Goal: Task Accomplishment & Management: Complete application form

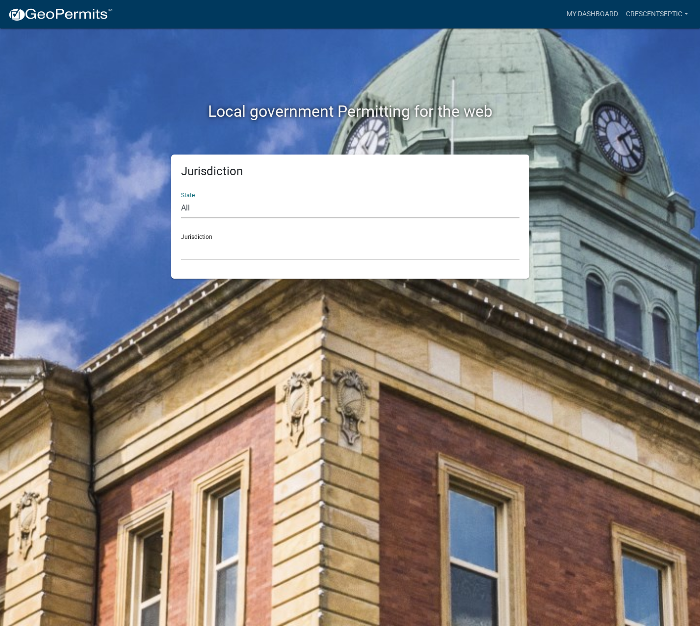
click at [196, 212] on select "All Colorado Georgia Indiana Iowa Kansas Minnesota Ohio South Carolina Wisconsin" at bounding box center [350, 208] width 339 height 20
select select "Minnesota"
click at [181, 198] on select "All Colorado Georgia Indiana Iowa Kansas Minnesota Ohio South Carolina Wisconsin" at bounding box center [350, 208] width 339 height 20
click at [206, 254] on select "Becker County, Minnesota Benton County, Minnesota Carlton County, Minnesota Cit…" at bounding box center [350, 250] width 339 height 20
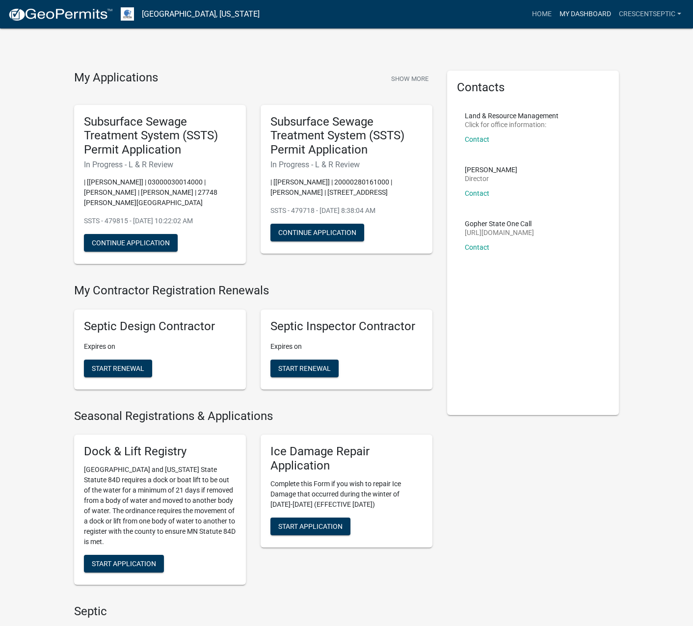
click at [580, 12] on link "My Dashboard" at bounding box center [584, 14] width 59 height 19
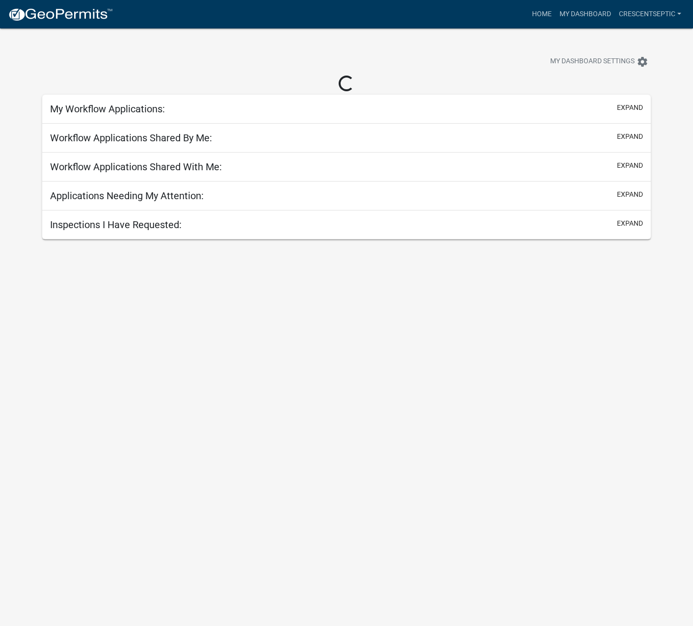
select select "3: 100"
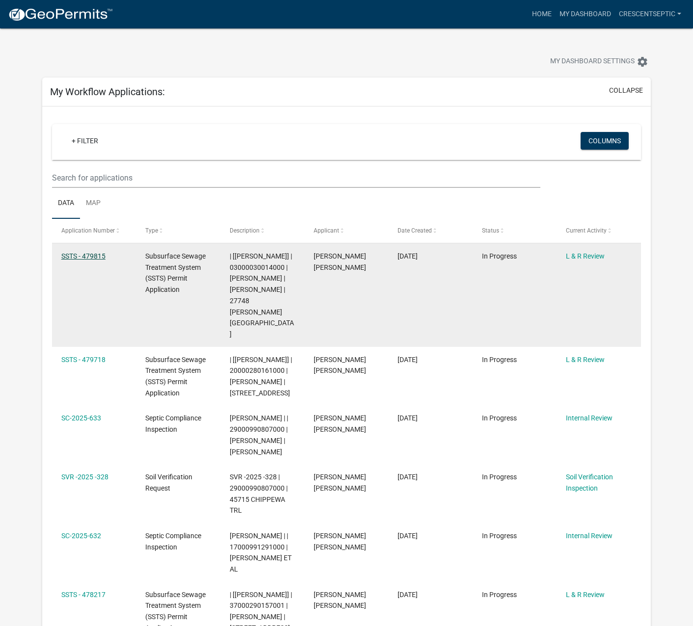
click at [90, 257] on link "SSTS - 479815" at bounding box center [83, 256] width 44 height 8
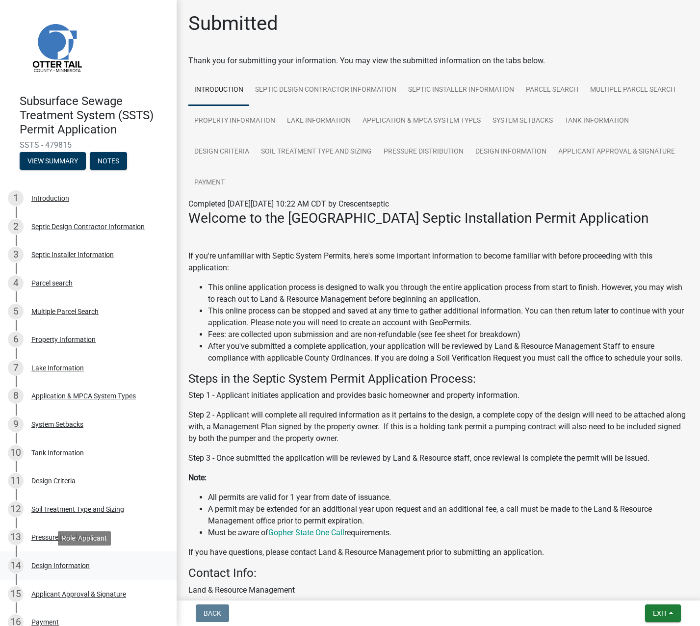
click at [49, 570] on div "14 Design Information" at bounding box center [84, 566] width 153 height 16
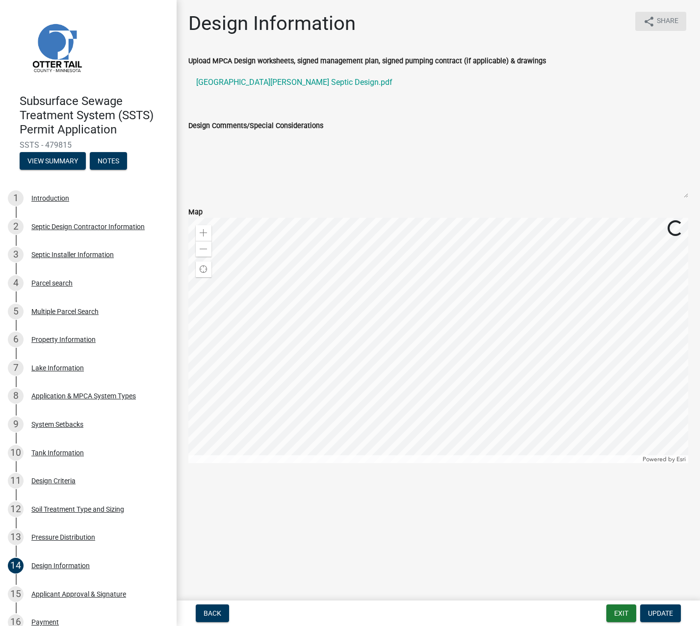
click at [663, 23] on span "Share" at bounding box center [668, 22] width 22 height 12
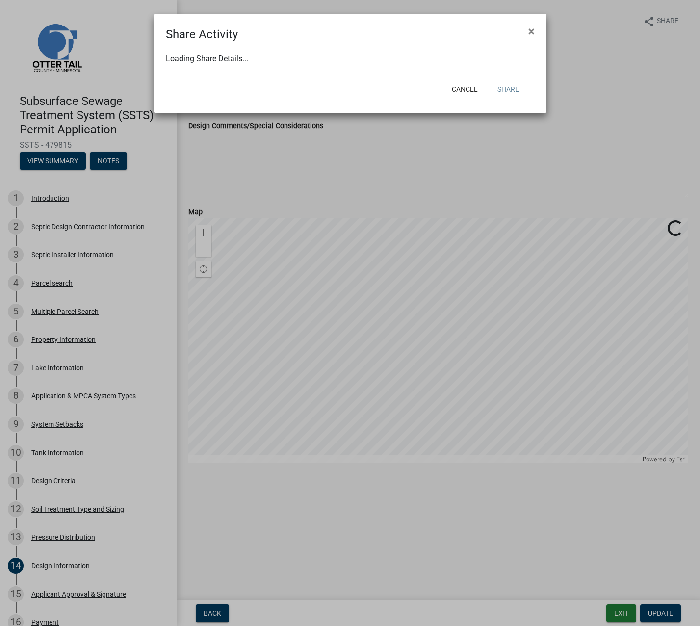
select select "1"
select select "0"
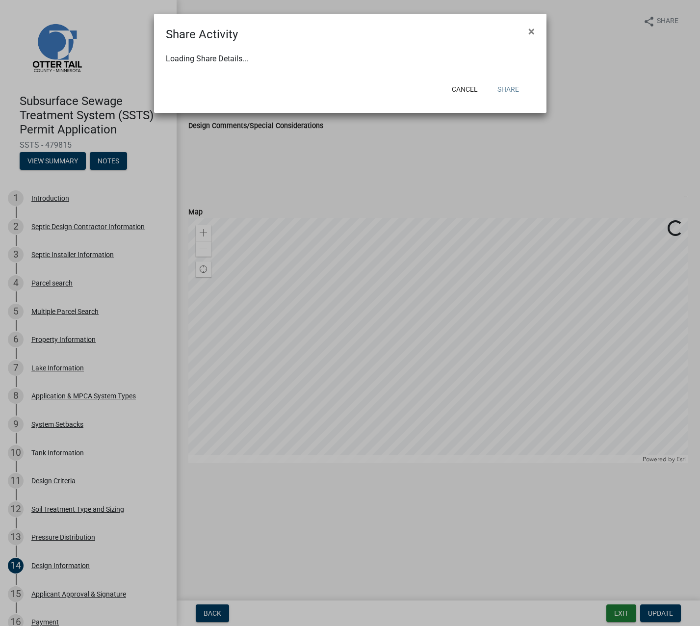
select select "0"
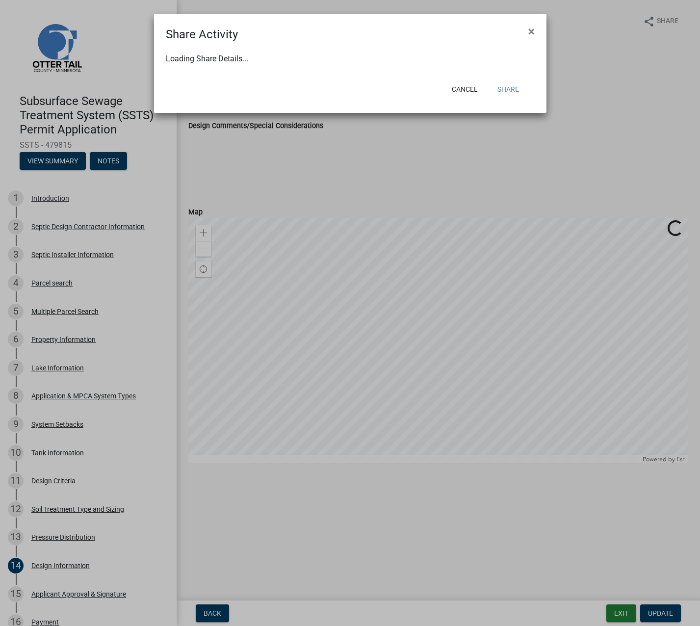
select select "0"
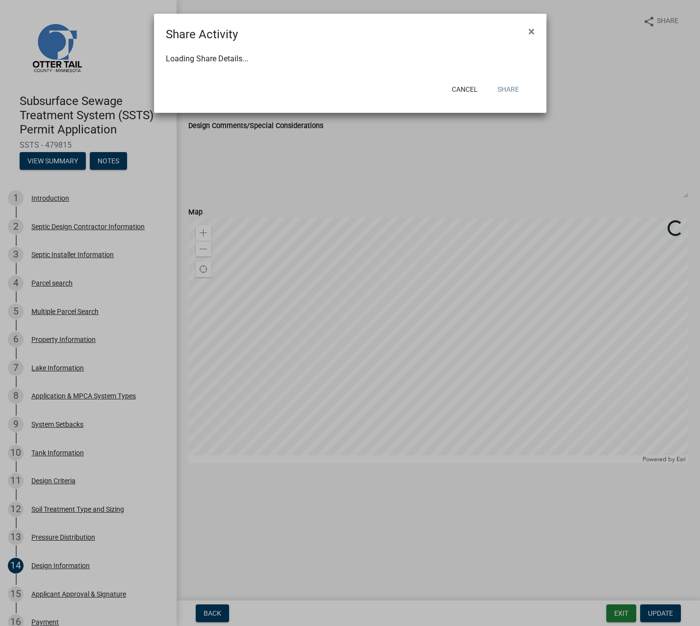
select select "0"
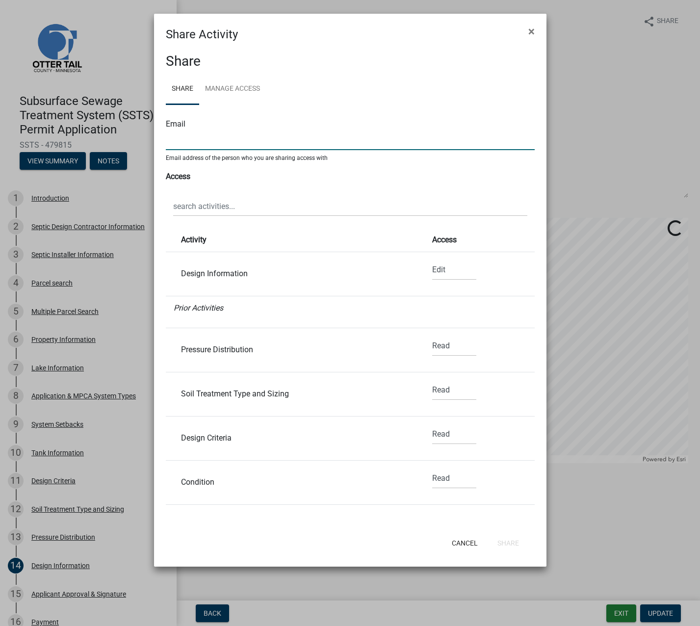
click at [291, 139] on input "text" at bounding box center [350, 140] width 369 height 20
type input "budkeexcavating@yahoo.com"
click at [435, 270] on select "None Read Edit" at bounding box center [454, 270] width 44 height 20
select select "0"
click at [432, 260] on select "None Read Edit" at bounding box center [454, 270] width 44 height 20
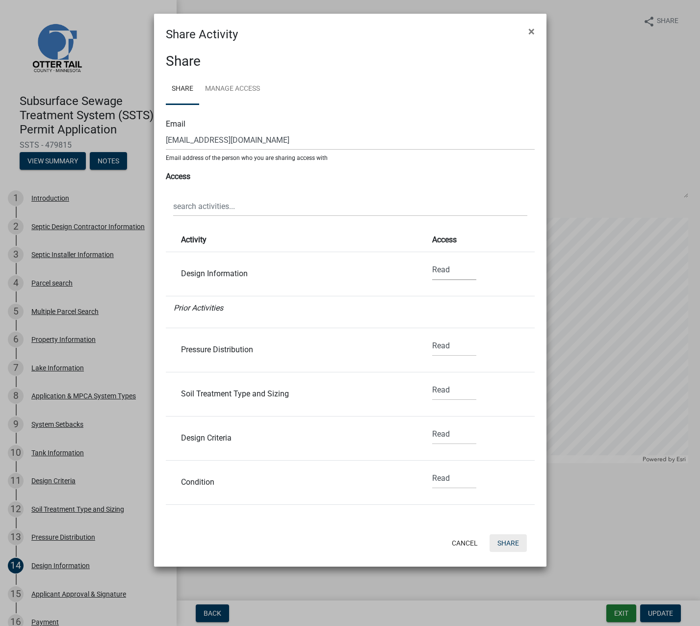
click at [515, 539] on button "Share" at bounding box center [508, 543] width 37 height 18
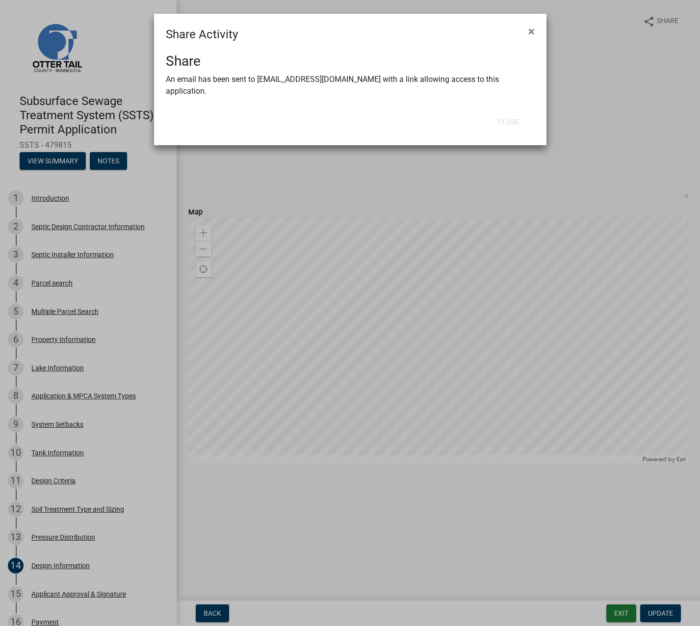
click at [575, 144] on ngb-modal-window "Share Activity × Share An email has been sent to budkeexcavating@yahoo.com with…" at bounding box center [350, 313] width 700 height 626
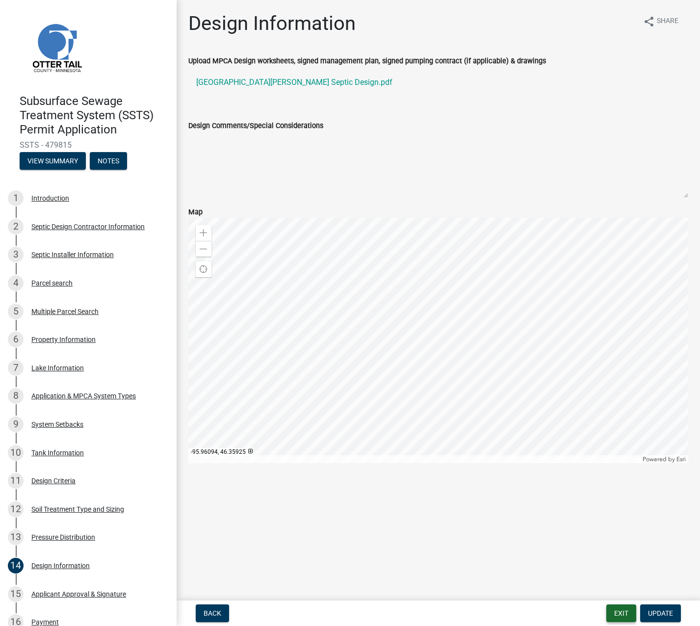
click at [626, 610] on button "Exit" at bounding box center [621, 614] width 30 height 18
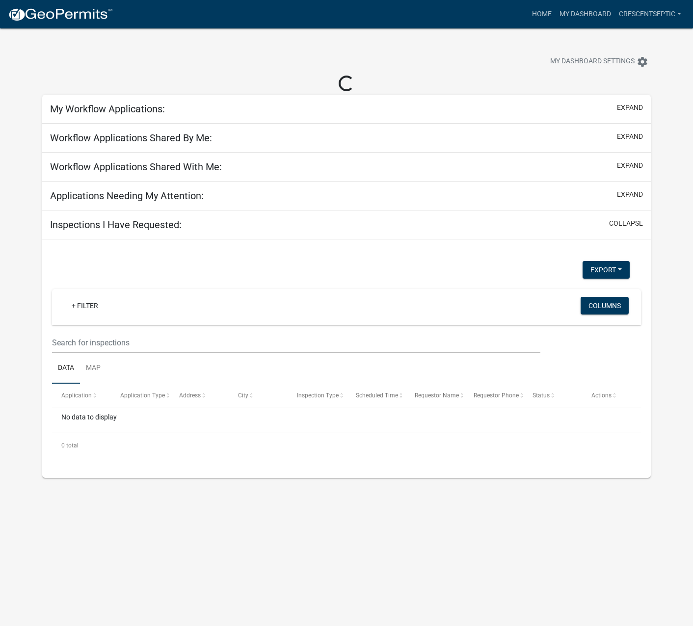
select select "3: 100"
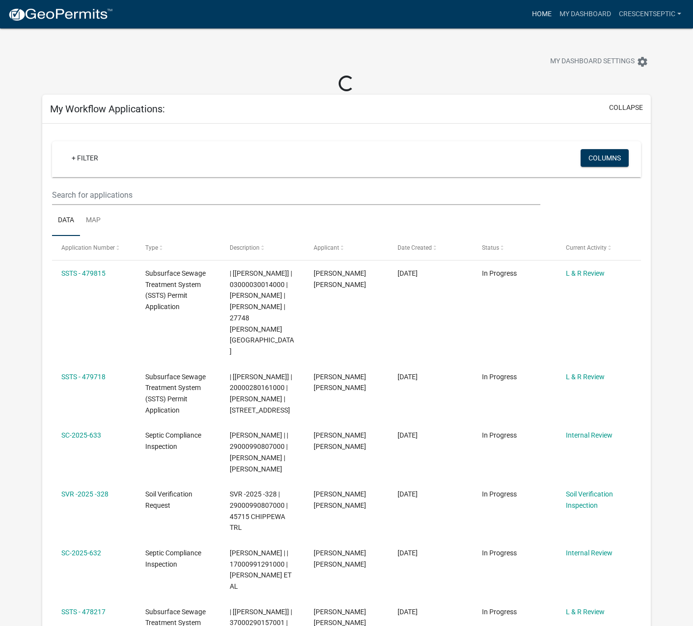
click at [534, 13] on link "Home" at bounding box center [541, 14] width 27 height 19
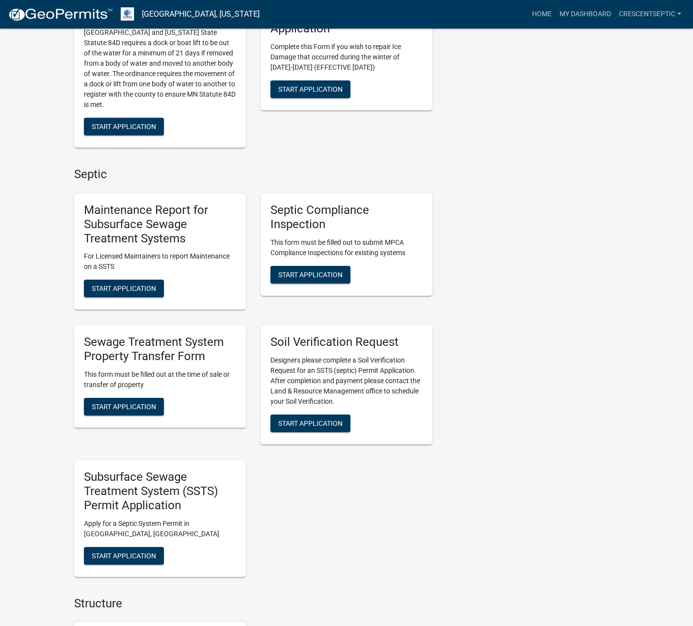
scroll to position [442, 0]
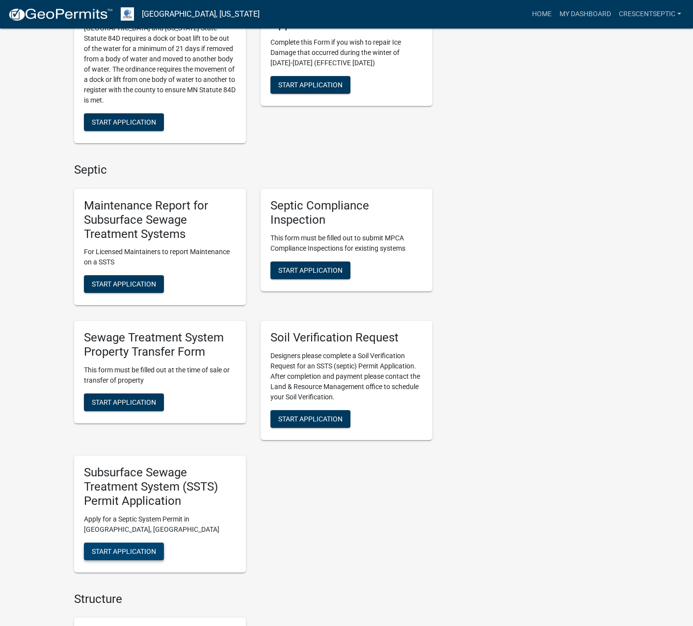
click at [130, 551] on span "Start Application" at bounding box center [124, 551] width 64 height 8
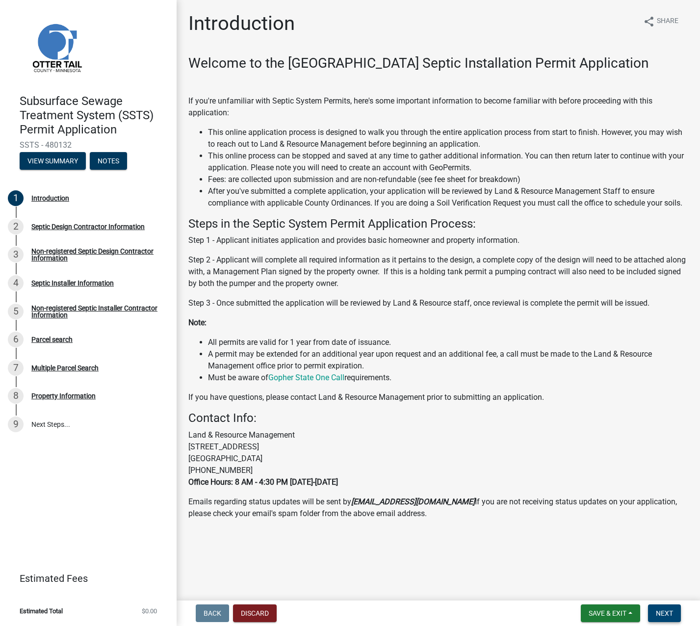
click at [658, 608] on button "Next" at bounding box center [664, 614] width 33 height 18
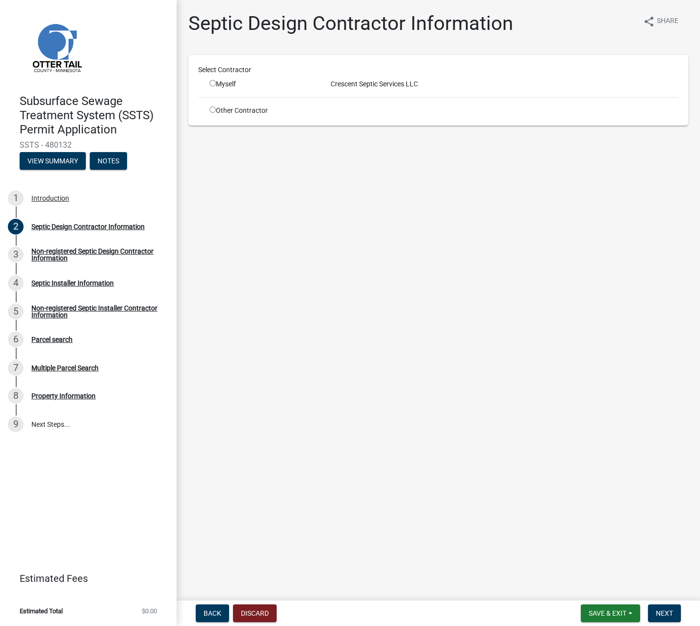
click at [212, 83] on input "radio" at bounding box center [213, 83] width 6 height 6
radio input "true"
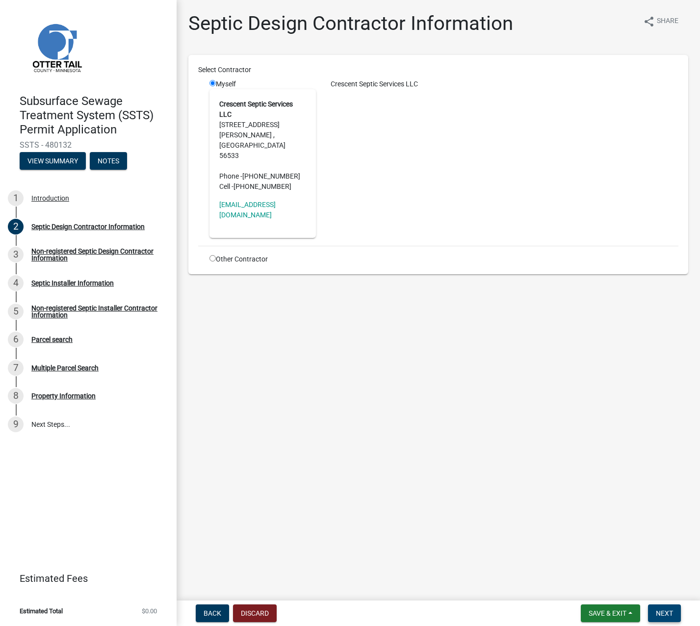
click at [658, 617] on span "Next" at bounding box center [664, 613] width 17 height 8
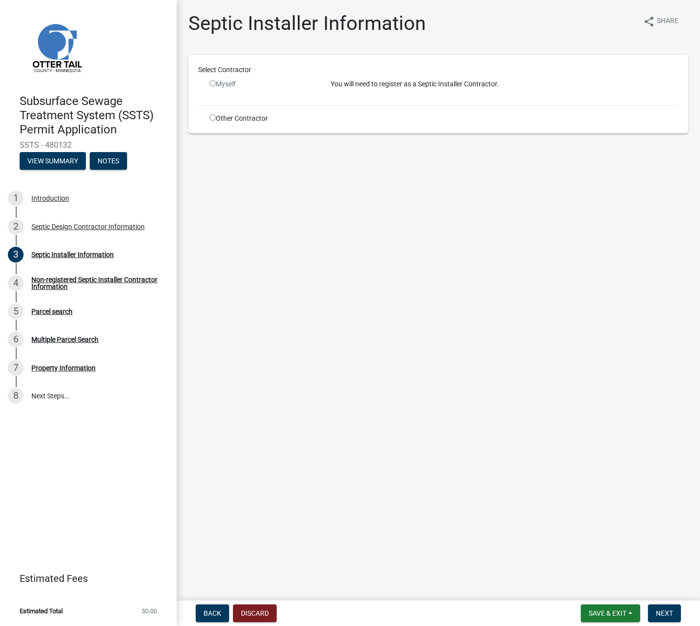
click at [212, 118] on input "radio" at bounding box center [213, 117] width 6 height 6
radio input "true"
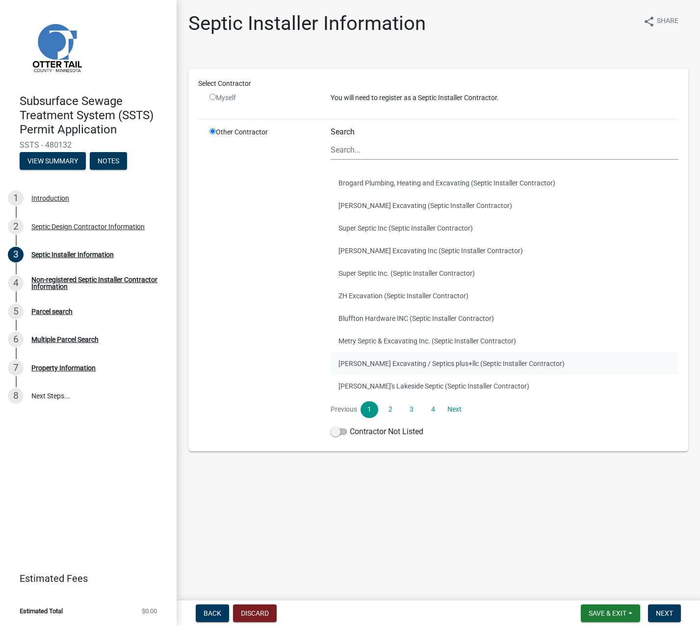
click at [340, 364] on button "Budke Excavating / Septics plus+llc (Septic Installer Contractor)" at bounding box center [505, 363] width 348 height 23
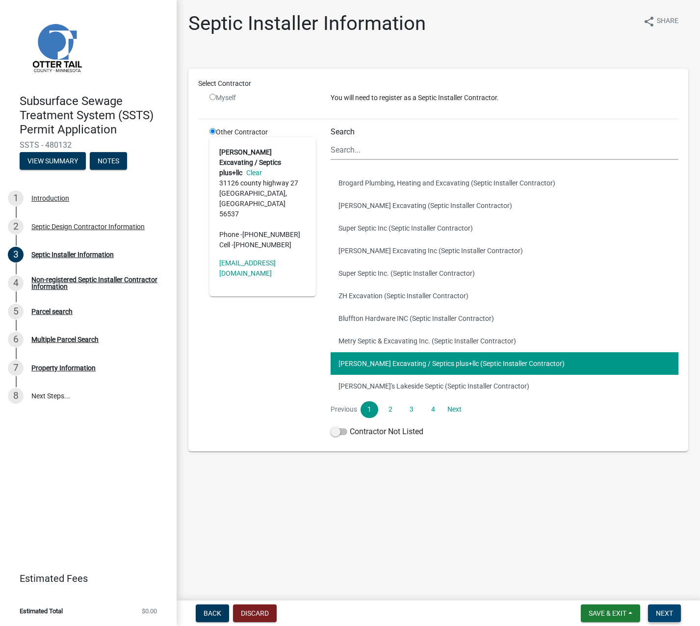
click at [658, 613] on span "Next" at bounding box center [664, 613] width 17 height 8
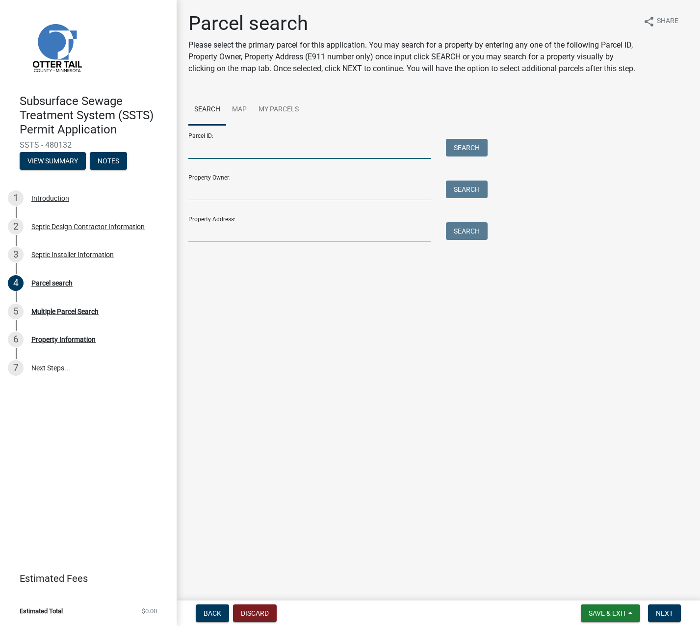
click at [278, 158] on input "Parcel ID:" at bounding box center [309, 149] width 243 height 20
paste input "57000040028002"
type input "57000040028002"
click at [453, 157] on button "Search" at bounding box center [467, 148] width 42 height 18
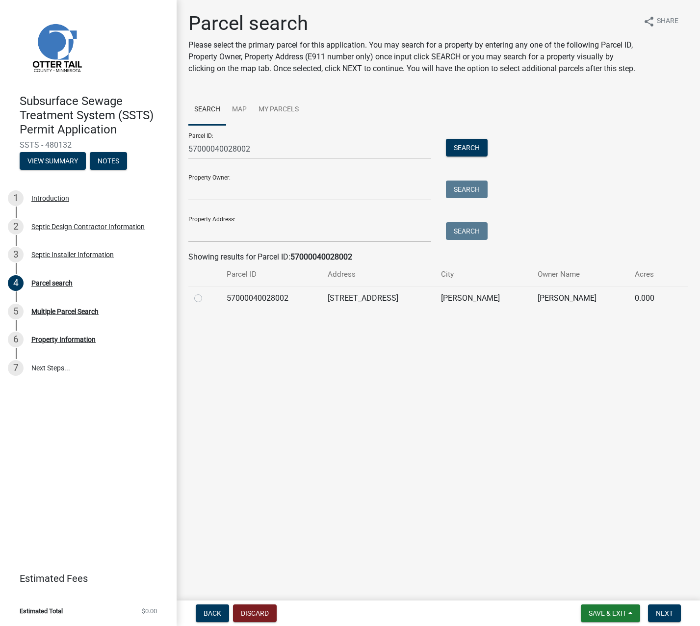
click at [206, 292] on label at bounding box center [206, 292] width 0 height 0
click at [206, 299] on input "radio" at bounding box center [209, 295] width 6 height 6
radio input "true"
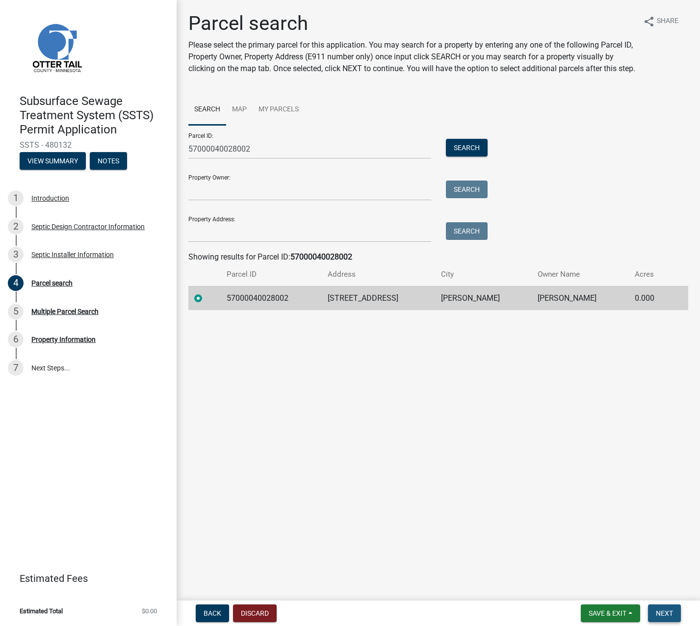
drag, startPoint x: 663, startPoint y: 614, endPoint x: 658, endPoint y: 610, distance: 6.3
click at [663, 614] on span "Next" at bounding box center [664, 613] width 17 height 8
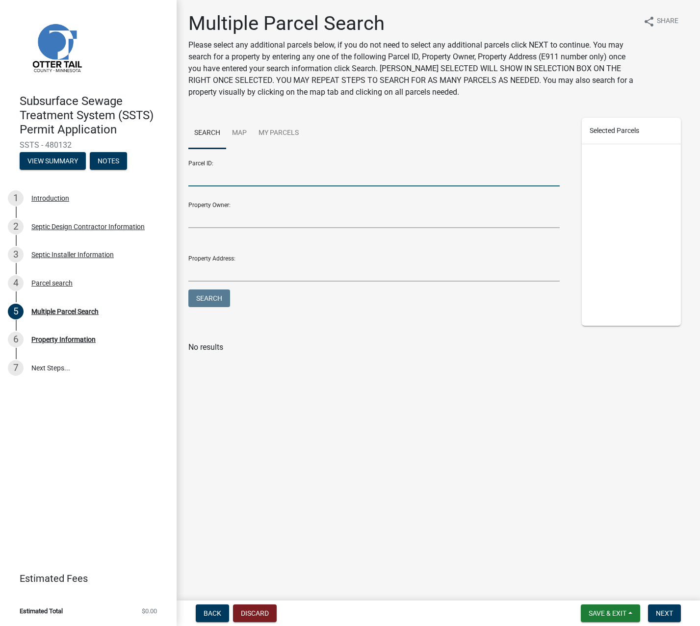
click at [258, 177] on input "Parcel ID:" at bounding box center [373, 176] width 371 height 20
paste input "57000040028000"
type input "57000040028000"
click at [208, 300] on button "Search" at bounding box center [209, 298] width 42 height 18
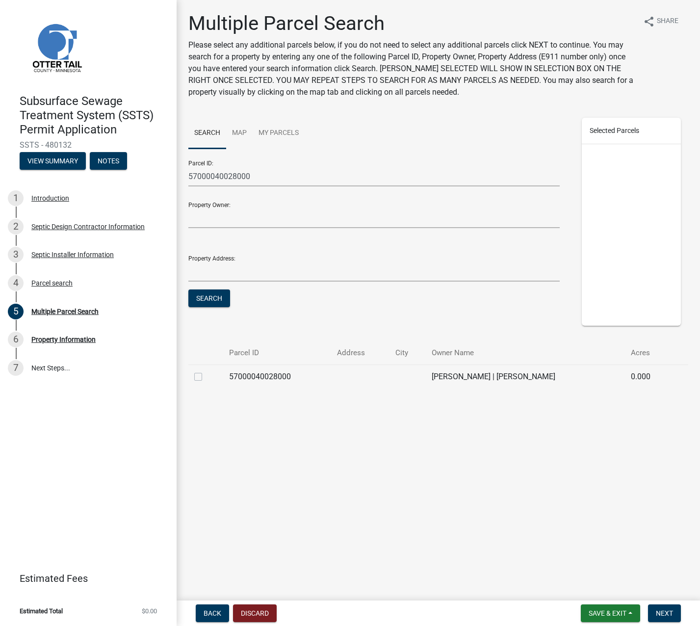
click at [206, 371] on label at bounding box center [206, 371] width 0 height 0
click at [206, 377] on input "checkbox" at bounding box center [209, 374] width 6 height 6
checkbox input "true"
click at [666, 614] on span "Next" at bounding box center [664, 613] width 17 height 8
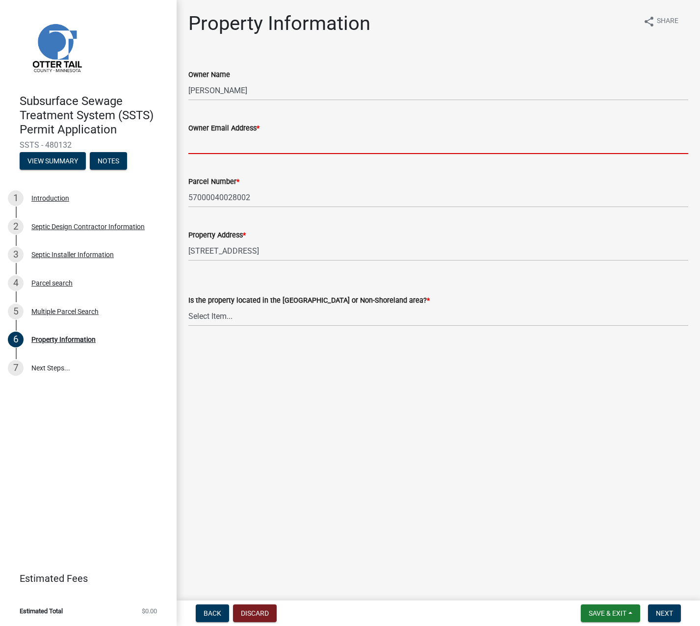
click at [240, 148] on input "Owner Email Address *" at bounding box center [438, 144] width 500 height 20
paste input "[EMAIL_ADDRESS][DOMAIN_NAME]"
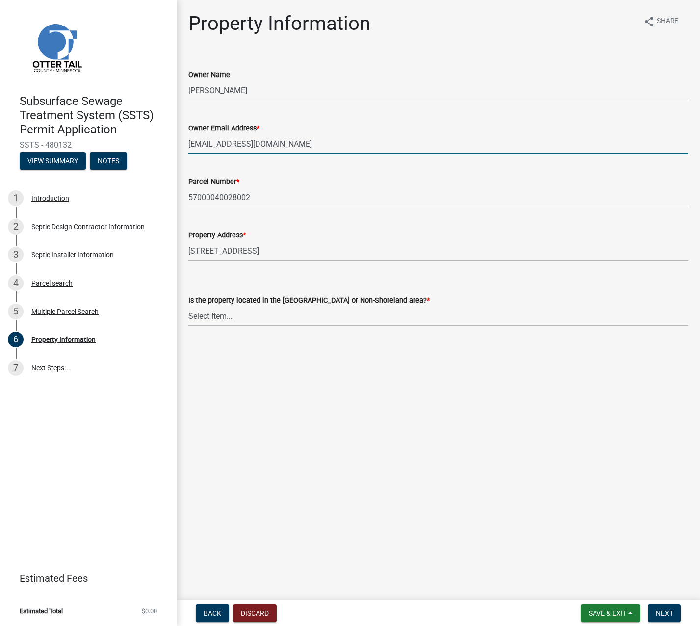
type input "[EMAIL_ADDRESS][DOMAIN_NAME]"
click at [229, 315] on select "Select Item... Shoreland Non-Shoreland" at bounding box center [438, 316] width 500 height 20
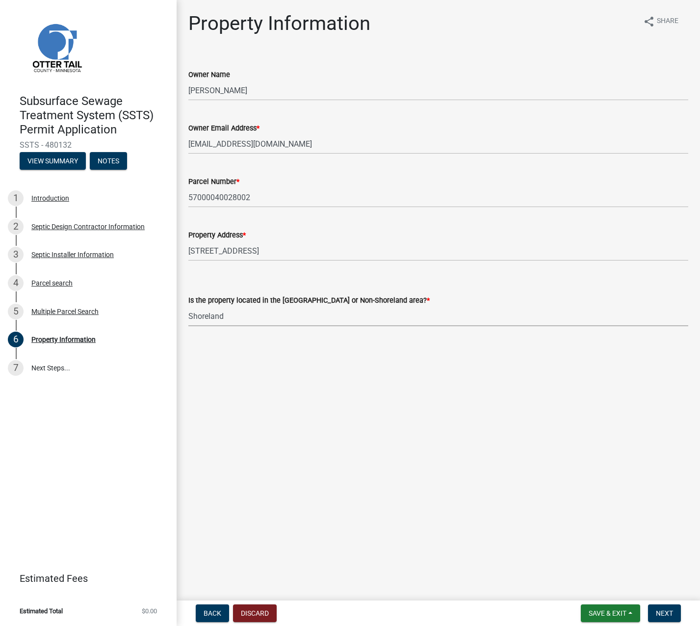
click at [188, 306] on select "Select Item... Shoreland Non-Shoreland" at bounding box center [438, 316] width 500 height 20
select select "f91142e6-e911-469c-9754-896c7e7f9e05"
click at [664, 613] on span "Next" at bounding box center [664, 613] width 17 height 8
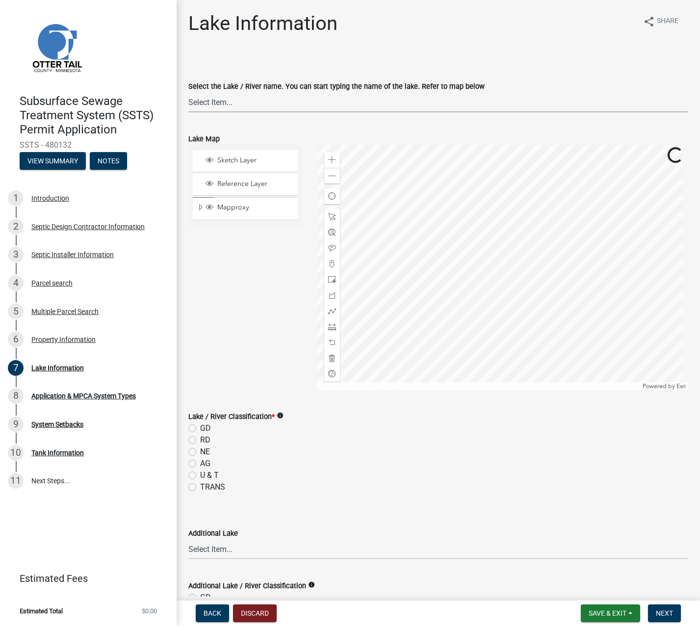
click at [240, 100] on select "Select Item... None Adley 56-031 Albert 56-118 Alfred 56-600 Alice 56-244 Alice…" at bounding box center [438, 102] width 500 height 20
click at [188, 92] on select "Select Item... None Adley 56-031 Albert 56-118 Alfred 56-600 Alice 56-244 Alice…" at bounding box center [438, 102] width 500 height 20
select select "e1713473-f62c-4fbf-9a8f-413c1c081b54"
click at [200, 451] on label "NE" at bounding box center [205, 452] width 10 height 12
click at [200, 451] on input "NE" at bounding box center [203, 449] width 6 height 6
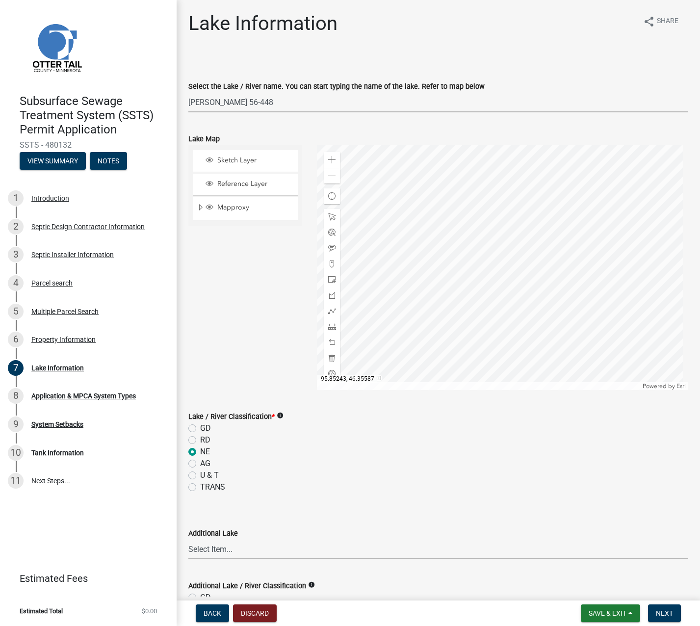
radio input "true"
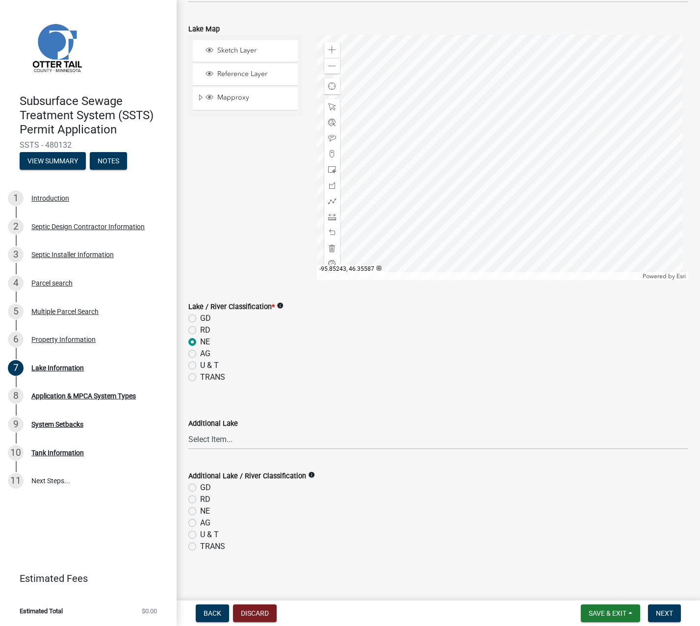
scroll to position [113, 0]
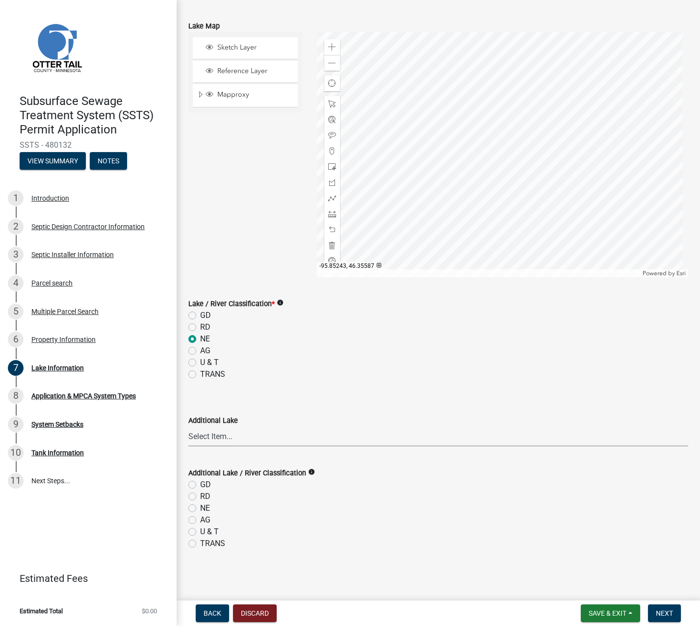
click at [209, 435] on select "Select Item... None Adley 56-031 Albert 56-118 Alfred 56-600 Alice 56-244 Alice…" at bounding box center [438, 436] width 500 height 20
click at [188, 426] on select "Select Item... None Adley 56-031 Albert 56-118 Alfred 56-600 Alice 56-244 Alice…" at bounding box center [438, 436] width 500 height 20
select select "1aaf0b9b-415c-4d50-a875-0be7a355a6ca"
click at [200, 507] on label "NE" at bounding box center [205, 508] width 10 height 12
click at [200, 507] on input "NE" at bounding box center [203, 505] width 6 height 6
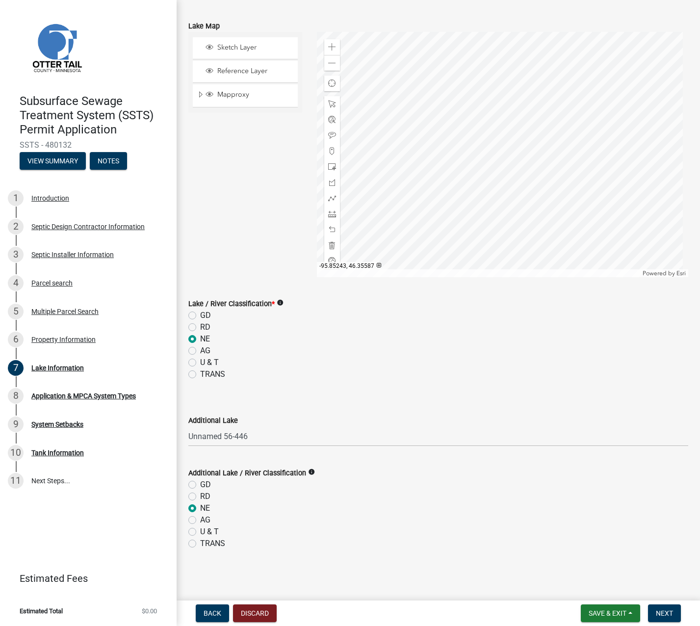
radio input "true"
click at [672, 612] on span "Next" at bounding box center [664, 613] width 17 height 8
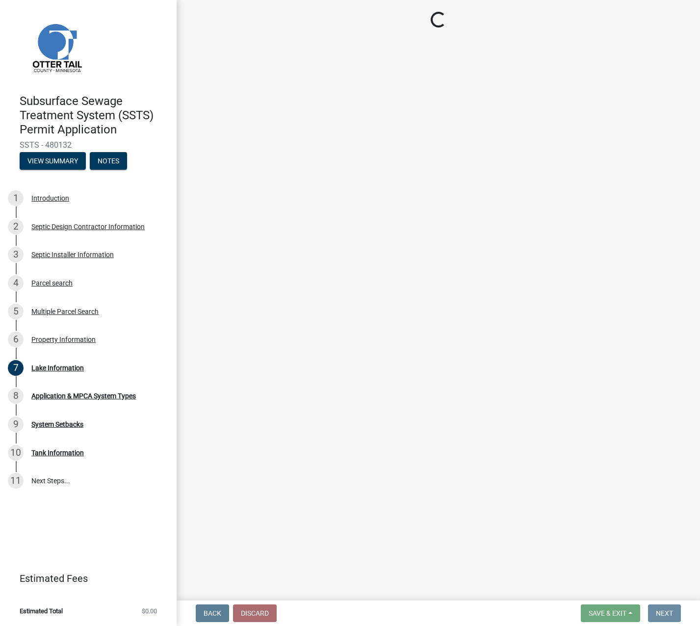
scroll to position [0, 0]
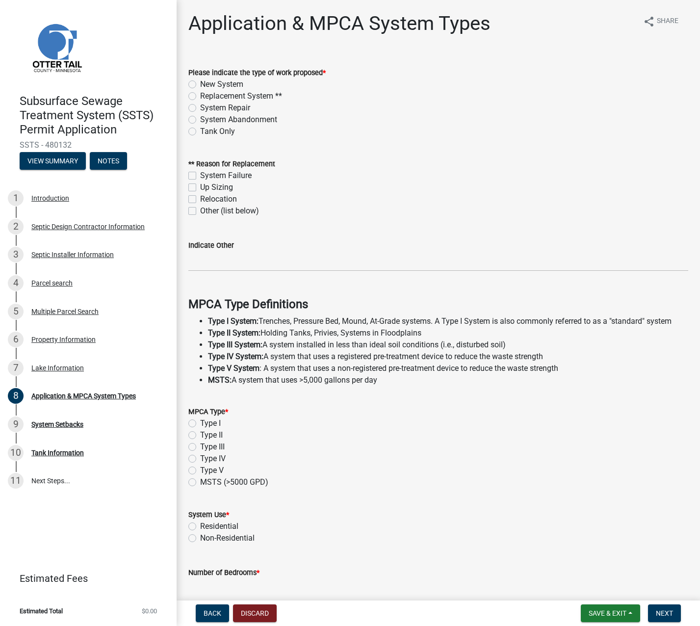
click at [200, 95] on label "Replacement System **" at bounding box center [241, 96] width 82 height 12
click at [200, 95] on input "Replacement System **" at bounding box center [203, 93] width 6 height 6
radio input "true"
click at [200, 177] on label "System Failure" at bounding box center [226, 176] width 52 height 12
click at [200, 176] on input "System Failure" at bounding box center [203, 173] width 6 height 6
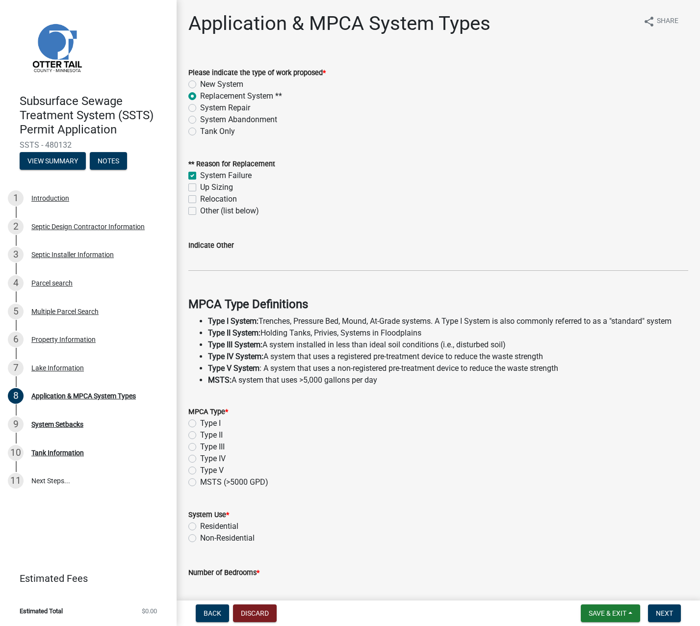
checkbox input "true"
checkbox input "false"
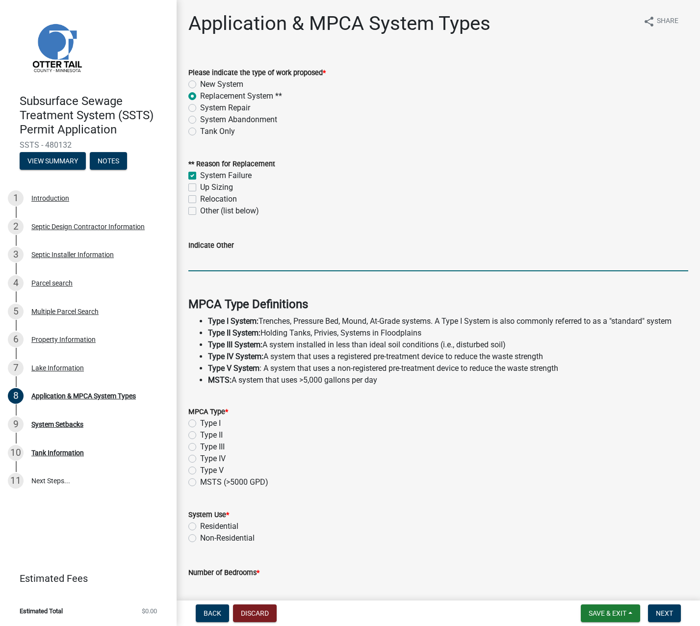
click at [224, 263] on input "Indicate Other" at bounding box center [438, 261] width 500 height 20
type input "backing up"
drag, startPoint x: 231, startPoint y: 263, endPoint x: 169, endPoint y: 262, distance: 61.3
click at [169, 262] on div "Subsurface Sewage Treatment System (SSTS) Permit Application SSTS - 480132 View…" at bounding box center [350, 313] width 700 height 626
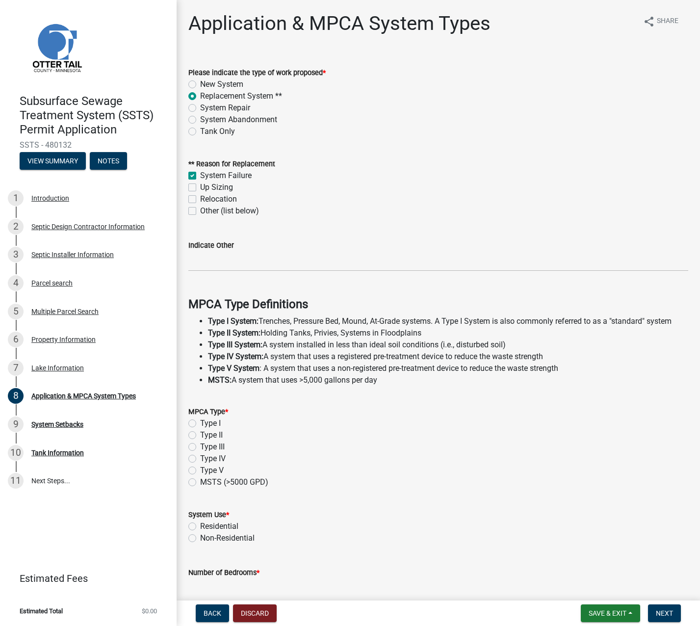
click at [200, 424] on label "Type I" at bounding box center [210, 424] width 21 height 12
click at [200, 424] on input "Type I" at bounding box center [203, 421] width 6 height 6
radio input "true"
click at [200, 526] on label "Residential" at bounding box center [219, 527] width 38 height 12
click at [200, 526] on input "Residential" at bounding box center [203, 524] width 6 height 6
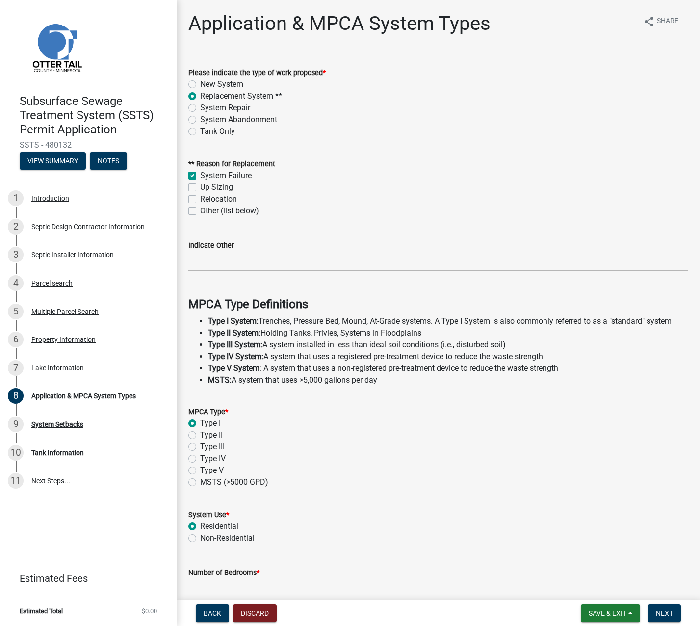
radio input "true"
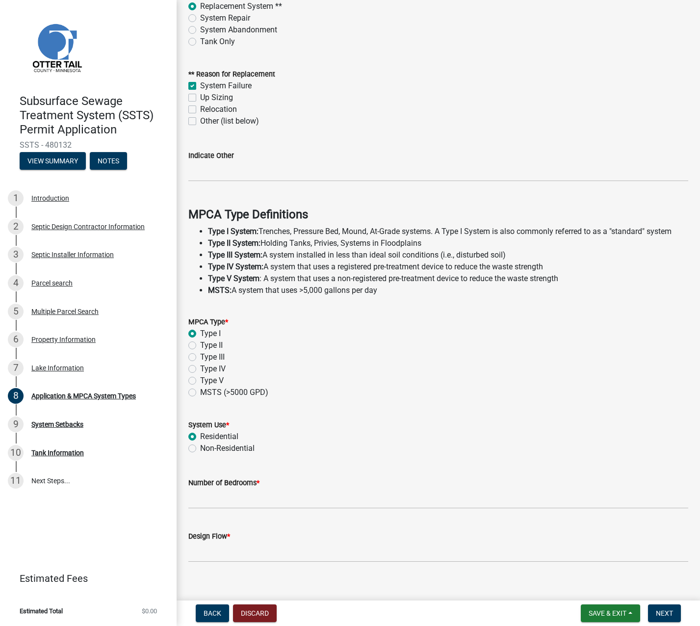
scroll to position [98, 0]
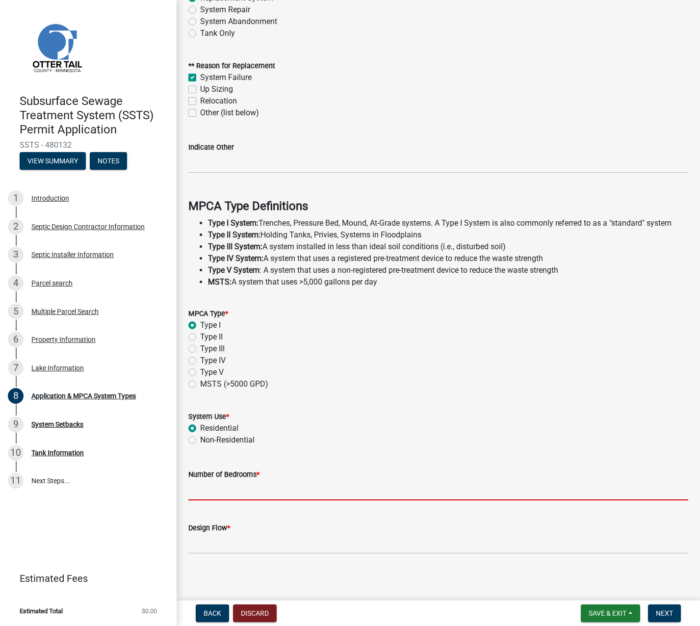
click at [207, 493] on input "Number of Bedrooms *" at bounding box center [438, 490] width 500 height 20
type input "4"
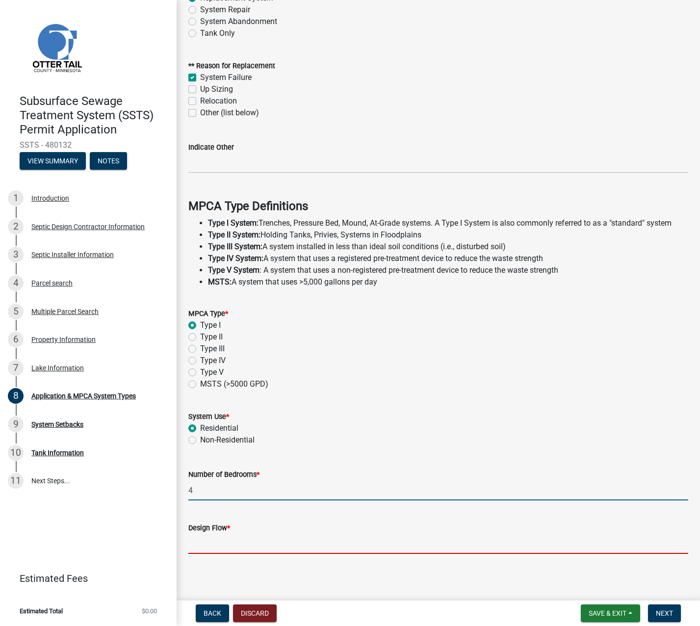
click at [210, 542] on input "Design Flow *" at bounding box center [438, 544] width 500 height 20
type input "600"
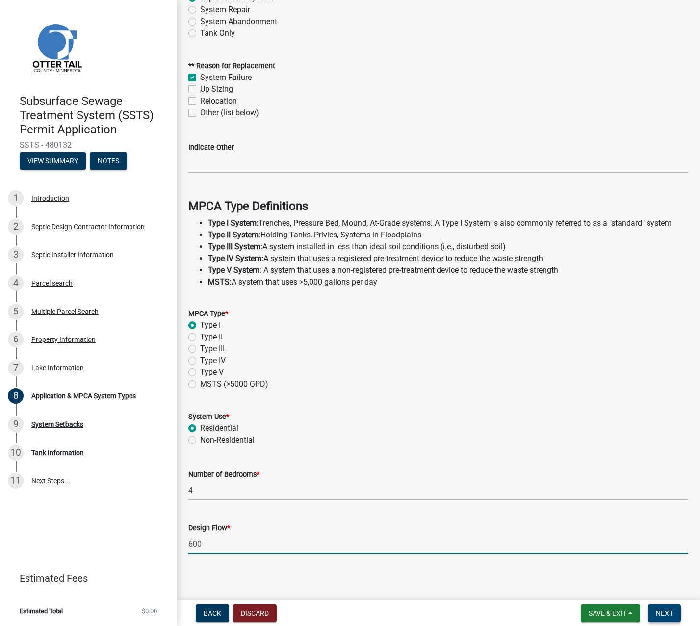
click at [669, 614] on span "Next" at bounding box center [664, 613] width 17 height 8
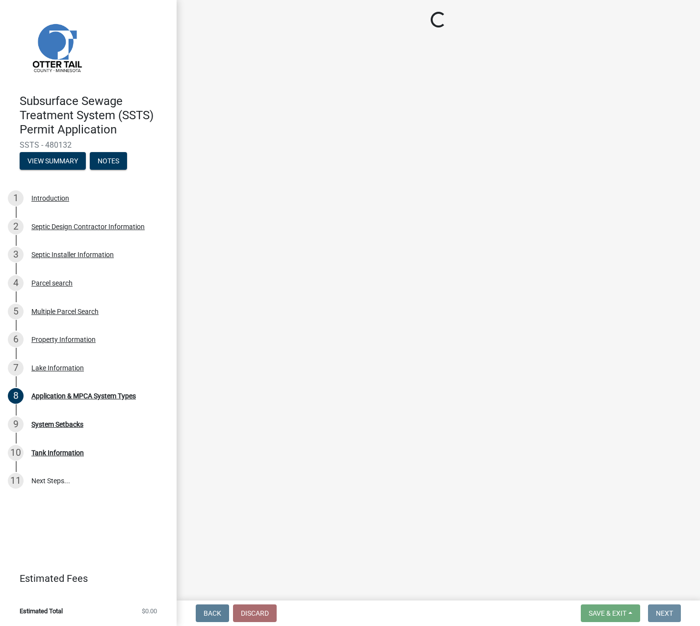
scroll to position [0, 0]
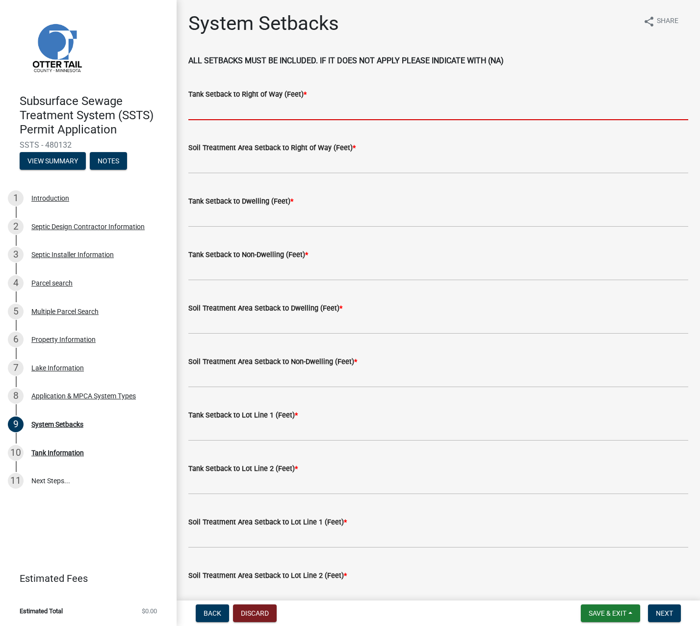
click at [237, 110] on input "Tank Setback to Right of Way (Feet) *" at bounding box center [438, 110] width 500 height 20
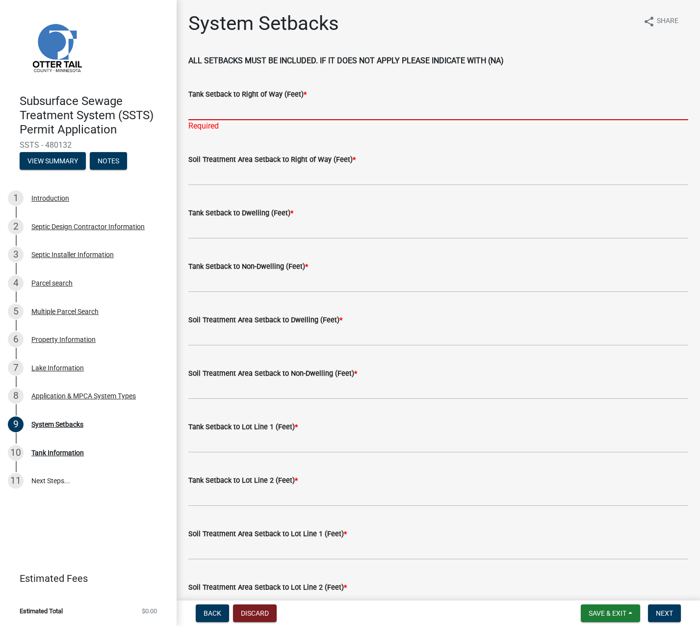
click at [197, 108] on input "Tank Setback to Right of Way (Feet) *" at bounding box center [438, 110] width 500 height 20
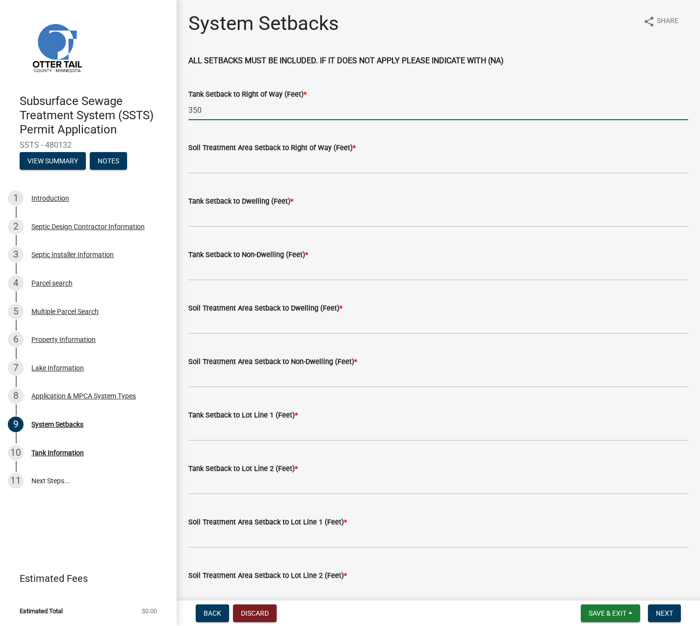
drag, startPoint x: 210, startPoint y: 111, endPoint x: 178, endPoint y: 107, distance: 32.1
click at [177, 108] on div "System Setbacks share Share ALL SETBACKS MUST BE INCLUDED. IF IT DOES NOT APPLY…" at bounding box center [439, 503] width 524 height 983
type input "320"
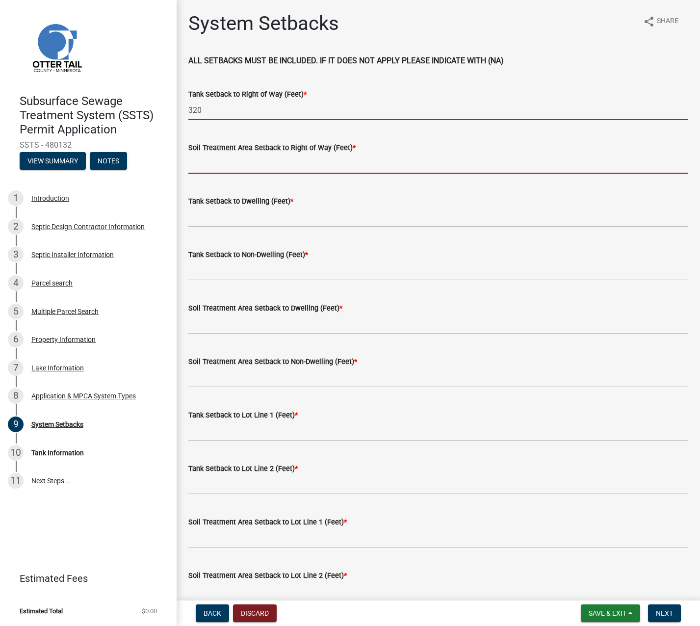
click at [200, 160] on input "Soil Treatment Area Setback to Right of Way (Feet) *" at bounding box center [438, 164] width 500 height 20
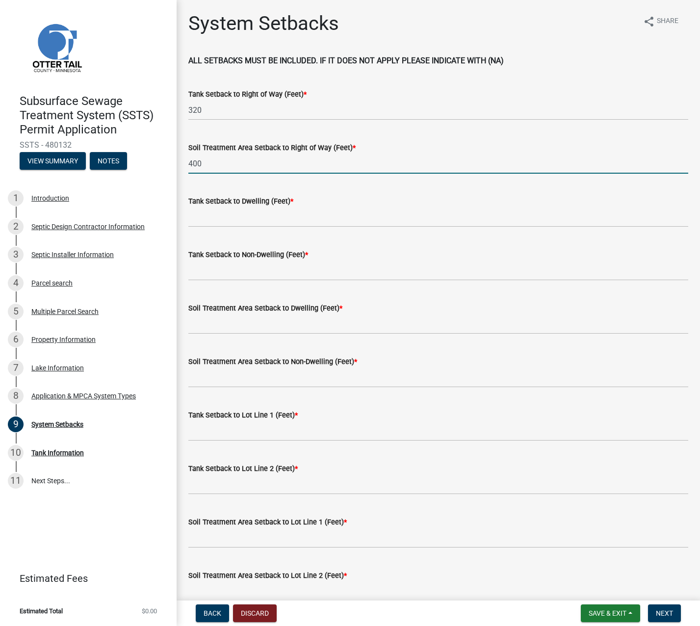
type input "400"
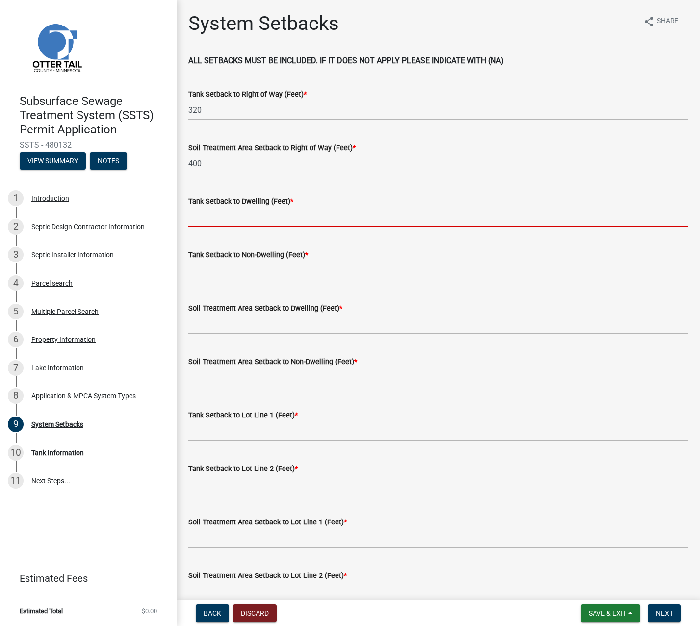
click at [206, 215] on input "Tank Setback to Dwelling (Feet) *" at bounding box center [438, 217] width 500 height 20
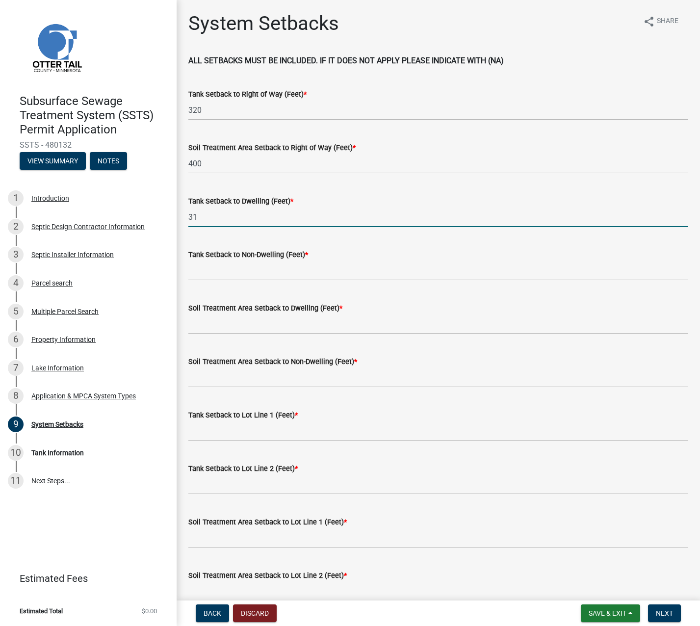
type input "31"
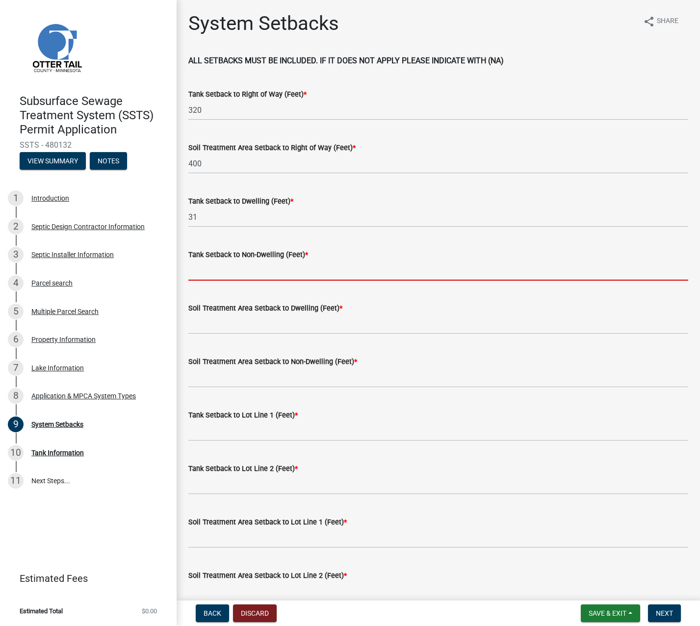
click at [210, 269] on input "Tank Setback to Non-Dwelling (Feet) *" at bounding box center [438, 271] width 500 height 20
type input "116"
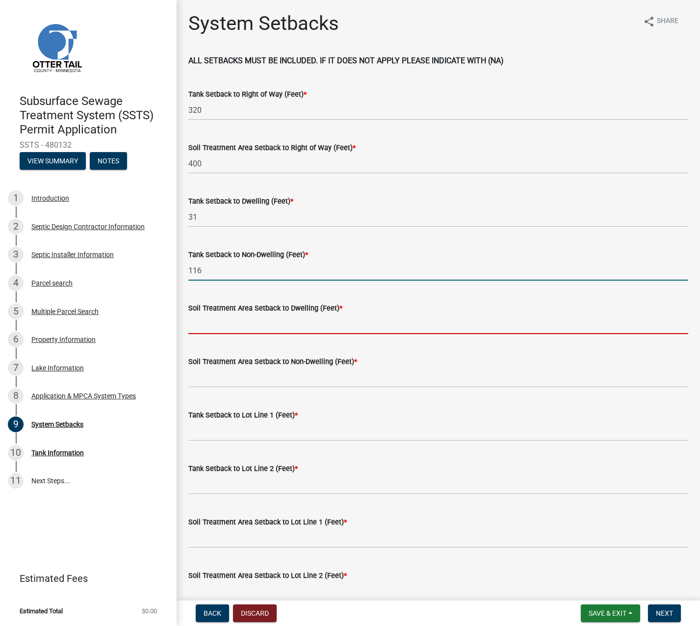
click at [205, 325] on input "Soil Treatment Area Setback to Dwelling (Feet) *" at bounding box center [438, 324] width 500 height 20
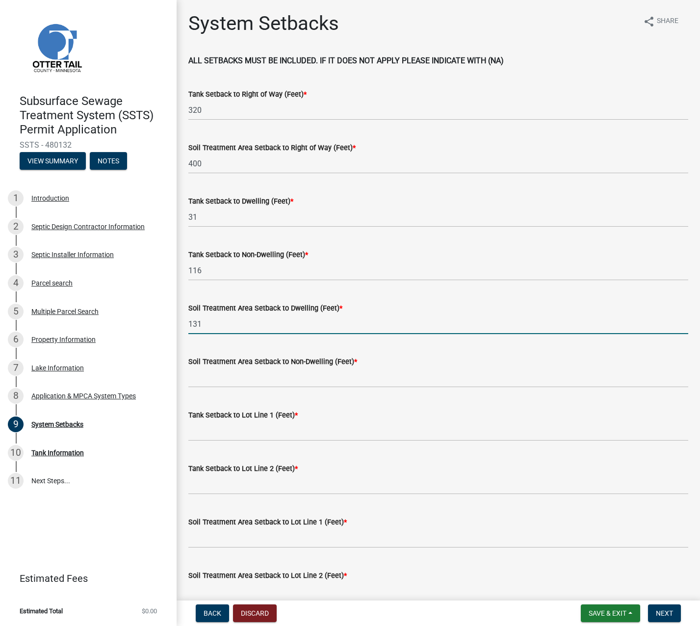
type input "131"
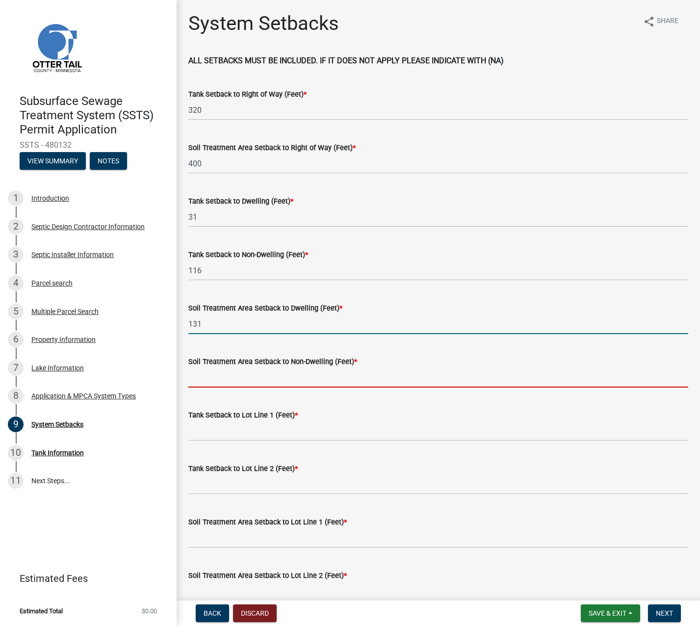
click at [213, 374] on input "Soil Treatment Area Setback to Non-Dwelling (Feet) *" at bounding box center [438, 378] width 500 height 20
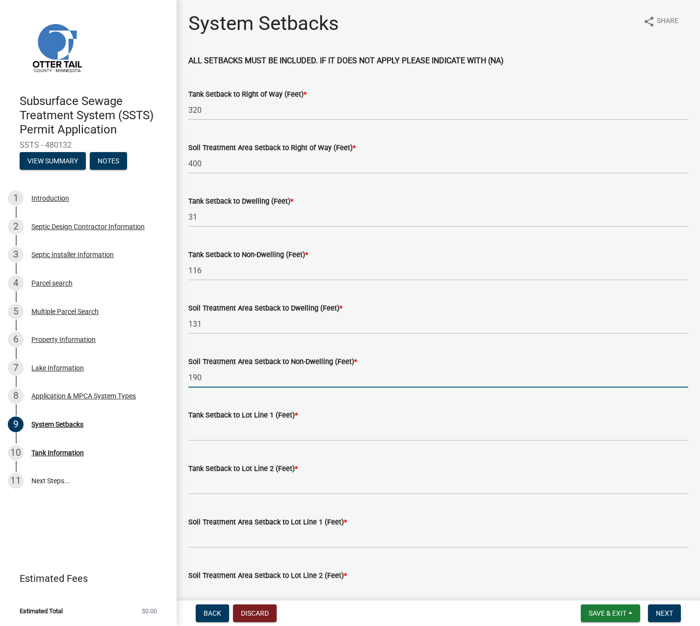
type input "190"
click at [214, 428] on input "Tank Setback to Lot Line 1 (Feet) *" at bounding box center [438, 431] width 500 height 20
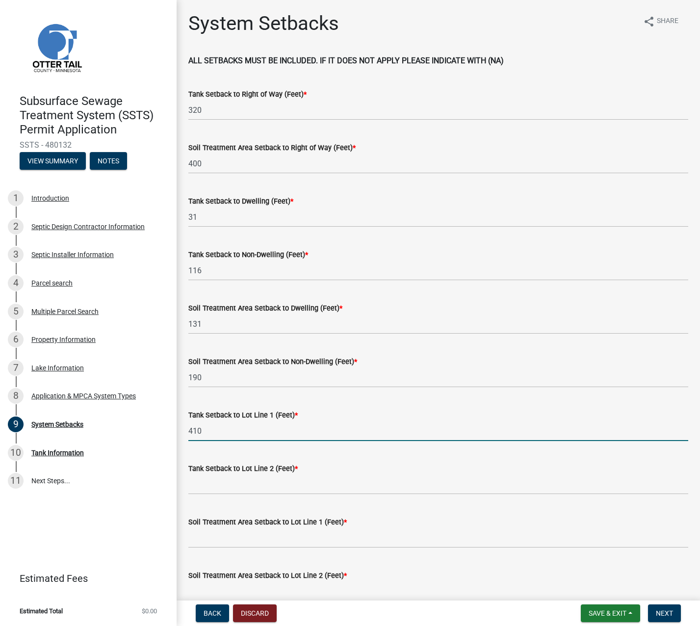
type input "410"
click at [245, 481] on input "Tank Setback to Lot Line 2 (Feet) *" at bounding box center [438, 484] width 500 height 20
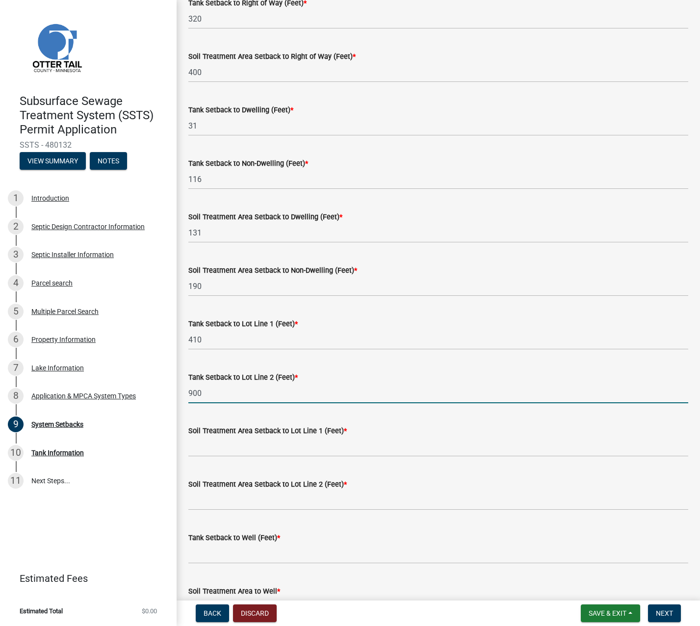
scroll to position [98, 0]
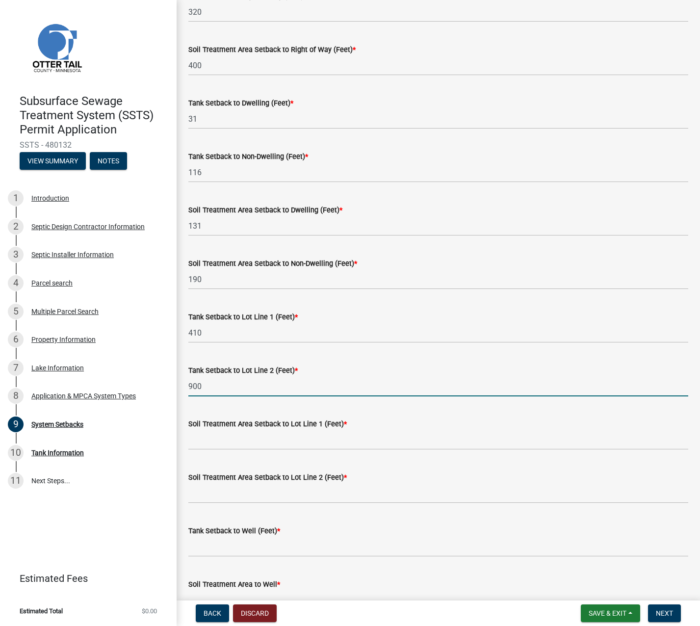
type input "900"
click at [216, 439] on input "Soil Treatment Area Setback to Lot Line 1 (Feet) *" at bounding box center [438, 440] width 500 height 20
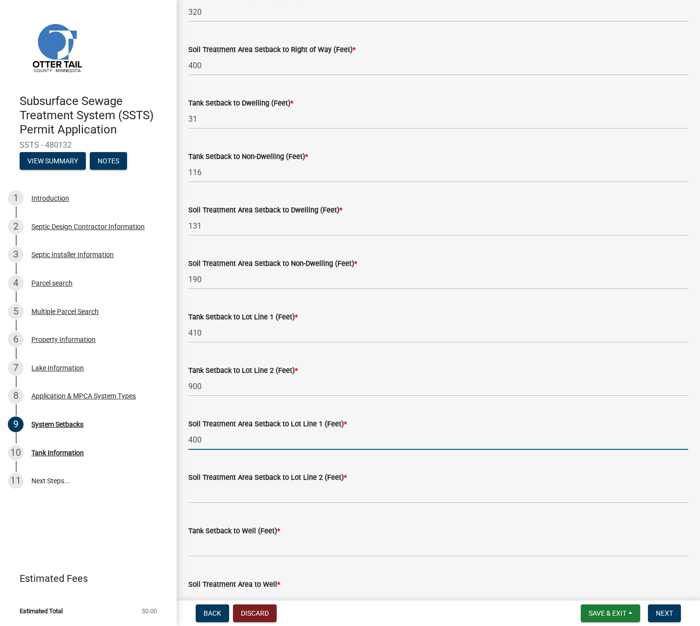
type input "400"
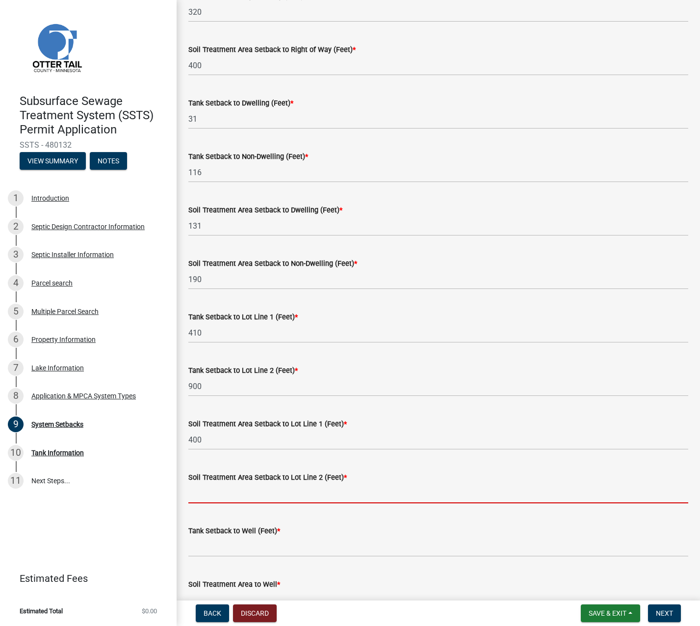
click at [231, 494] on input "Soil Treatment Area Setback to Lot Line 2 (Feet) *" at bounding box center [438, 493] width 500 height 20
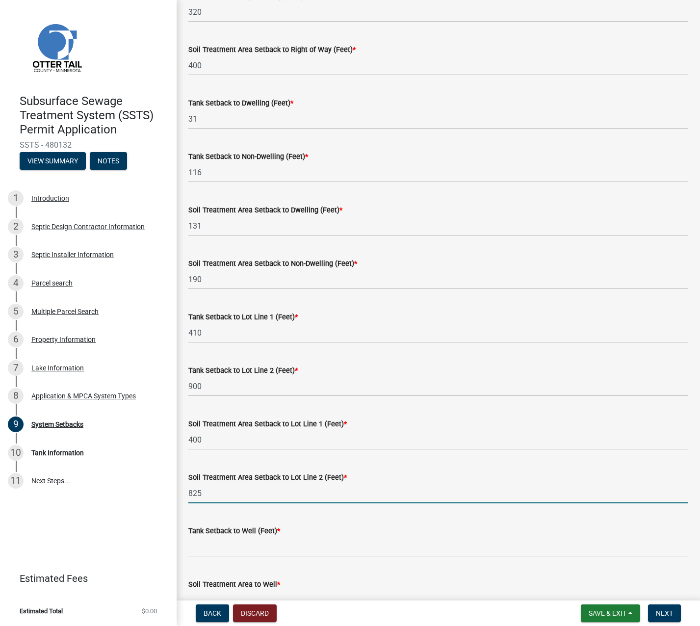
type input "825"
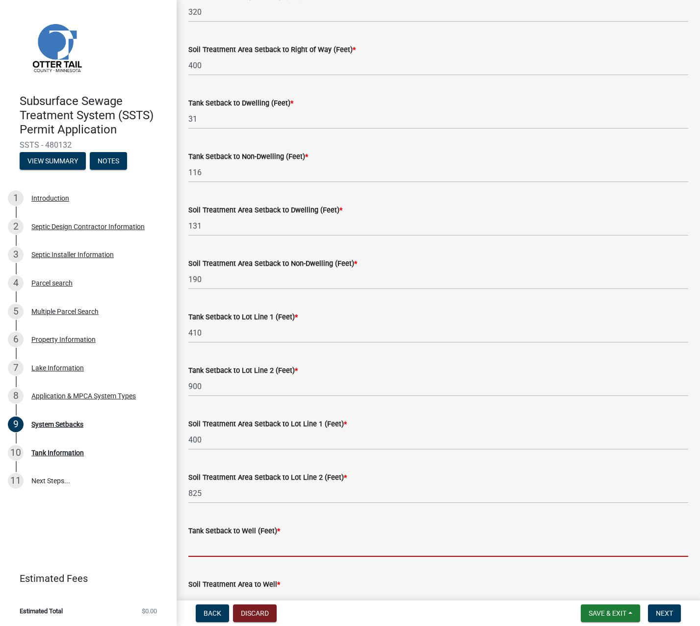
click at [217, 541] on input "Tank Setback to Well (Feet) *" at bounding box center [438, 547] width 500 height 20
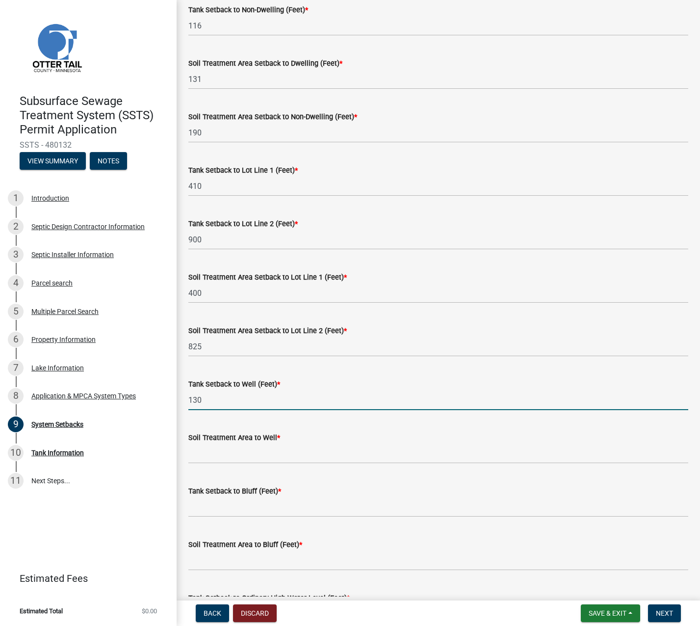
scroll to position [245, 0]
type input "130"
click at [226, 452] on input "Soil Treatment Area to Well *" at bounding box center [438, 453] width 500 height 20
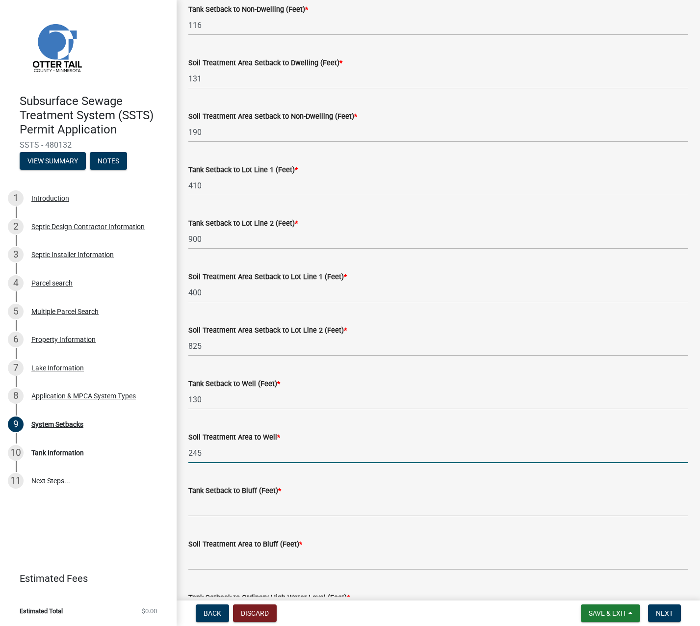
type input "245"
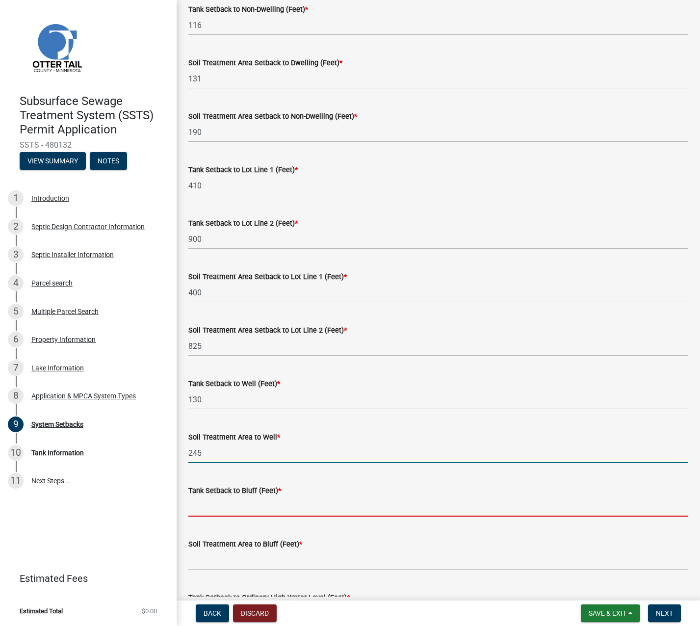
click at [210, 505] on input "Tank Setback to Bluff (Feet) *" at bounding box center [438, 507] width 500 height 20
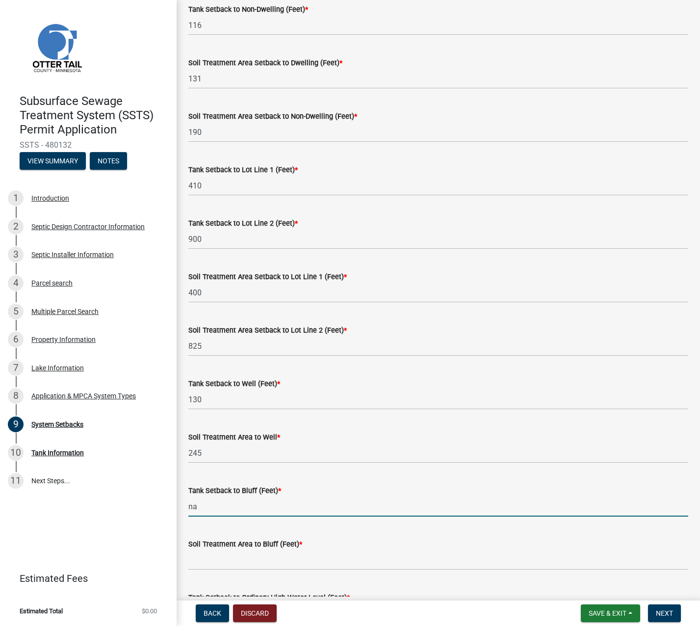
type input "na"
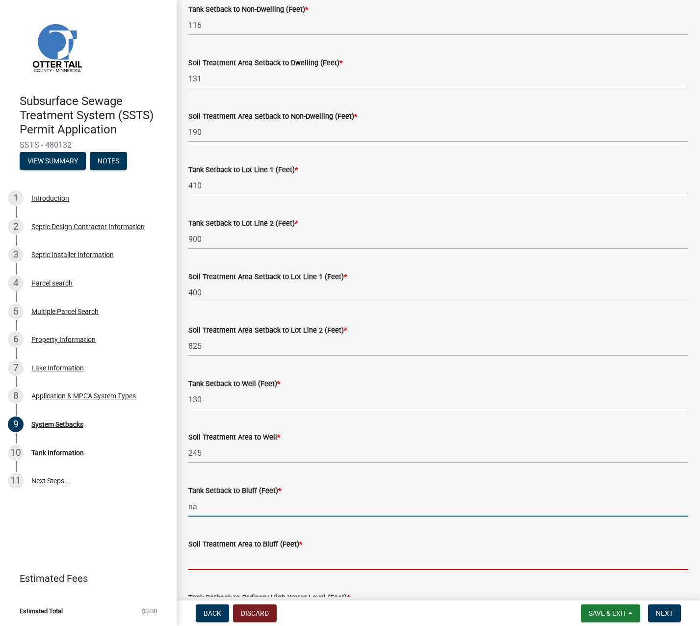
click at [200, 558] on input "Soil Treatment Area to Bluff (Feet) *" at bounding box center [438, 560] width 500 height 20
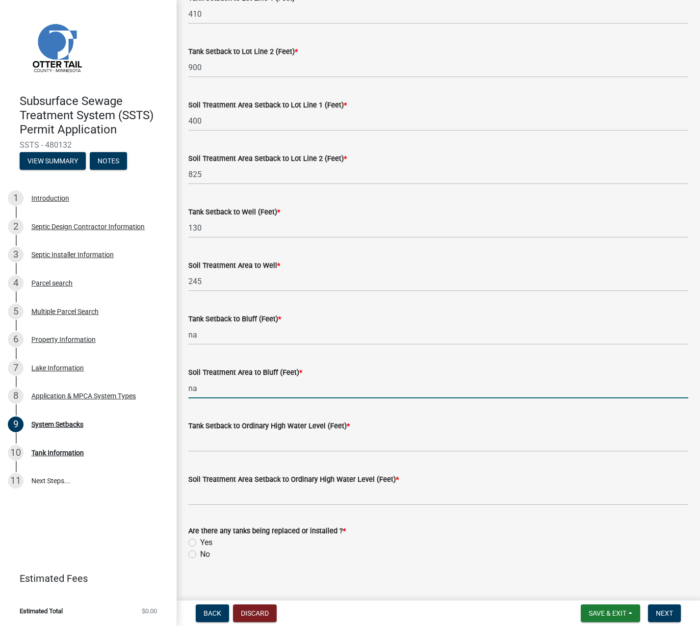
scroll to position [428, 0]
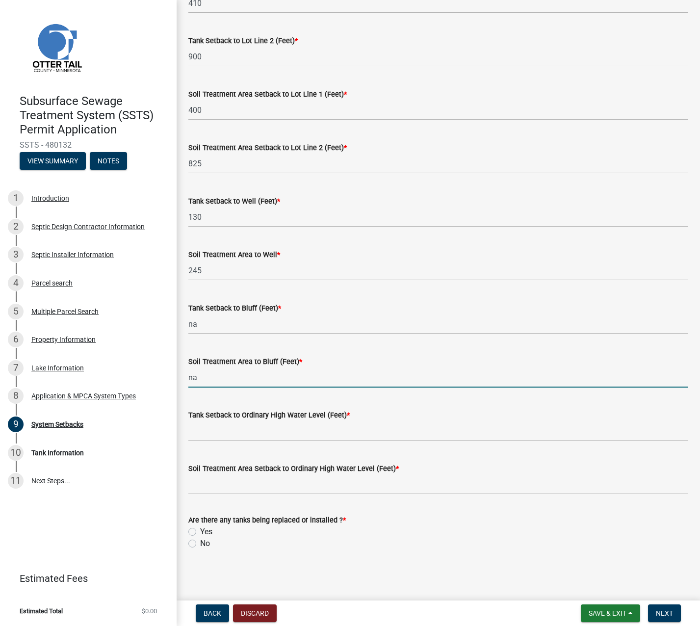
type input "na"
click at [210, 427] on input "Tank Setback to Ordinary High Water Level (Feet) *" at bounding box center [438, 431] width 500 height 20
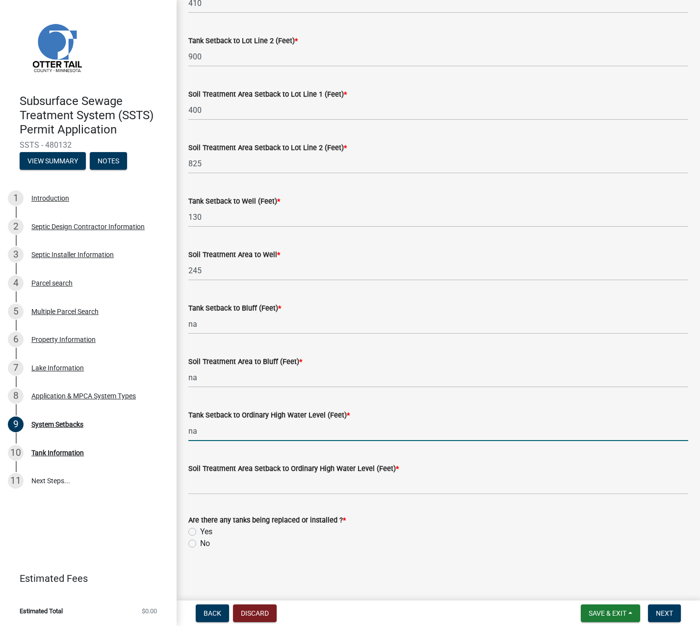
type input "na"
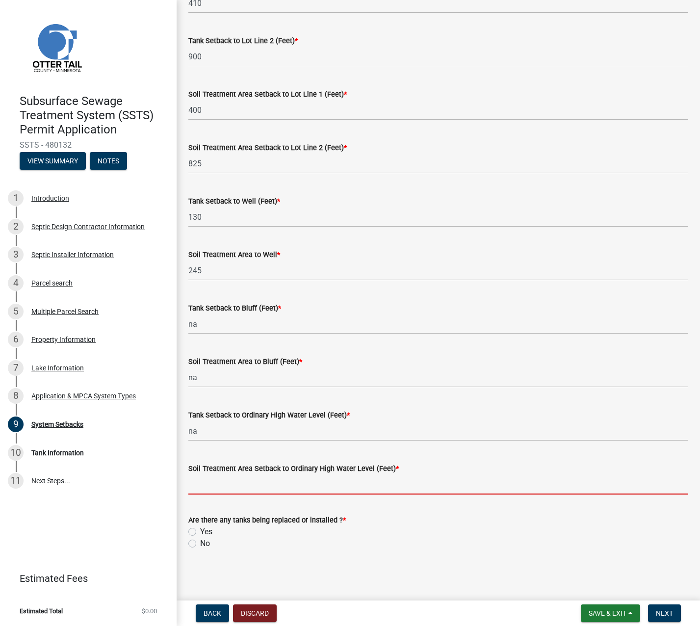
click at [202, 481] on input "Soil Treatment Area Setback to Ordinary High Water Level (Feet) *" at bounding box center [438, 484] width 500 height 20
drag, startPoint x: 201, startPoint y: 484, endPoint x: 181, endPoint y: 482, distance: 20.2
click at [181, 482] on div "System Setbacks share Share ALL SETBACKS MUST BE INCLUDED. IF IT DOES NOT APPLY…" at bounding box center [439, 75] width 524 height 983
type input "1250"
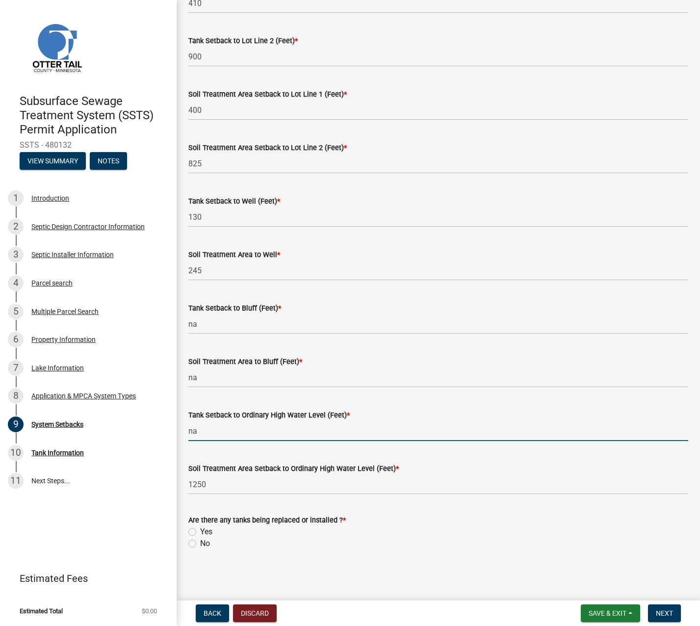
drag, startPoint x: 195, startPoint y: 432, endPoint x: 179, endPoint y: 431, distance: 15.7
click at [179, 431] on div "System Setbacks share Share ALL SETBACKS MUST BE INCLUDED. IF IT DOES NOT APPLY…" at bounding box center [439, 75] width 524 height 983
type input "1300"
click at [200, 529] on label "Yes" at bounding box center [206, 532] width 12 height 12
click at [200, 529] on input "Yes" at bounding box center [203, 529] width 6 height 6
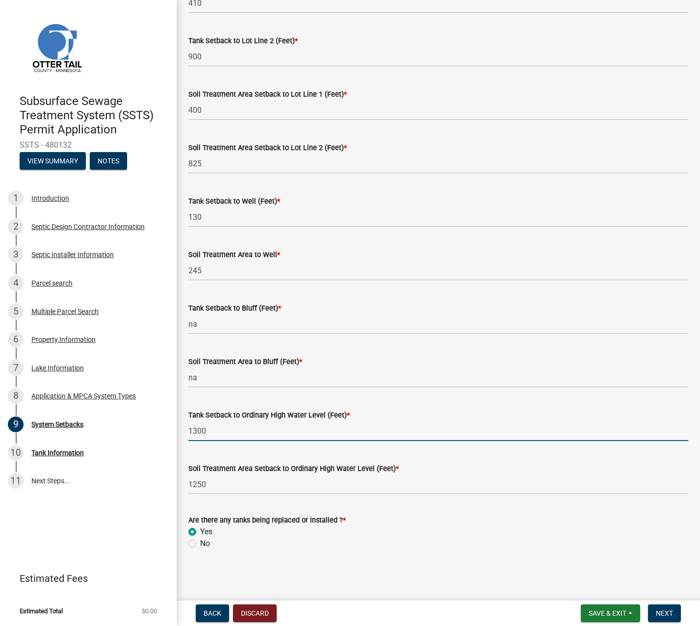
radio input "true"
click at [662, 616] on span "Next" at bounding box center [664, 613] width 17 height 8
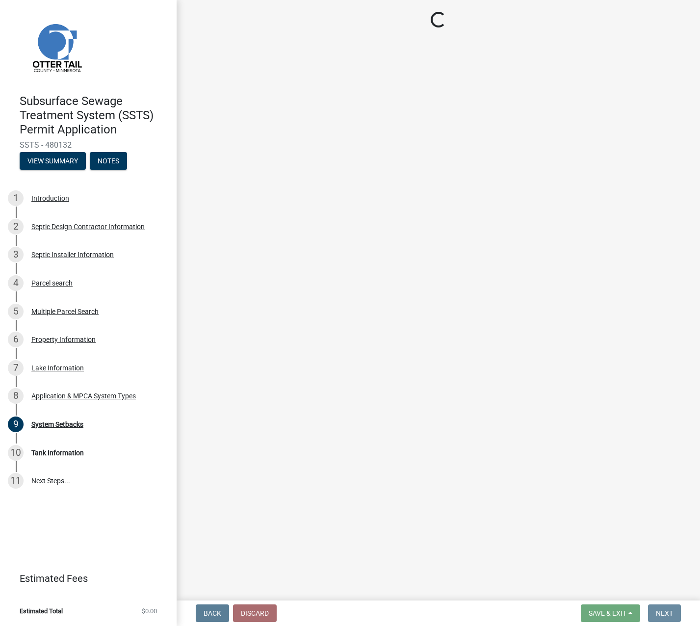
scroll to position [0, 0]
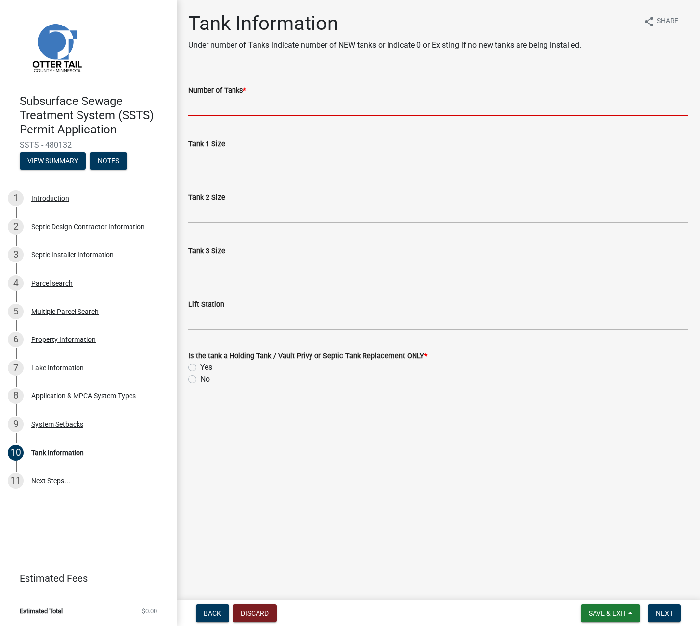
click at [243, 105] on input "Number of Tanks *" at bounding box center [438, 106] width 500 height 20
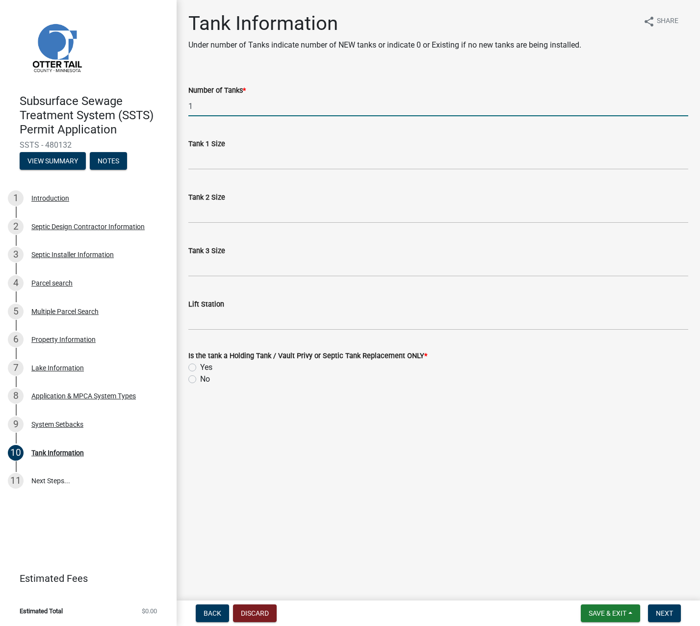
type input "1"
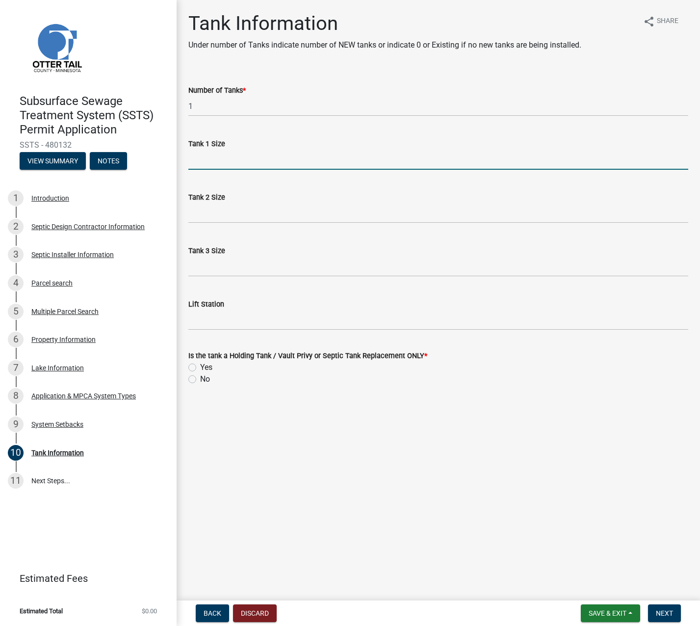
click at [204, 158] on input "Tank 1 Size" at bounding box center [438, 160] width 500 height 20
type input "1000/500"
click at [200, 377] on label "No" at bounding box center [205, 379] width 10 height 12
click at [200, 377] on input "No" at bounding box center [203, 376] width 6 height 6
radio input "true"
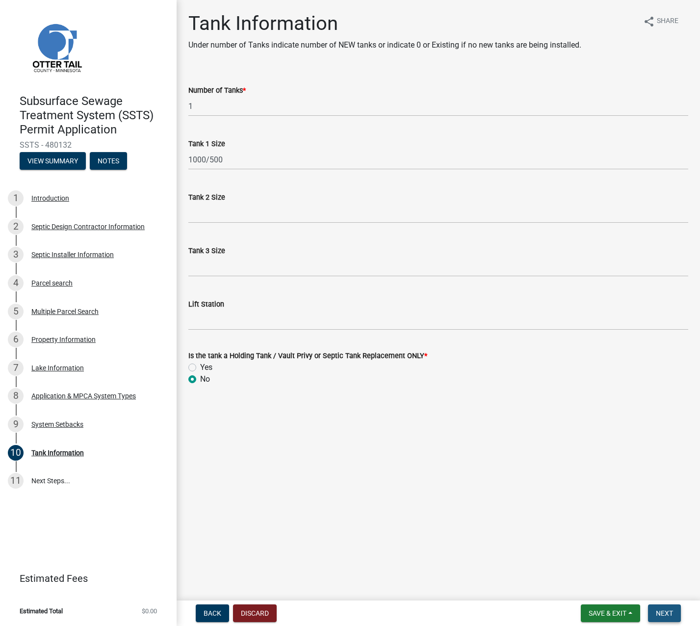
click at [662, 608] on button "Next" at bounding box center [664, 614] width 33 height 18
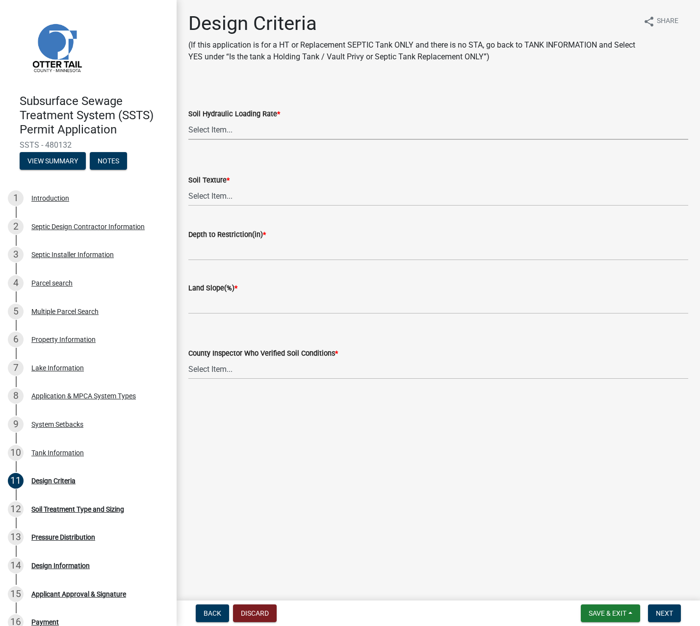
click at [220, 125] on select "Select Item... 1.6 gpd/ft2 1.2 gpd/ft2 1.0 gpd/ft2 0.87 gpd/ft2 0.78 gpd/ft2 0.…" at bounding box center [438, 130] width 500 height 20
click at [188, 120] on select "Select Item... 1.6 gpd/ft2 1.2 gpd/ft2 1.0 gpd/ft2 0.87 gpd/ft2 0.78 gpd/ft2 0.…" at bounding box center [438, 130] width 500 height 20
select select "161dc003-2926-44f5-9717-bc9d566eecc1"
click at [208, 195] on select "Select Item... Coarse Sand (COS) Sand (S) Fine Sand (FS) Very Fine Sand (VFS) L…" at bounding box center [438, 196] width 500 height 20
click at [188, 186] on select "Select Item... Coarse Sand (COS) Sand (S) Fine Sand (FS) Very Fine Sand (VFS) L…" at bounding box center [438, 196] width 500 height 20
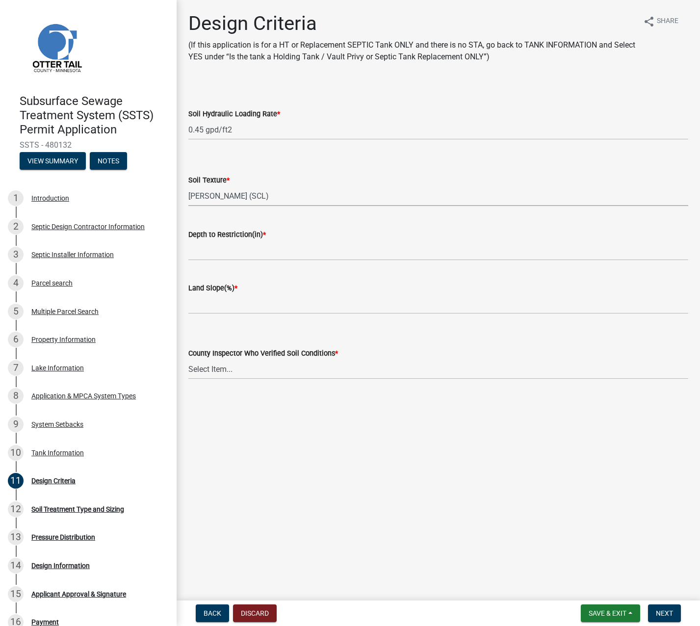
select select "3153871a-0646-45c0-8d36-98762e1aaded"
click at [210, 253] on input "Depth to Restriction(in) *" at bounding box center [438, 250] width 500 height 20
type input "27"
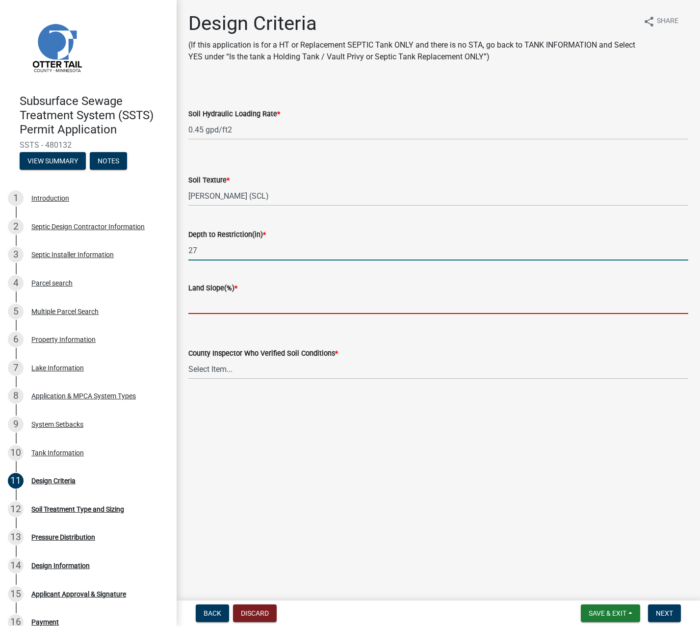
click at [203, 301] on input "Land Slope(%) *" at bounding box center [438, 304] width 500 height 20
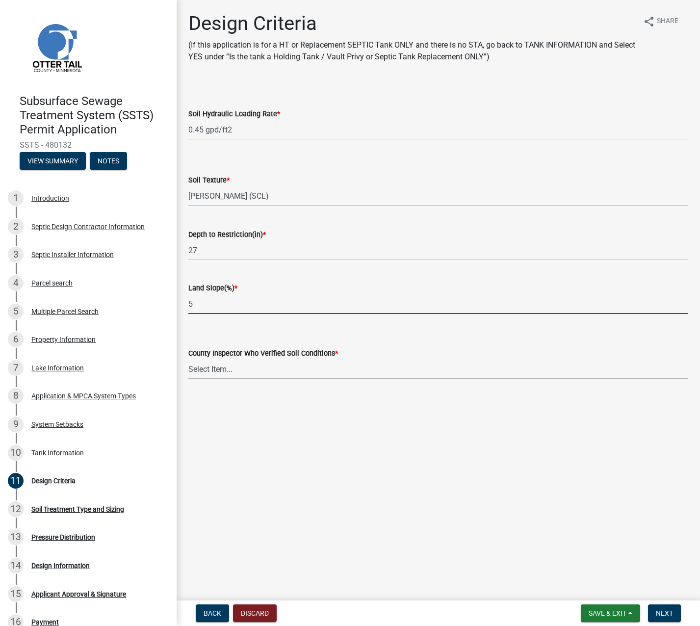
type input "5"
click at [208, 368] on select "Select Item... Alexis Newark Andrea Perales Brittany Tollefson Chris LeClair Co…" at bounding box center [438, 369] width 500 height 20
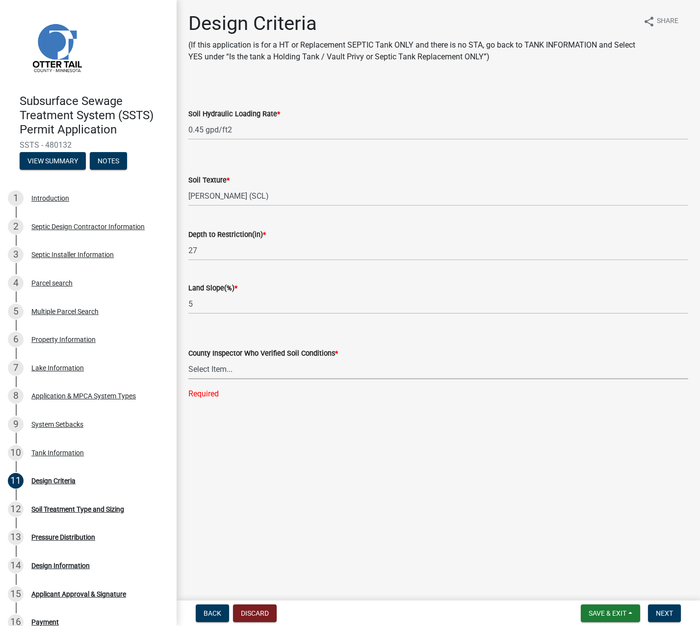
click at [240, 370] on select "Select Item... Alexis Newark Andrea Perales Brittany Tollefson Chris LeClair Co…" at bounding box center [438, 369] width 500 height 20
click at [188, 359] on select "Select Item... Alexis Newark Andrea Perales Brittany Tollefson Chris LeClair Co…" at bounding box center [438, 369] width 500 height 20
select select "77ed3ba4-a6d5-4048-ab27-59c0bc717e6e"
click at [657, 608] on button "Next" at bounding box center [664, 614] width 33 height 18
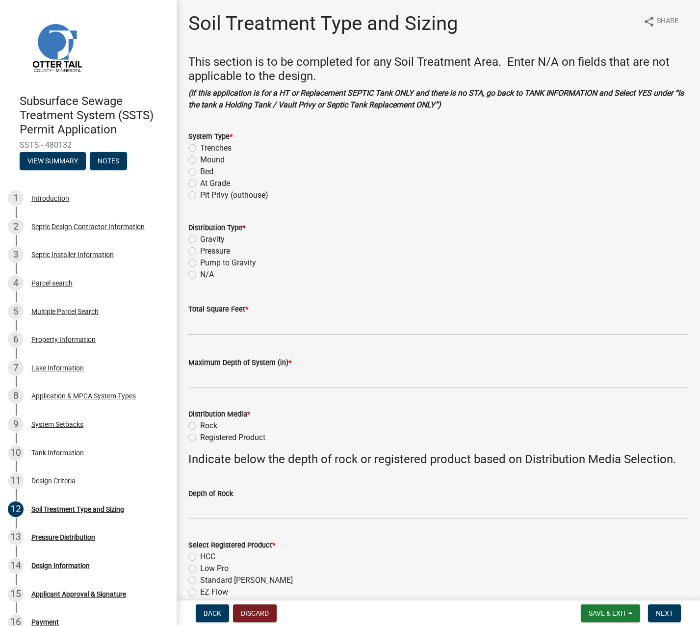
click at [200, 158] on label "Mound" at bounding box center [212, 160] width 25 height 12
click at [200, 158] on input "Mound" at bounding box center [203, 157] width 6 height 6
radio input "true"
click at [200, 251] on label "Pressure" at bounding box center [215, 251] width 30 height 12
click at [200, 251] on input "Pressure" at bounding box center [203, 248] width 6 height 6
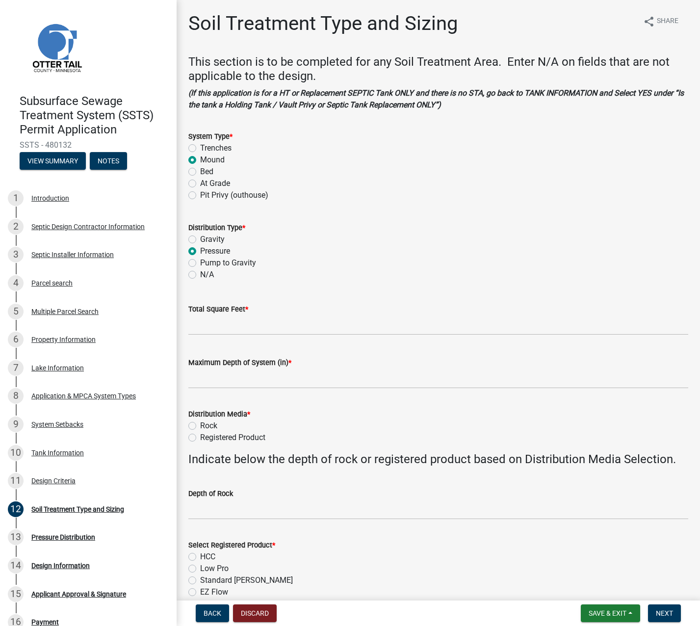
radio input "true"
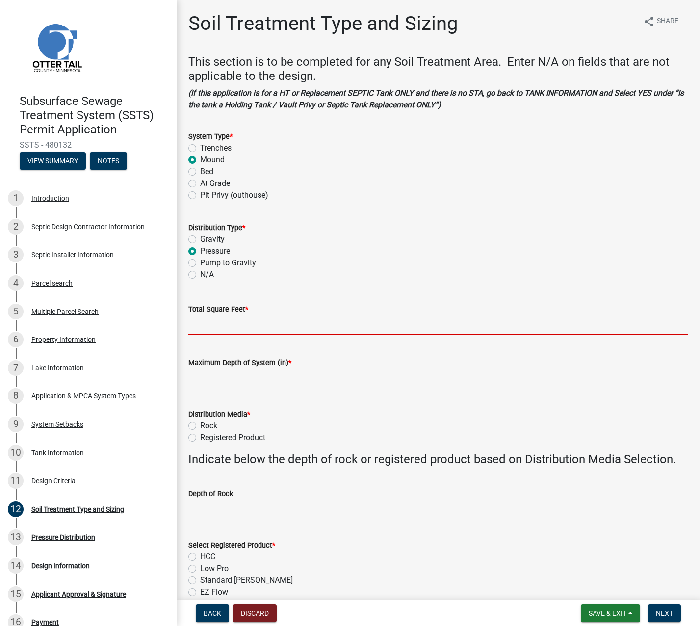
click at [200, 325] on input "Total Square Feet *" at bounding box center [438, 325] width 500 height 20
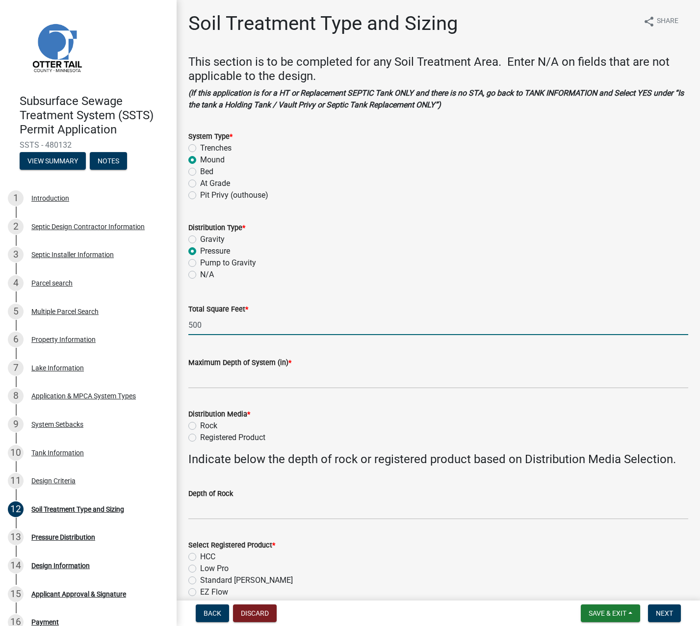
type input "500"
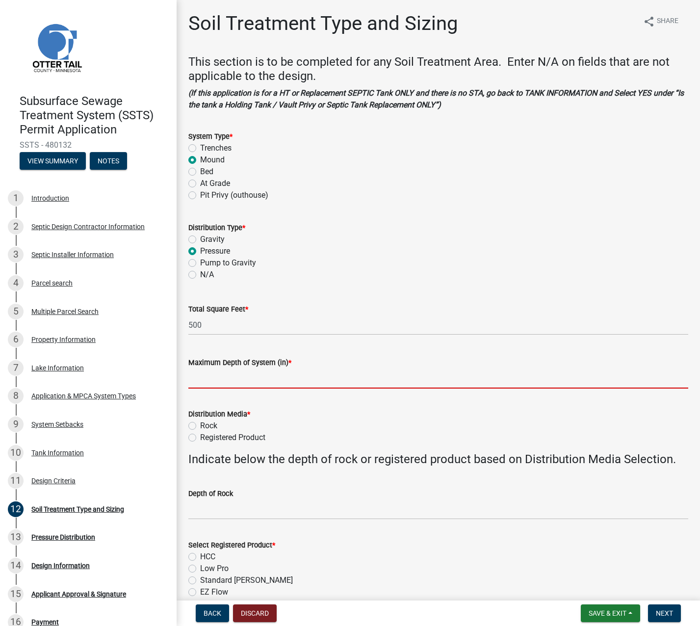
click at [200, 379] on input "Maximum Depth of System (in) *" at bounding box center [438, 378] width 500 height 20
type input "-12"
click at [200, 424] on label "Rock" at bounding box center [208, 426] width 17 height 12
click at [200, 424] on input "Rock" at bounding box center [203, 423] width 6 height 6
radio input "true"
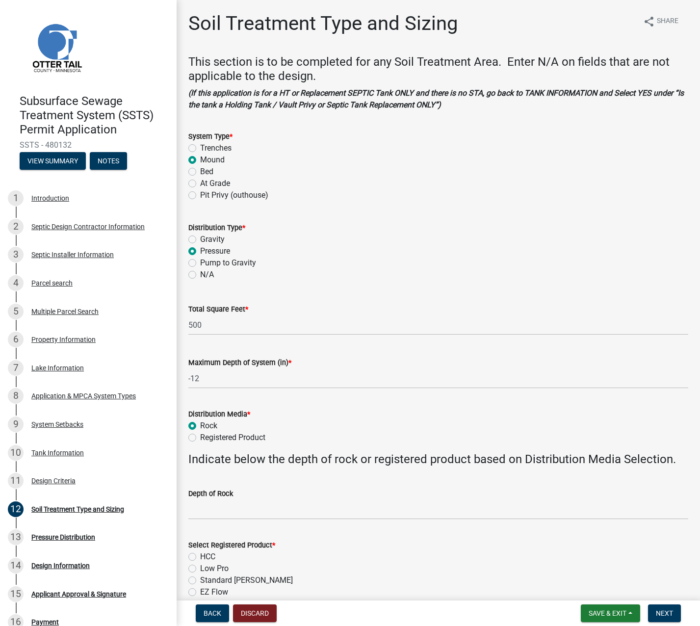
click at [187, 502] on div "Depth of Rock" at bounding box center [438, 497] width 515 height 46
click at [200, 509] on input "Depth of Rock" at bounding box center [438, 510] width 500 height 20
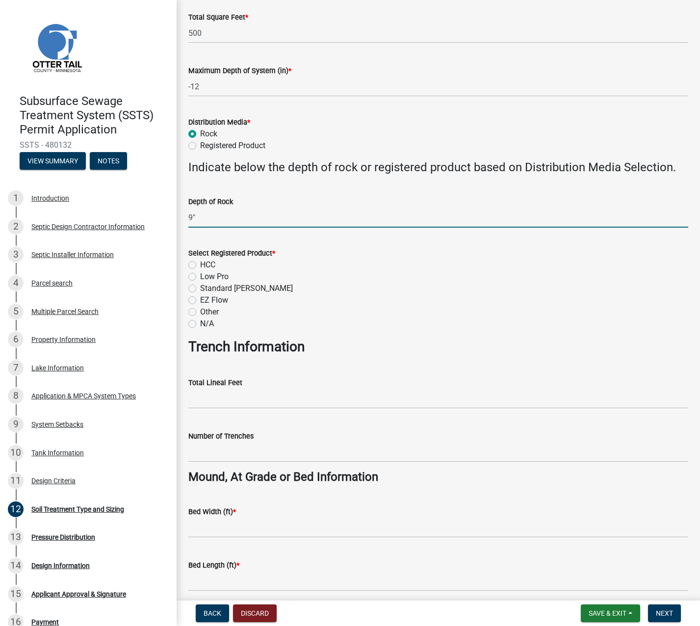
scroll to position [294, 0]
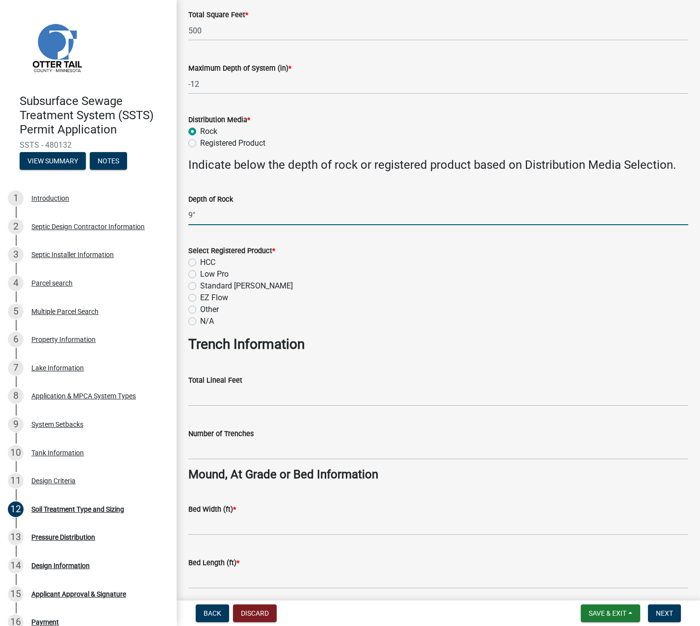
type input "9""
click at [200, 321] on label "N/A" at bounding box center [207, 322] width 14 height 12
click at [200, 321] on input "N/A" at bounding box center [203, 319] width 6 height 6
radio input "true"
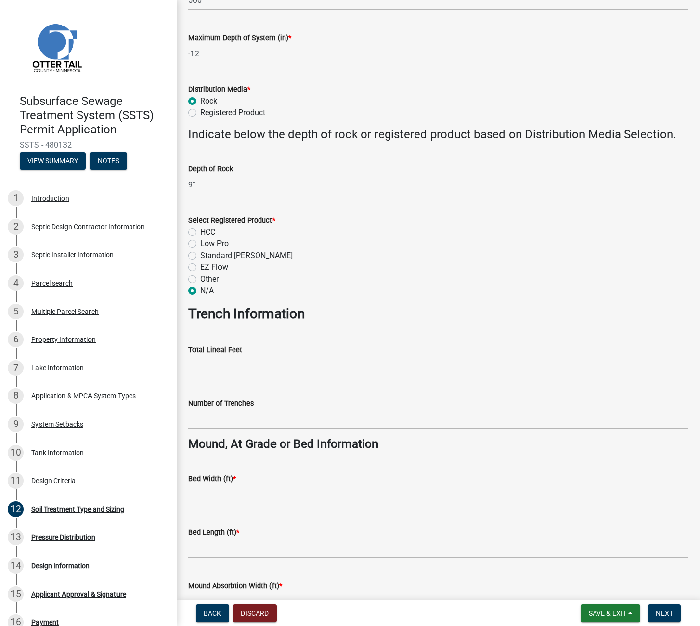
scroll to position [442, 0]
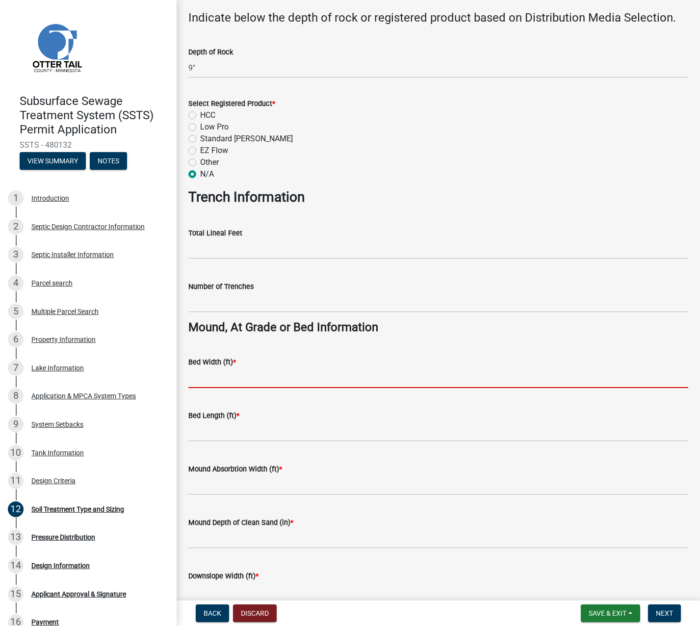
click at [196, 379] on input "Bed Width (ft) *" at bounding box center [438, 378] width 500 height 20
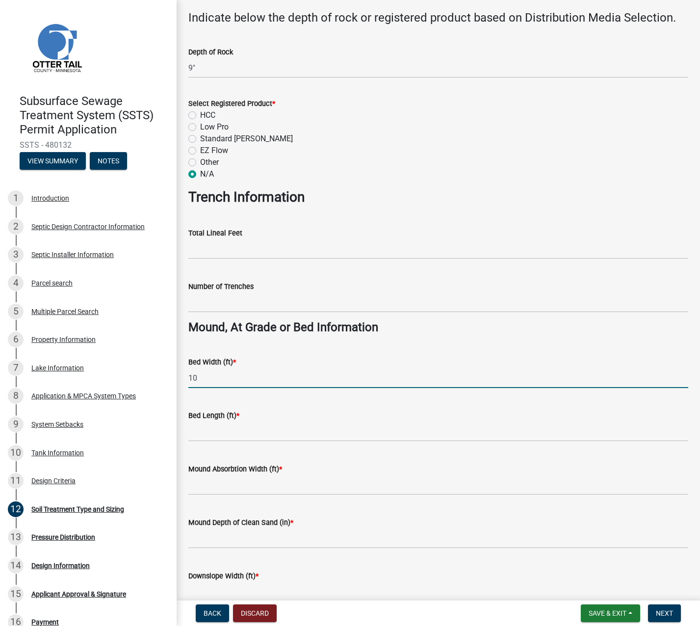
type input "10"
click at [212, 435] on input "Bed Length (ft) *" at bounding box center [438, 431] width 500 height 20
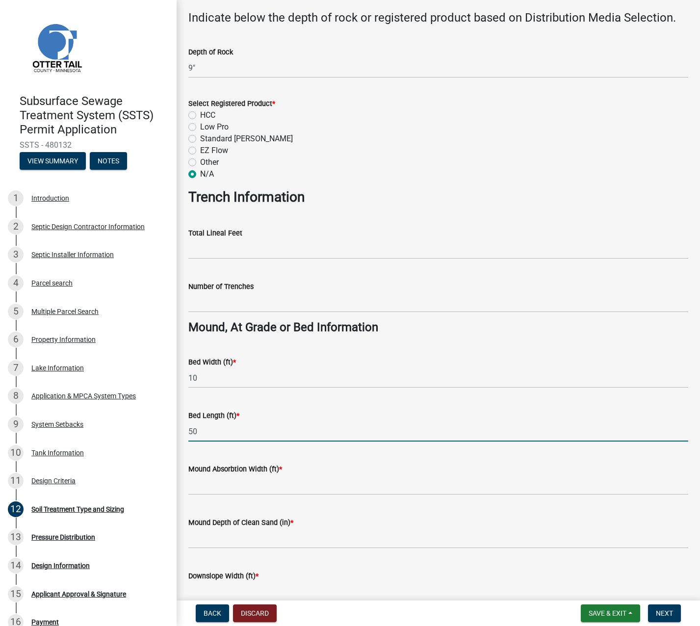
type input "50"
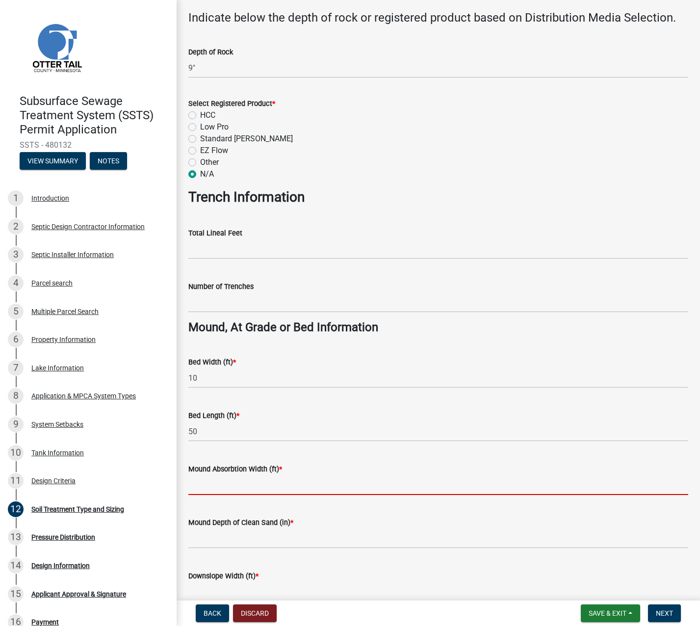
click at [199, 490] on input "Mound Absorbtion Width (ft) *" at bounding box center [438, 485] width 500 height 20
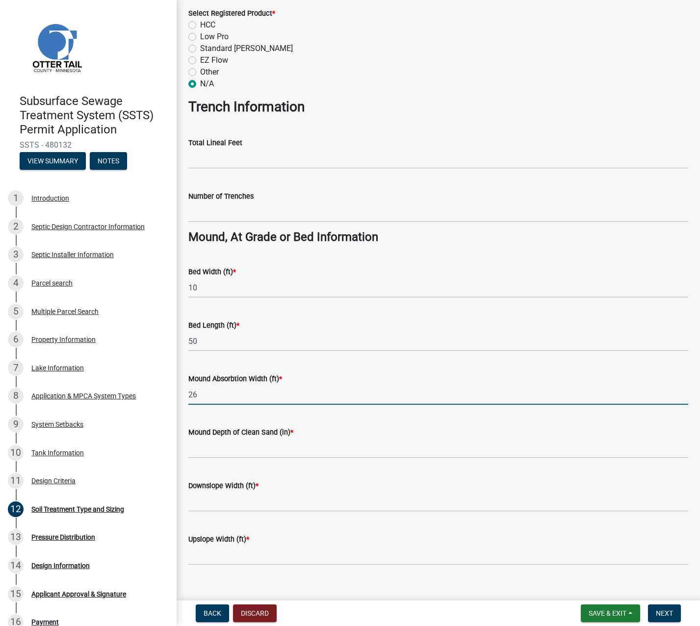
scroll to position [547, 0]
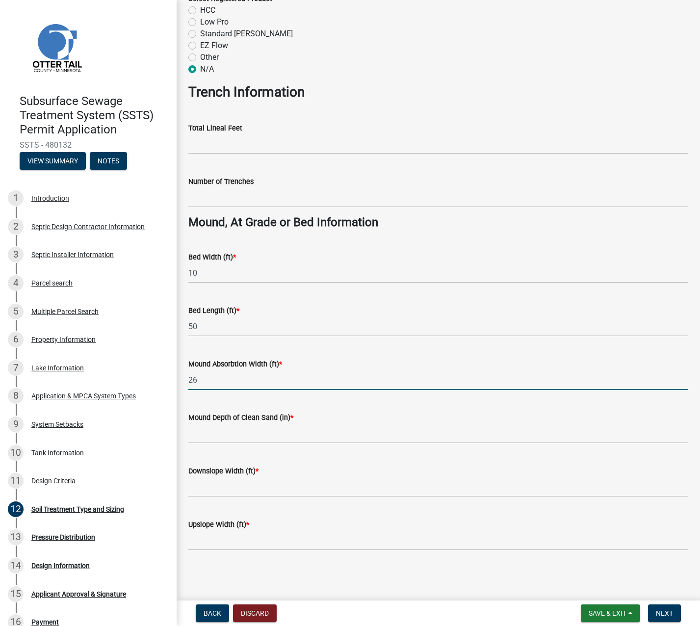
type input "26"
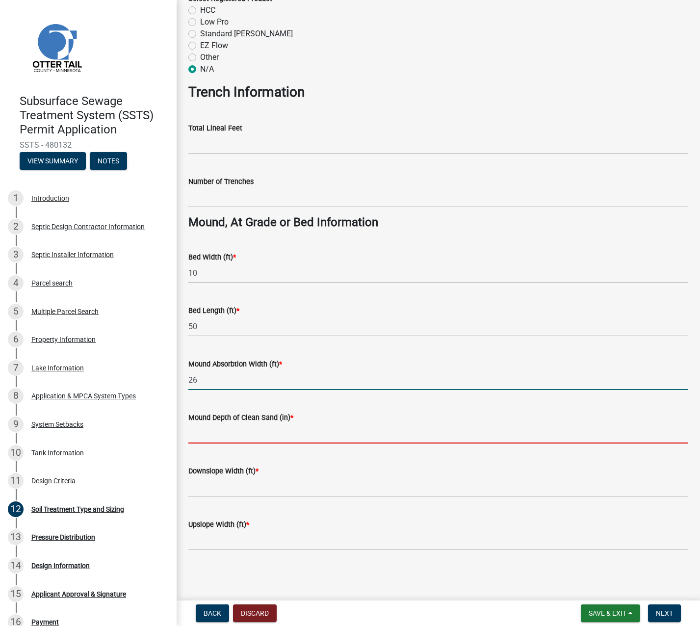
click at [216, 433] on input "Mound Depth of Clean Sand (in) *" at bounding box center [438, 433] width 500 height 20
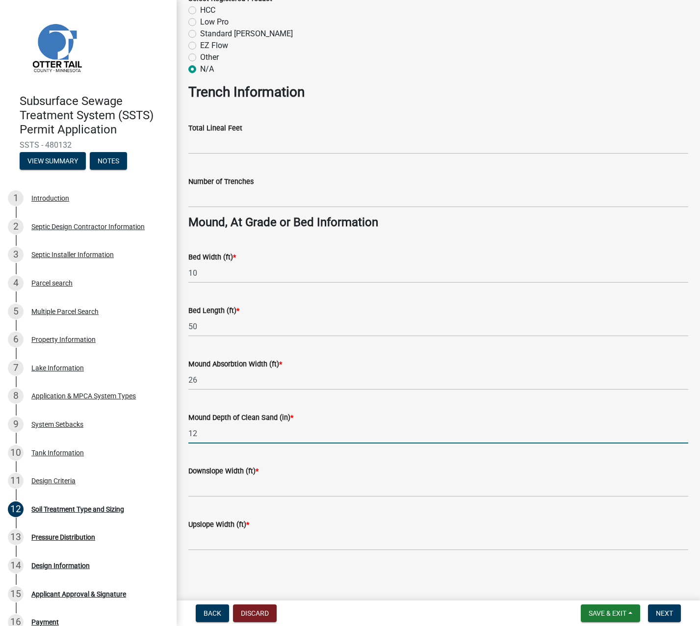
type input "12"
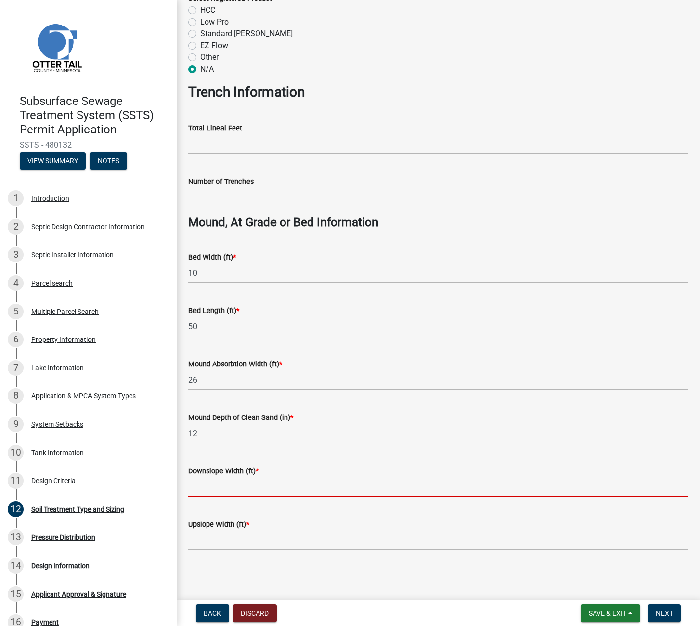
click at [213, 485] on input "Downslope Width (ft) *" at bounding box center [438, 487] width 500 height 20
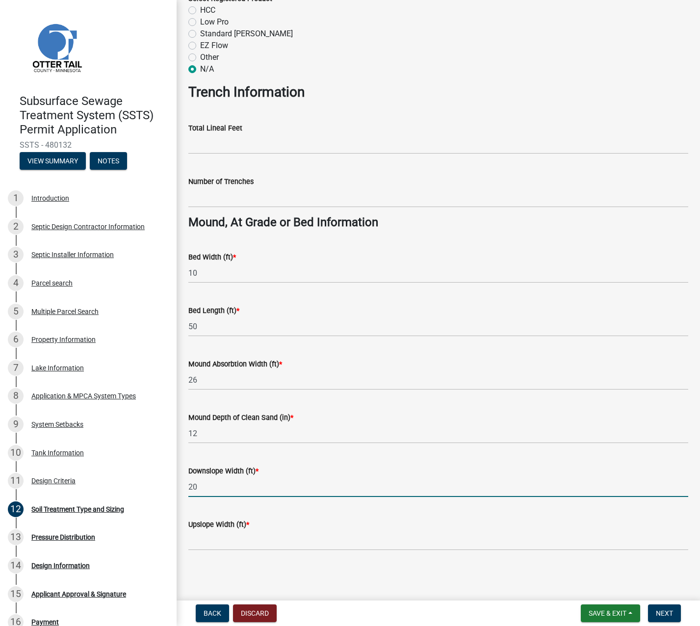
type input "20"
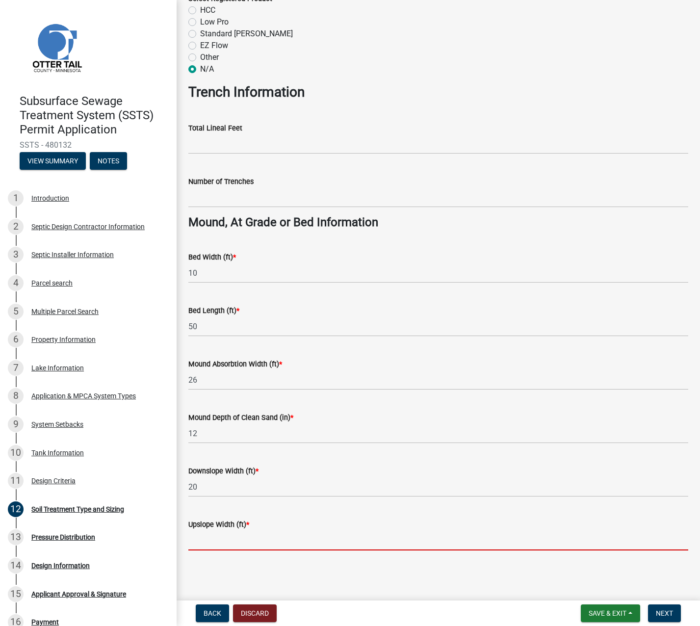
click at [205, 537] on input "Upslope Width (ft) *" at bounding box center [438, 540] width 500 height 20
type input "10.16"
click at [661, 615] on span "Next" at bounding box center [664, 613] width 17 height 8
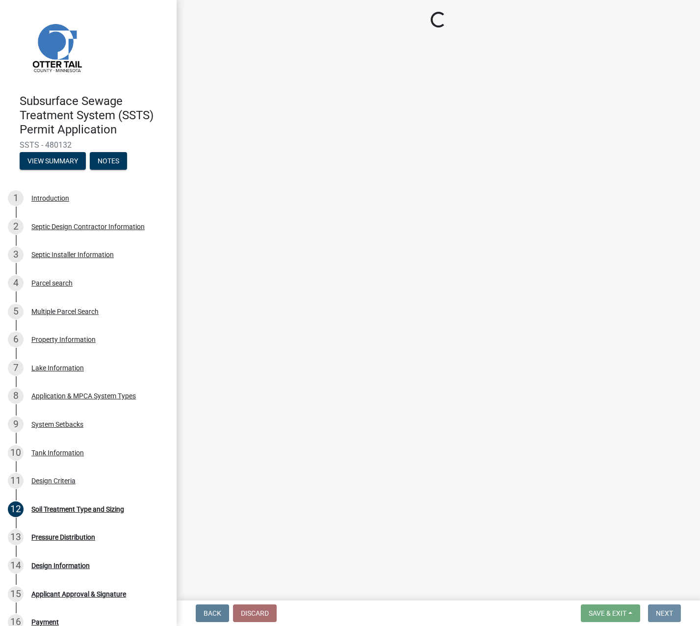
scroll to position [0, 0]
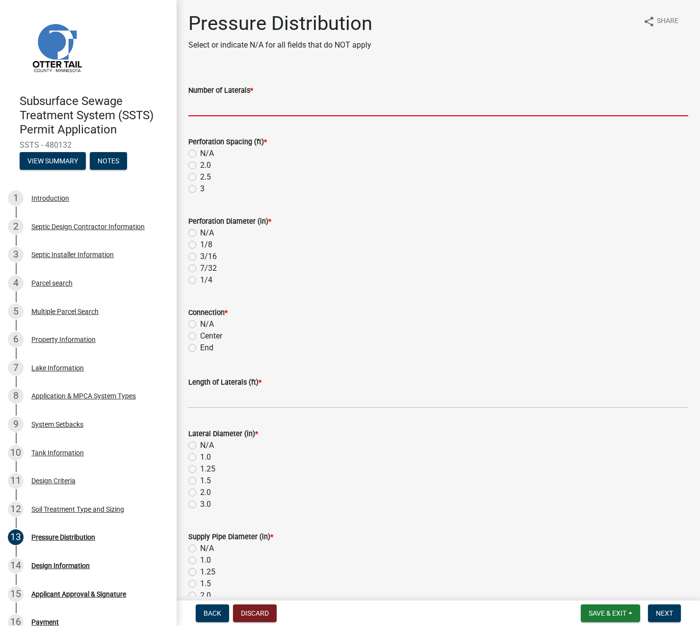
click at [223, 109] on input "Number of Laterals *" at bounding box center [438, 106] width 500 height 20
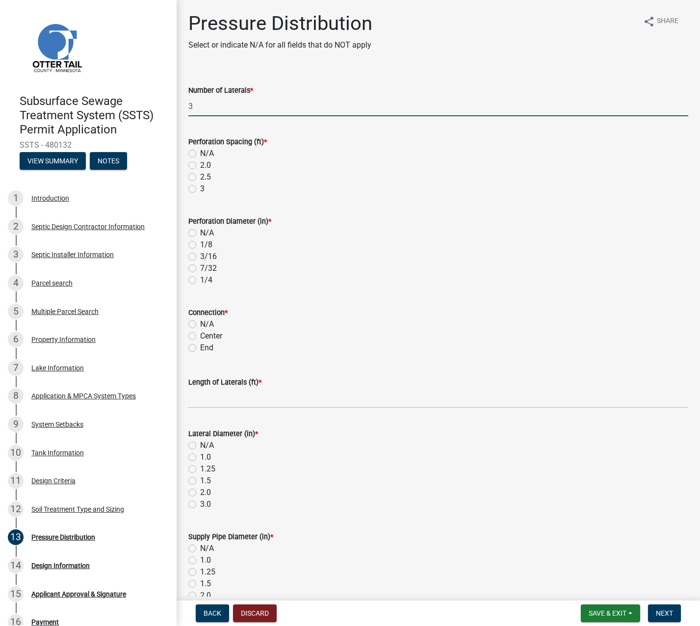
type input "3"
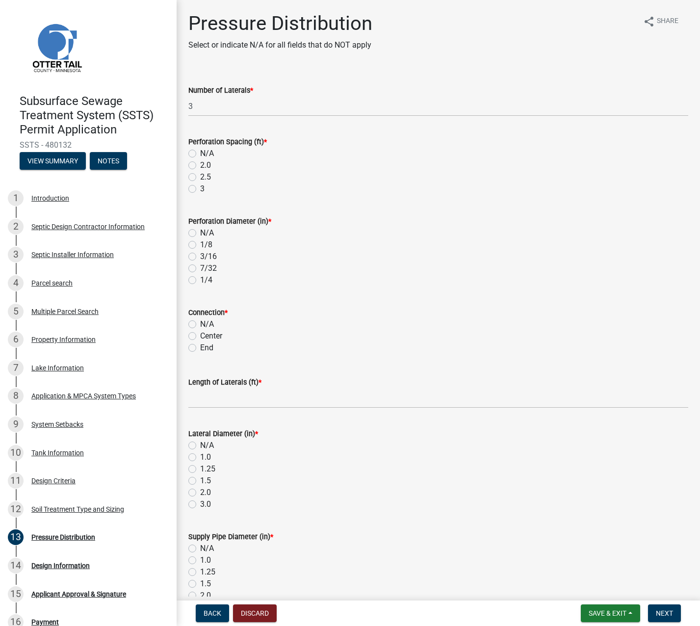
click at [200, 187] on label "3" at bounding box center [202, 189] width 4 height 12
click at [200, 187] on input "3" at bounding box center [203, 186] width 6 height 6
radio input "true"
click at [200, 267] on label "7/32" at bounding box center [208, 269] width 17 height 12
click at [200, 267] on input "7/32" at bounding box center [203, 266] width 6 height 6
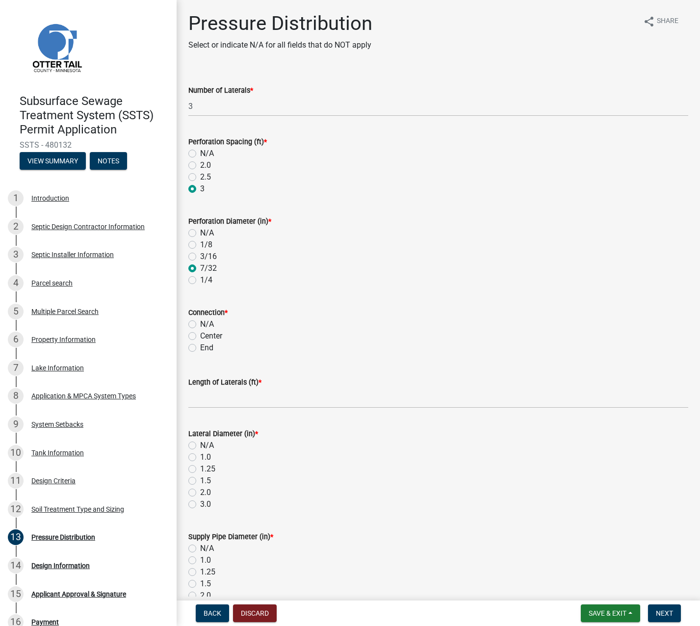
radio input "true"
click at [200, 348] on label "End" at bounding box center [206, 348] width 13 height 12
click at [200, 348] on input "End" at bounding box center [203, 345] width 6 height 6
radio input "true"
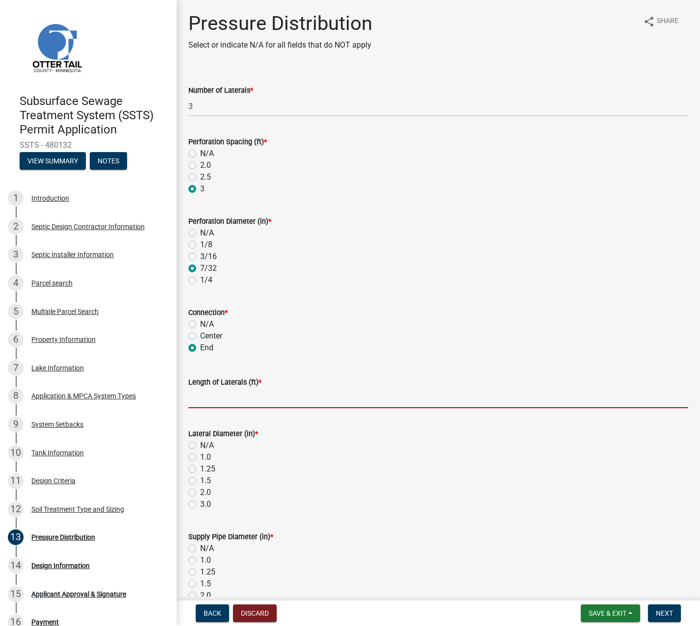
click at [207, 398] on input "Length of Laterals (ft) *" at bounding box center [438, 398] width 500 height 20
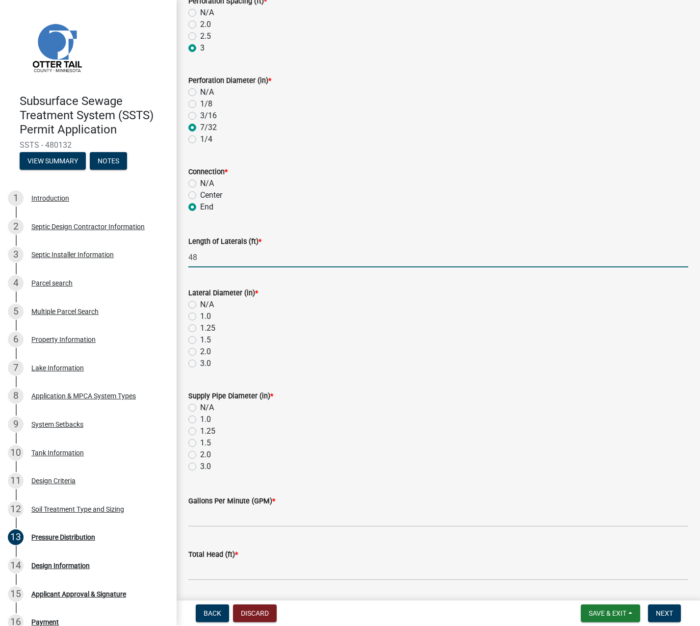
scroll to position [147, 0]
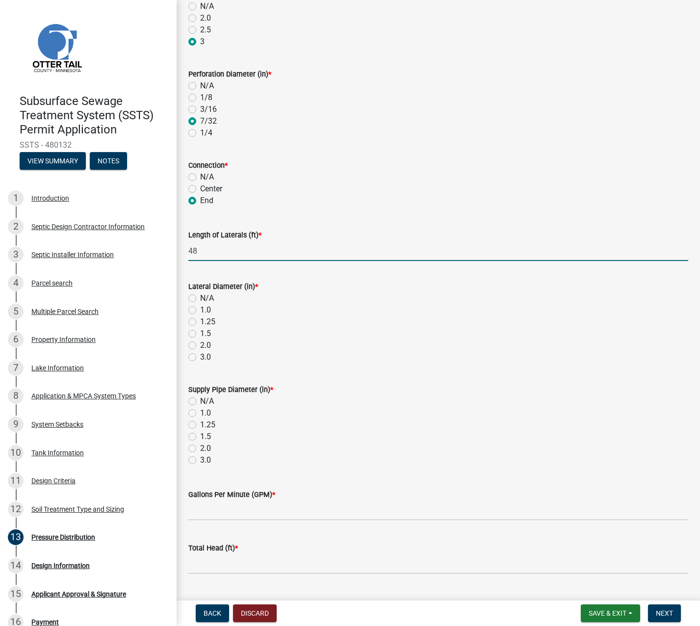
type input "48"
drag, startPoint x: 193, startPoint y: 335, endPoint x: 194, endPoint y: 361, distance: 26.0
click at [200, 334] on label "1.5" at bounding box center [205, 334] width 11 height 12
click at [200, 334] on input "1.5" at bounding box center [203, 331] width 6 height 6
radio input "true"
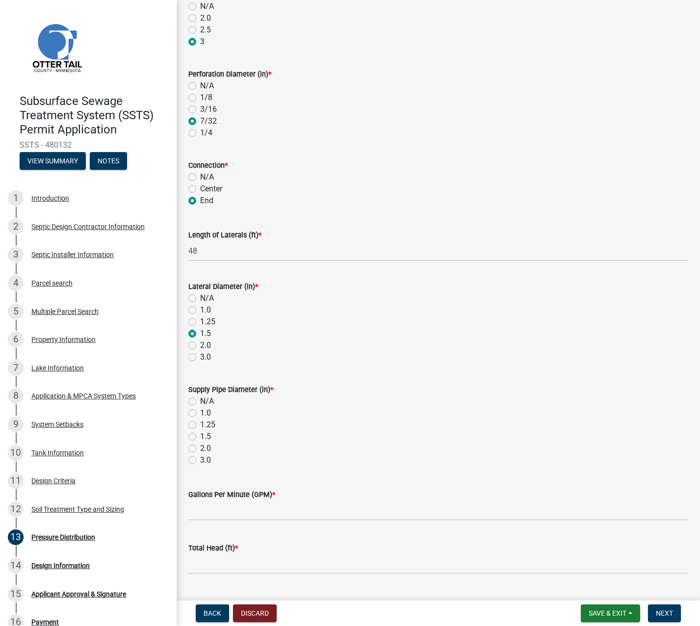
click at [200, 436] on label "1.5" at bounding box center [205, 437] width 11 height 12
click at [200, 436] on input "1.5" at bounding box center [203, 434] width 6 height 6
radio input "true"
click at [216, 511] on input "Gallons Per Minute (GPM) *" at bounding box center [438, 510] width 500 height 20
type input "29"
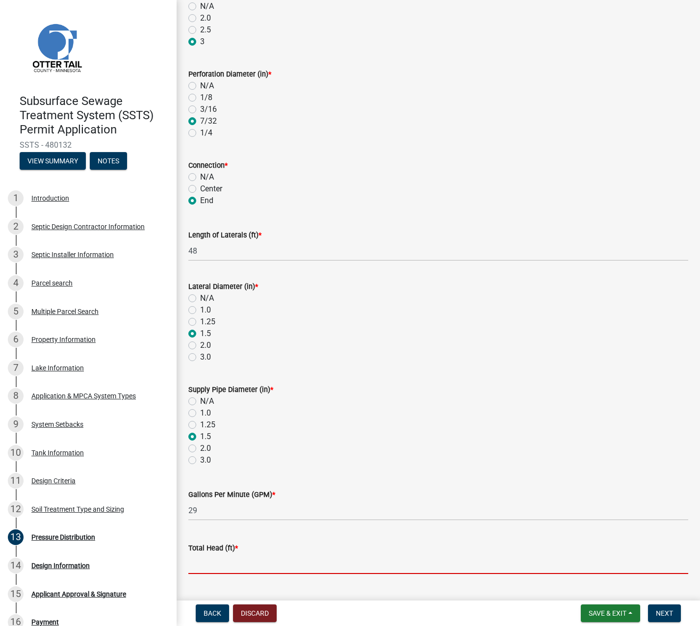
click at [217, 561] on input "Total Head (ft) *" at bounding box center [438, 564] width 500 height 20
type input "16"
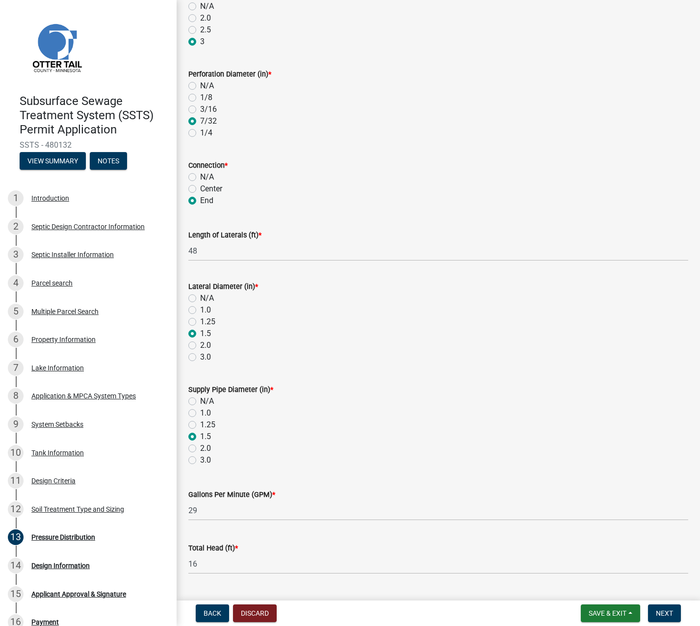
click at [505, 433] on div "1.5" at bounding box center [438, 437] width 500 height 12
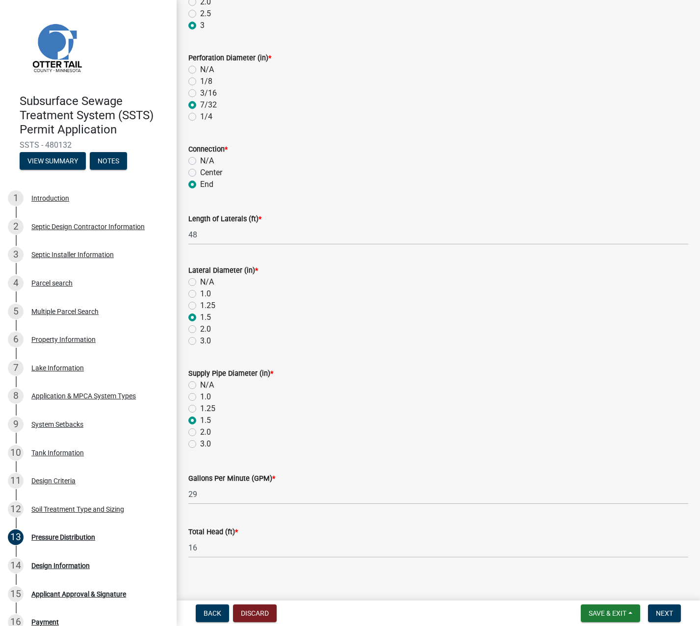
scroll to position [171, 0]
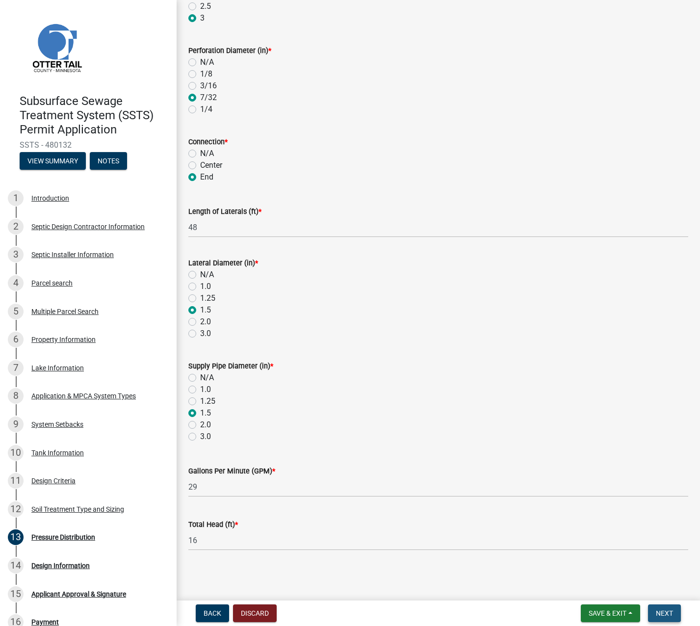
click at [661, 612] on span "Next" at bounding box center [664, 613] width 17 height 8
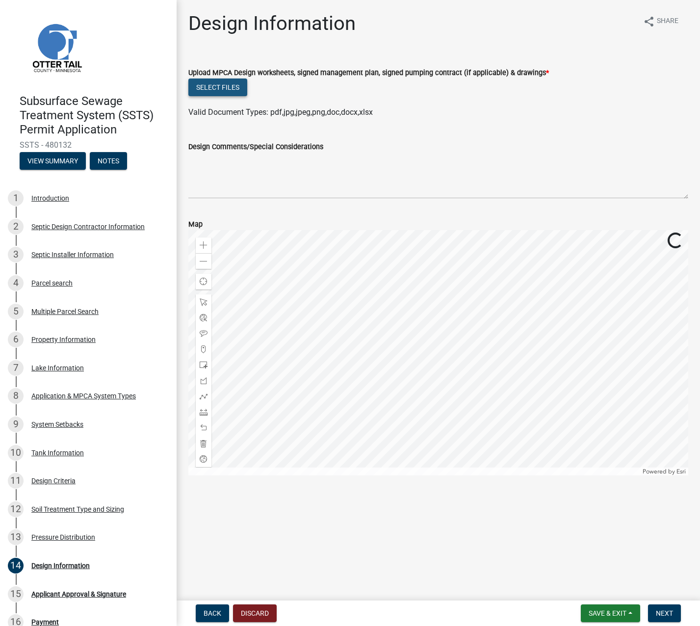
click at [200, 92] on button "Select files" at bounding box center [217, 88] width 59 height 18
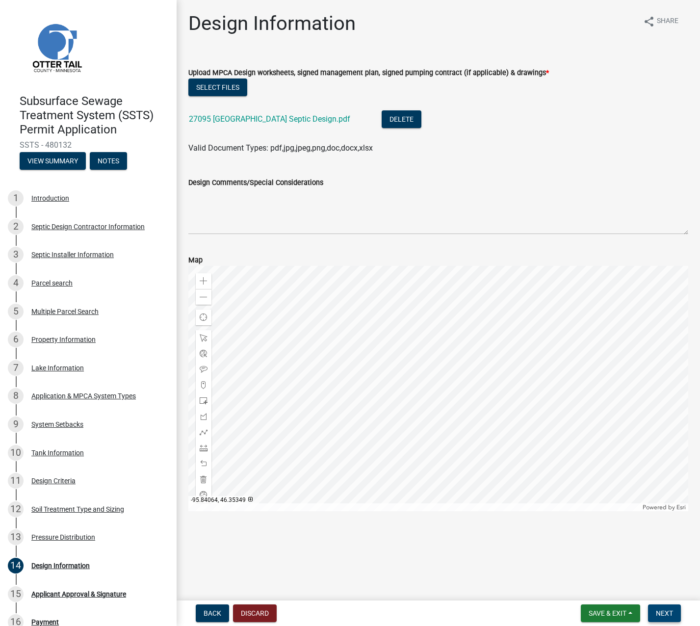
click at [672, 615] on span "Next" at bounding box center [664, 613] width 17 height 8
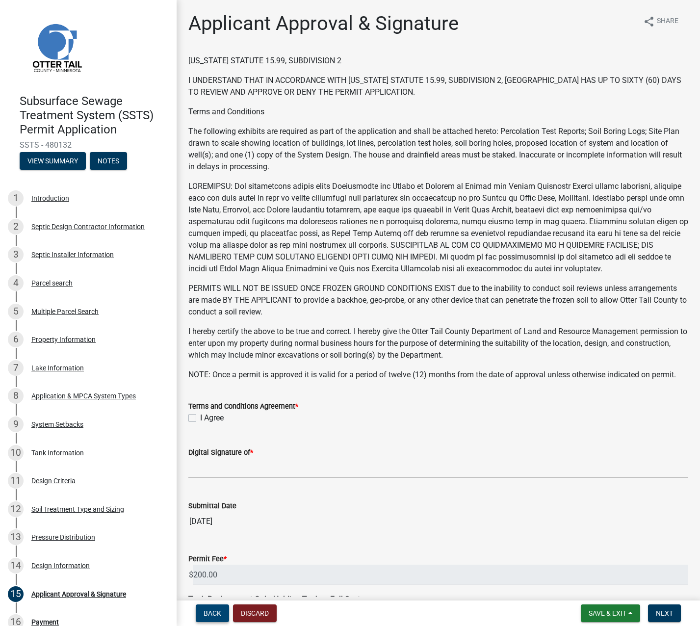
click at [214, 615] on span "Back" at bounding box center [213, 613] width 18 height 8
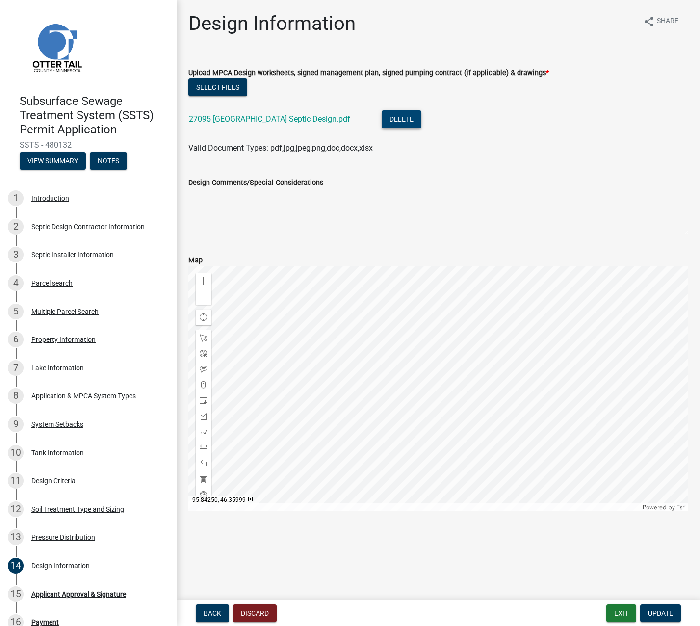
click at [382, 118] on button "Delete" at bounding box center [402, 119] width 40 height 18
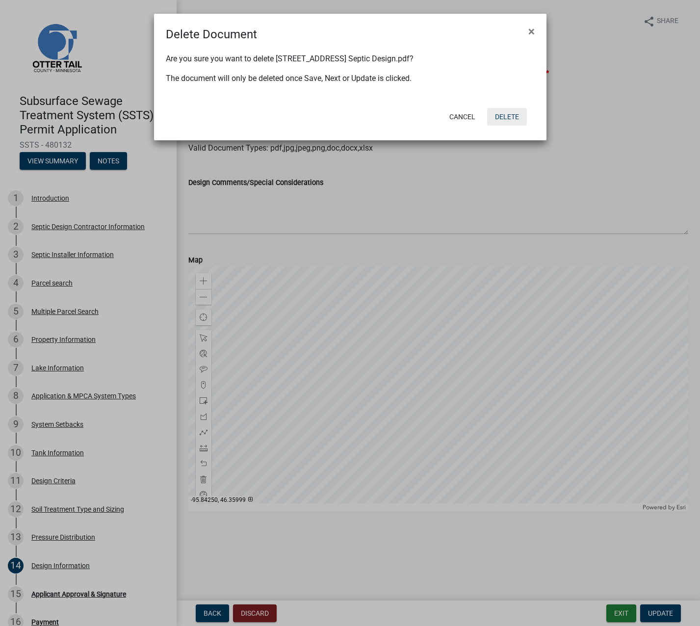
click at [503, 116] on button "Delete" at bounding box center [507, 117] width 40 height 18
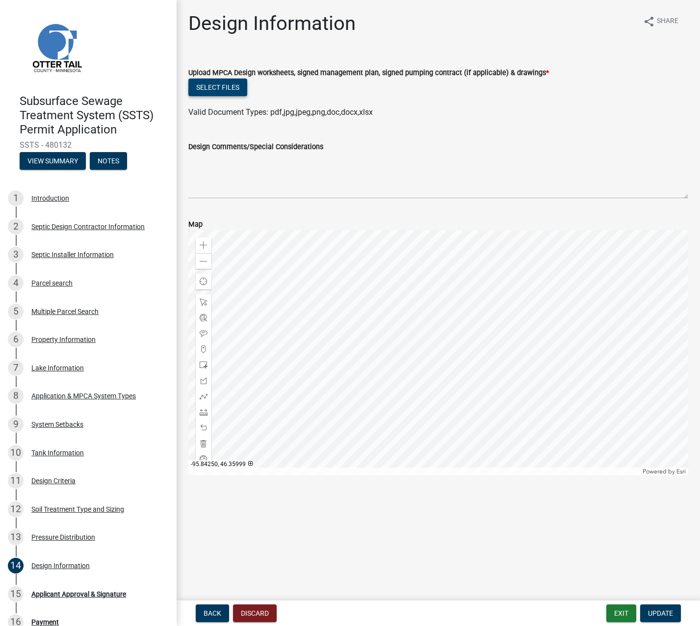
click at [223, 87] on button "Select files" at bounding box center [217, 88] width 59 height 18
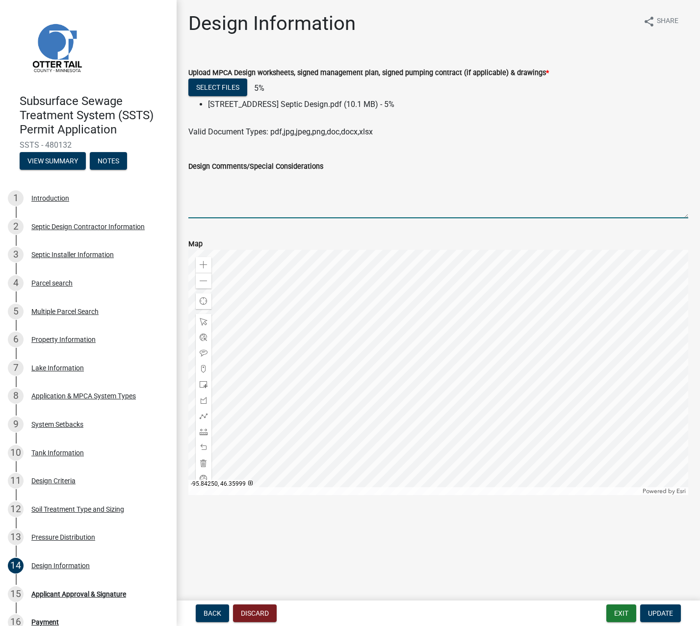
click at [221, 202] on textarea "Design Comments/Special Considerations" at bounding box center [438, 195] width 500 height 46
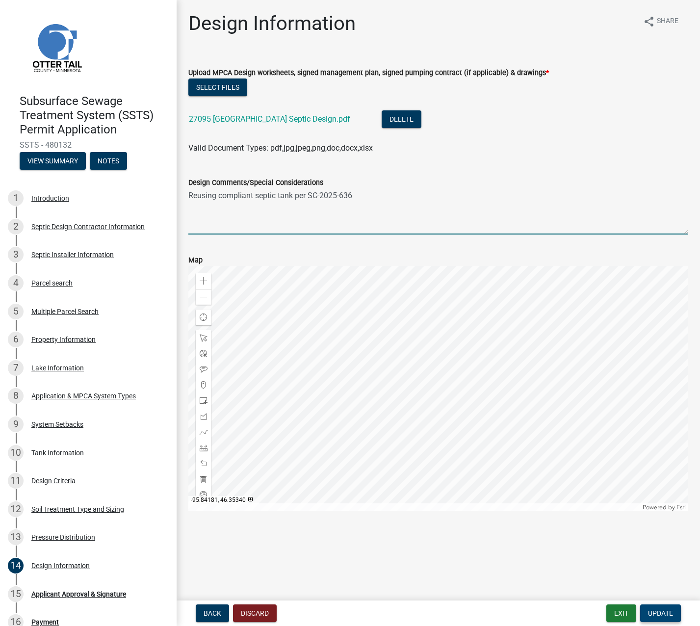
type textarea "Reusing compliant septic tank per SC-2025-636"
click at [654, 607] on button "Update" at bounding box center [660, 614] width 41 height 18
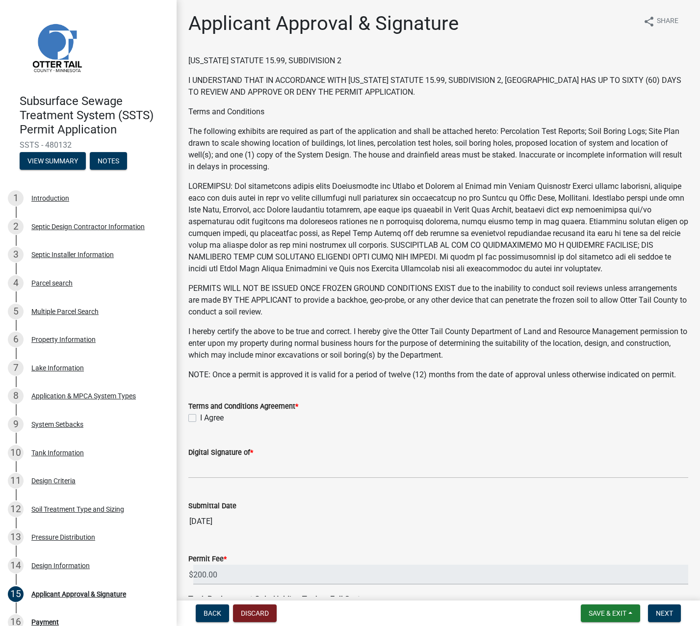
click at [200, 414] on label "I Agree" at bounding box center [212, 418] width 24 height 12
click at [200, 414] on input "I Agree" at bounding box center [203, 415] width 6 height 6
checkbox input "true"
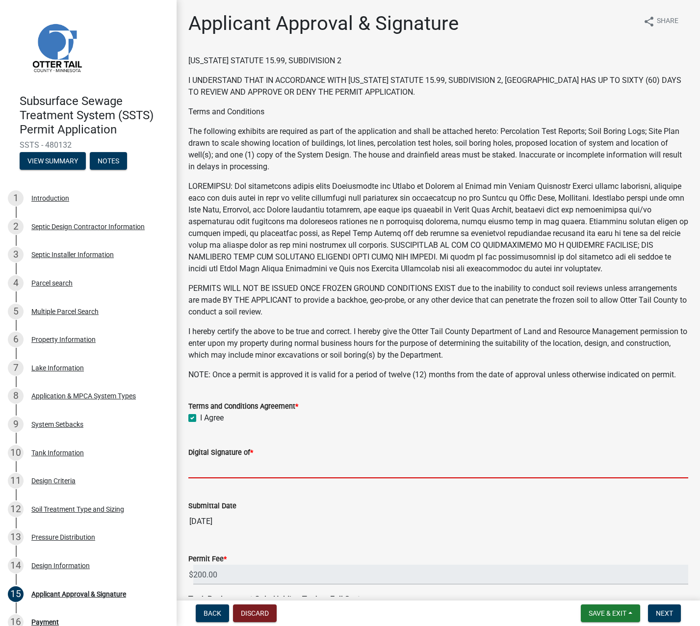
click at [200, 462] on input "Digital Signature of *" at bounding box center [438, 468] width 500 height 20
type input "Peter Ross Johnson"
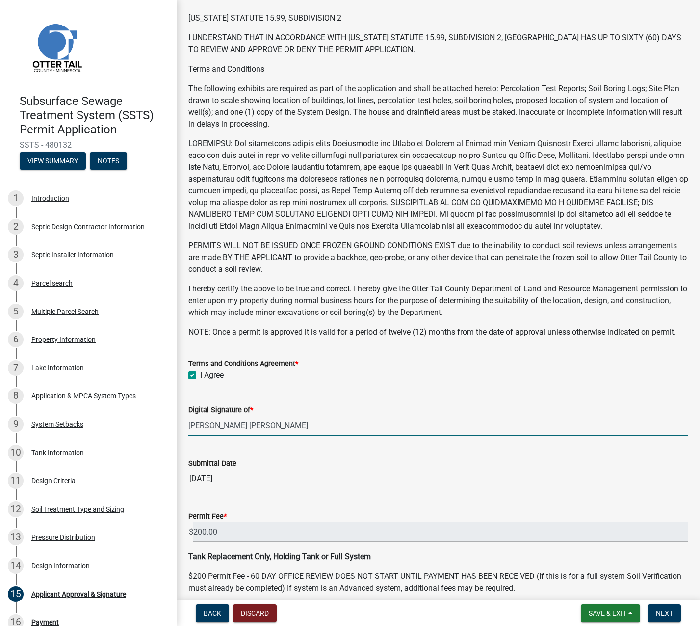
scroll to position [86, 0]
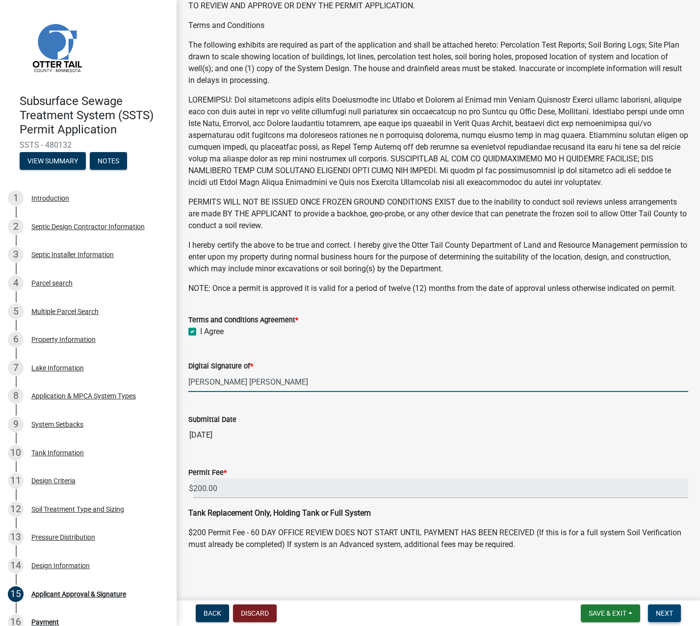
click at [662, 616] on span "Next" at bounding box center [664, 613] width 17 height 8
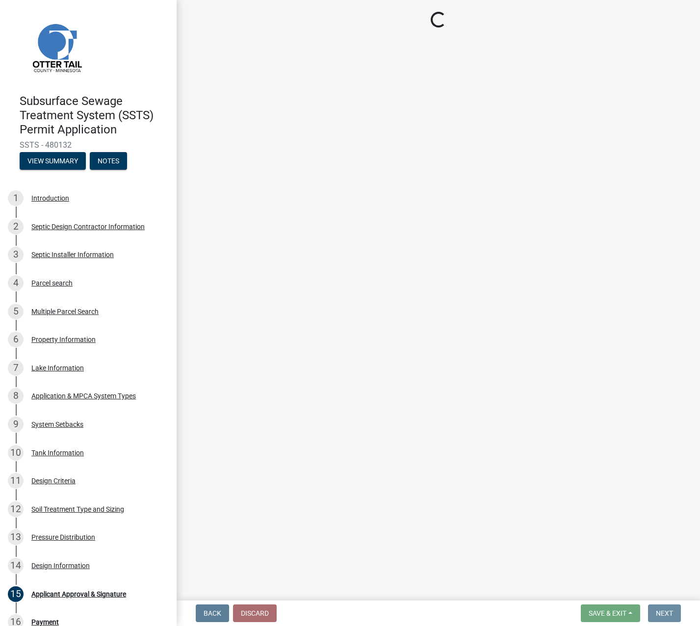
scroll to position [0, 0]
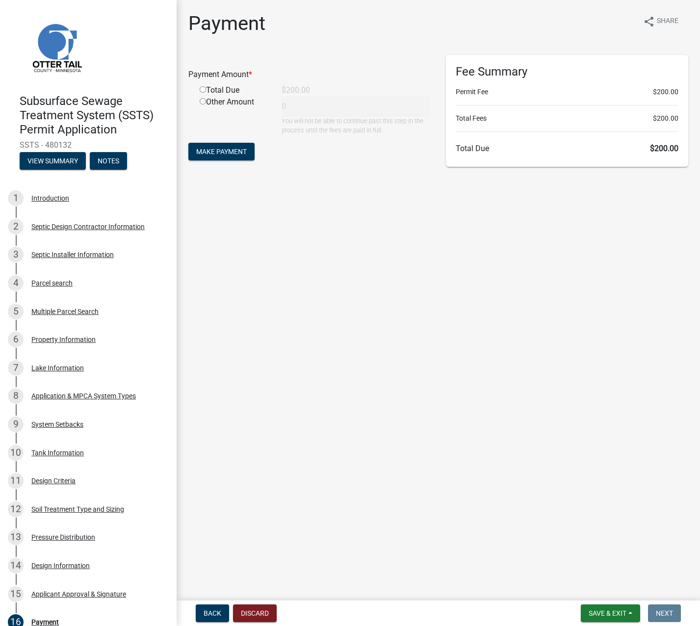
click at [204, 92] on input "radio" at bounding box center [203, 89] width 6 height 6
radio input "true"
type input "200"
click at [219, 144] on button "Make Payment" at bounding box center [221, 152] width 66 height 18
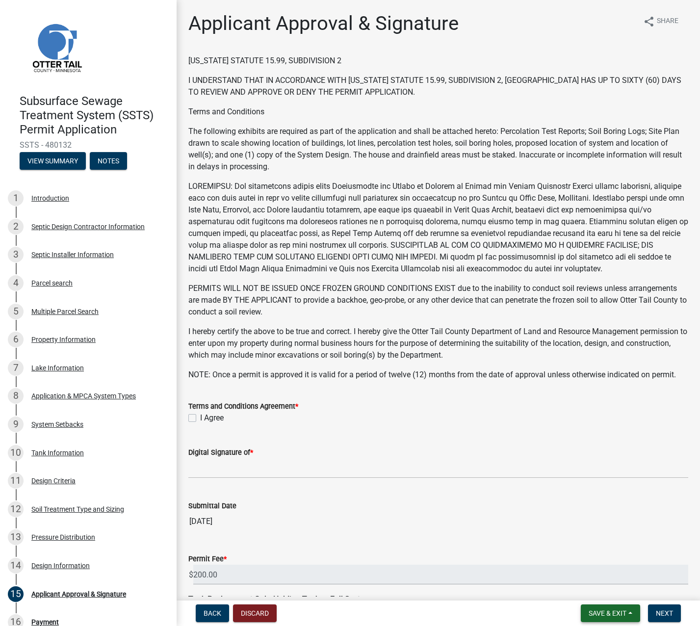
click at [612, 613] on span "Save & Exit" at bounding box center [608, 613] width 38 height 8
click at [601, 587] on button "Save & Exit" at bounding box center [601, 588] width 79 height 24
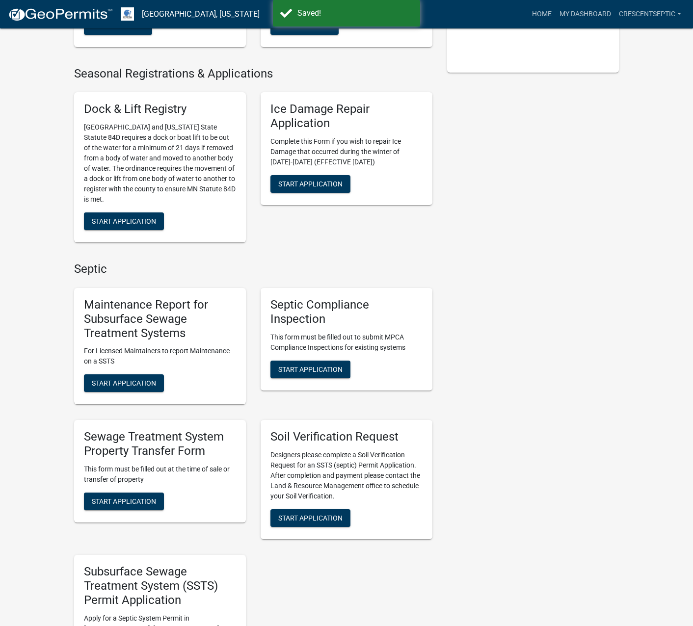
scroll to position [343, 0]
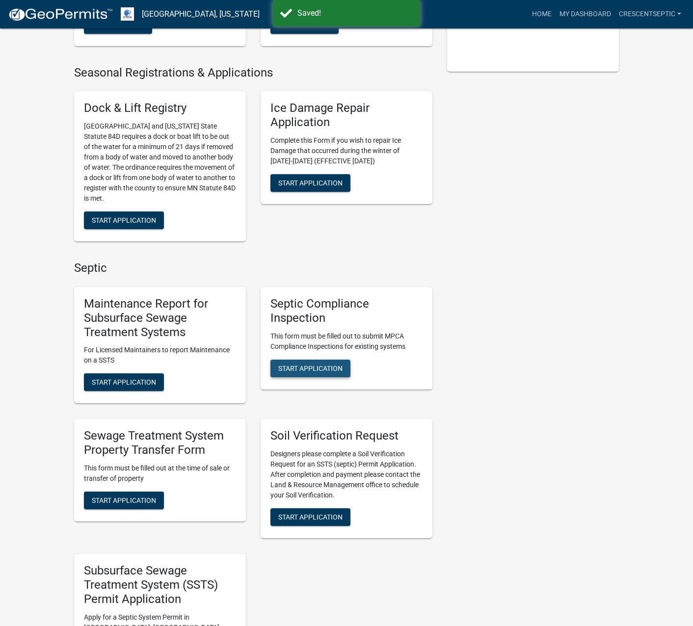
click at [301, 363] on button "Start Application" at bounding box center [310, 369] width 80 height 18
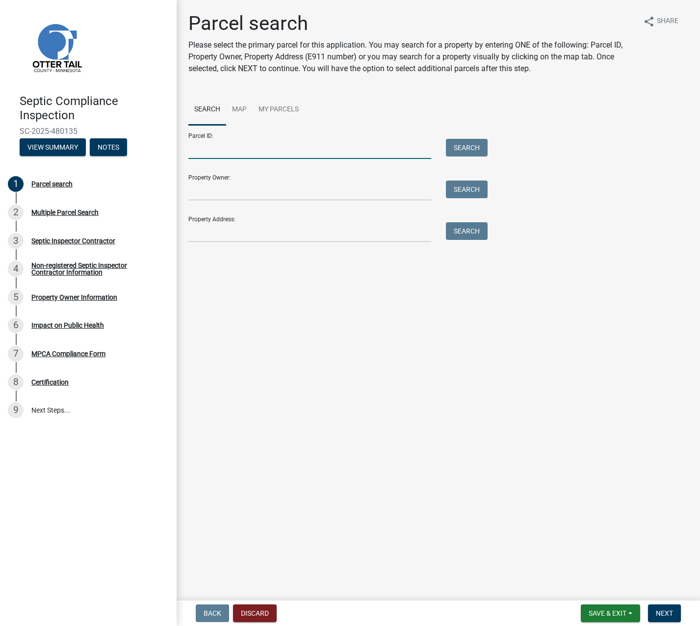
click at [217, 146] on input "Parcel ID:" at bounding box center [309, 149] width 243 height 20
paste input "57000040028000"
type input "57000040028000"
click at [472, 147] on button "Search" at bounding box center [467, 148] width 42 height 18
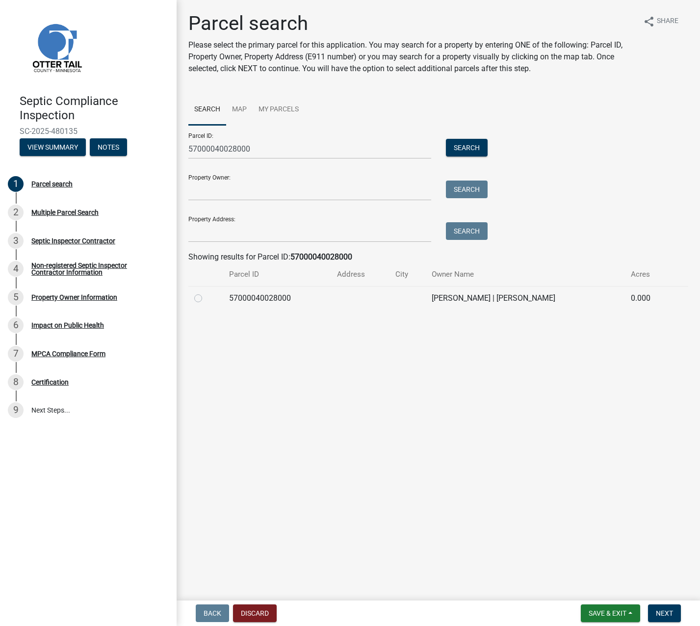
click at [206, 292] on label at bounding box center [206, 292] width 0 height 0
click at [206, 299] on input "radio" at bounding box center [209, 295] width 6 height 6
radio input "true"
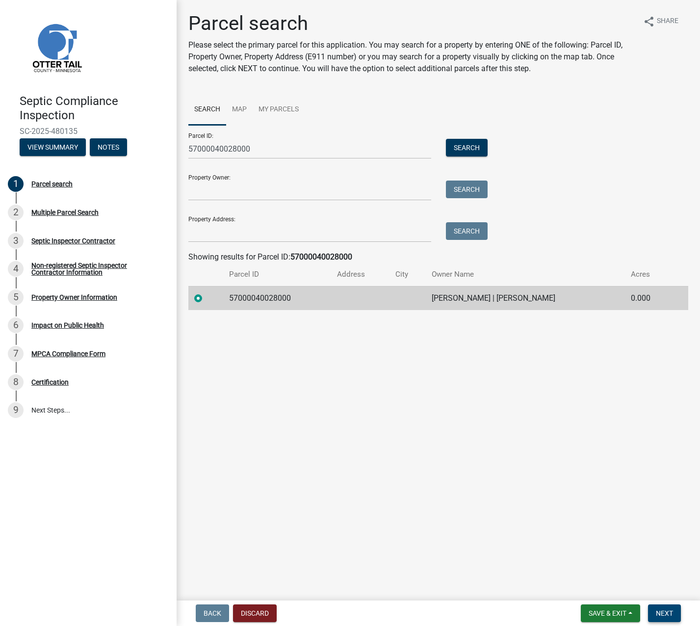
click at [658, 612] on span "Next" at bounding box center [664, 613] width 17 height 8
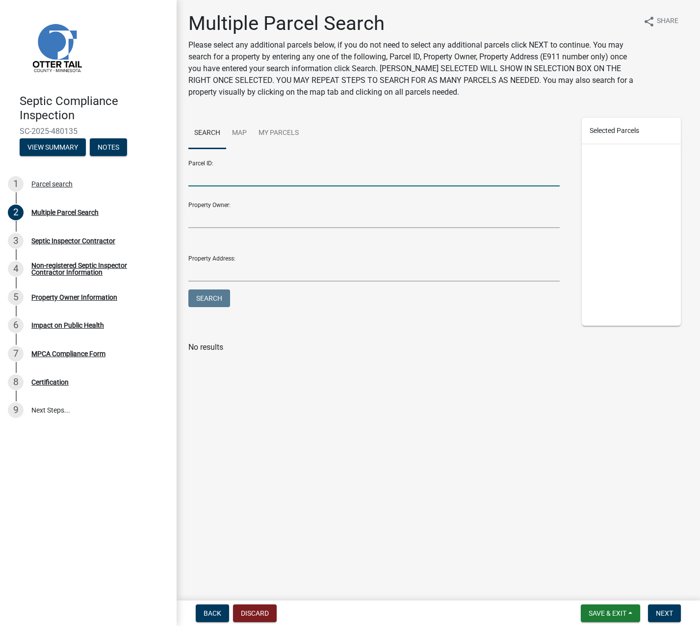
click at [260, 173] on input "Parcel ID:" at bounding box center [373, 176] width 371 height 20
paste input "57000040028000"
type input "57000040028000"
click at [206, 299] on button "Search" at bounding box center [209, 298] width 42 height 18
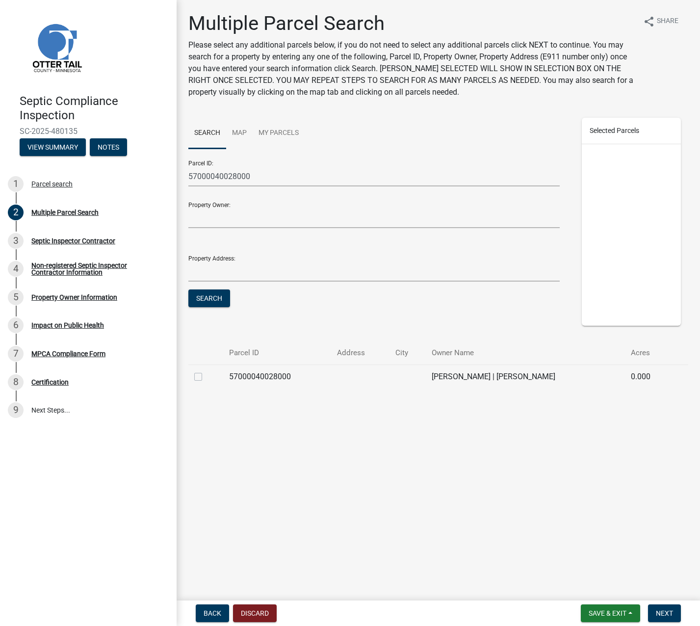
click at [206, 371] on label at bounding box center [206, 371] width 0 height 0
click at [206, 377] on input "checkbox" at bounding box center [209, 374] width 6 height 6
checkbox input "true"
click at [668, 607] on button "Next" at bounding box center [664, 614] width 33 height 18
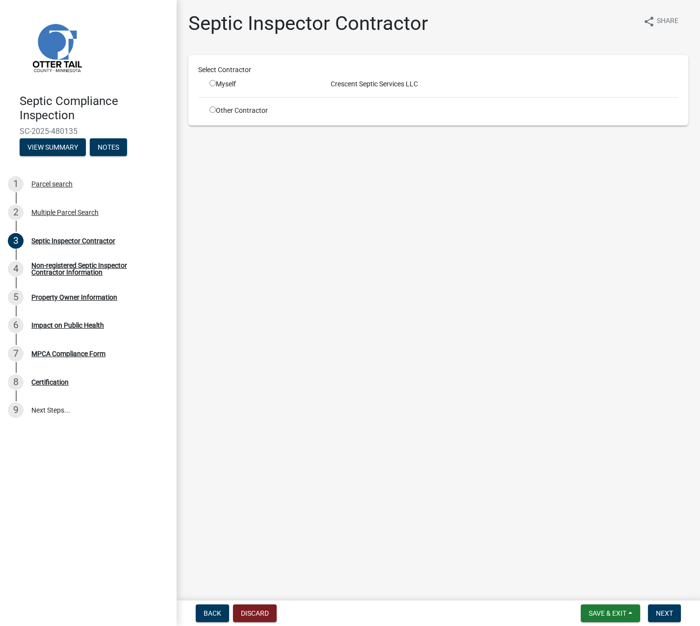
click at [213, 108] on input "radio" at bounding box center [213, 109] width 6 height 6
radio input "true"
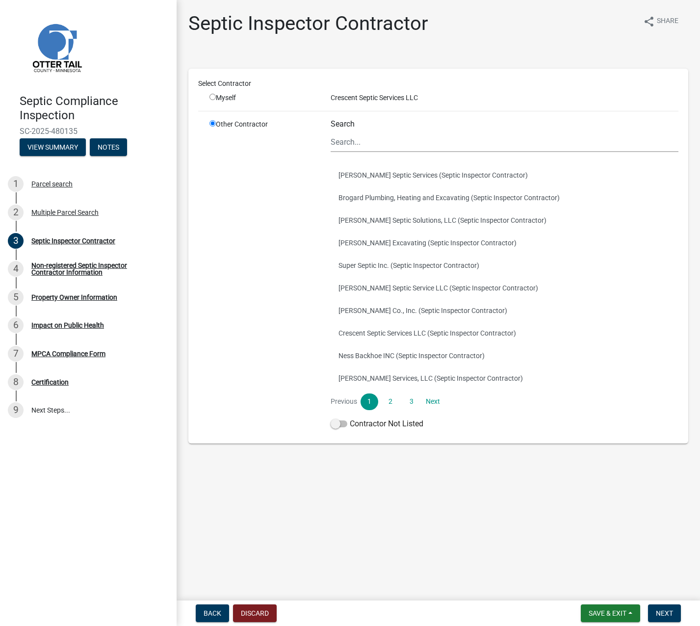
click at [212, 98] on input "radio" at bounding box center [213, 97] width 6 height 6
radio input "true"
radio input "false"
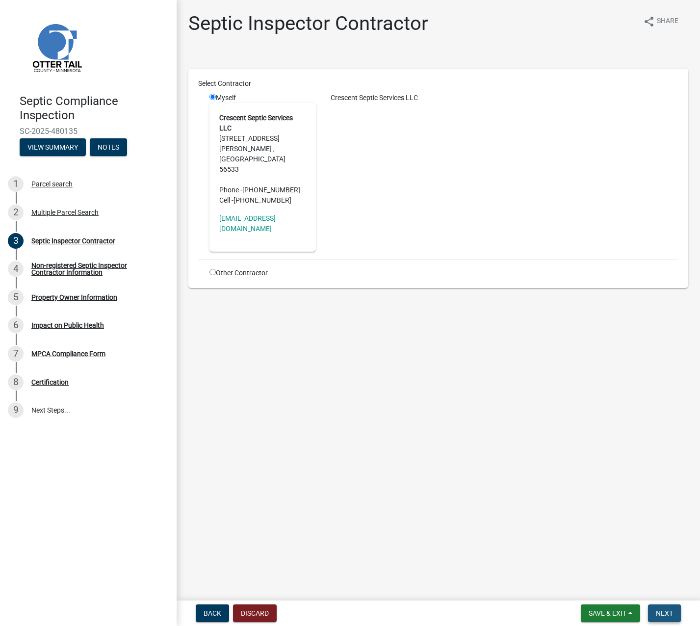
click at [672, 607] on button "Next" at bounding box center [664, 614] width 33 height 18
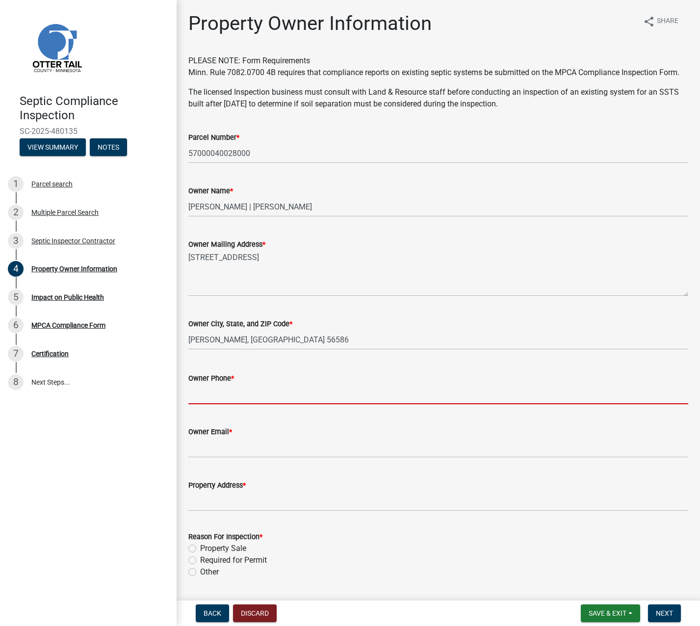
drag, startPoint x: 214, startPoint y: 409, endPoint x: 317, endPoint y: 385, distance: 105.3
click at [215, 404] on input "Owner Phone *" at bounding box center [438, 394] width 500 height 20
click at [227, 400] on input "Owner Phone *" at bounding box center [438, 394] width 500 height 20
paste input "[PHONE_NUMBER]"
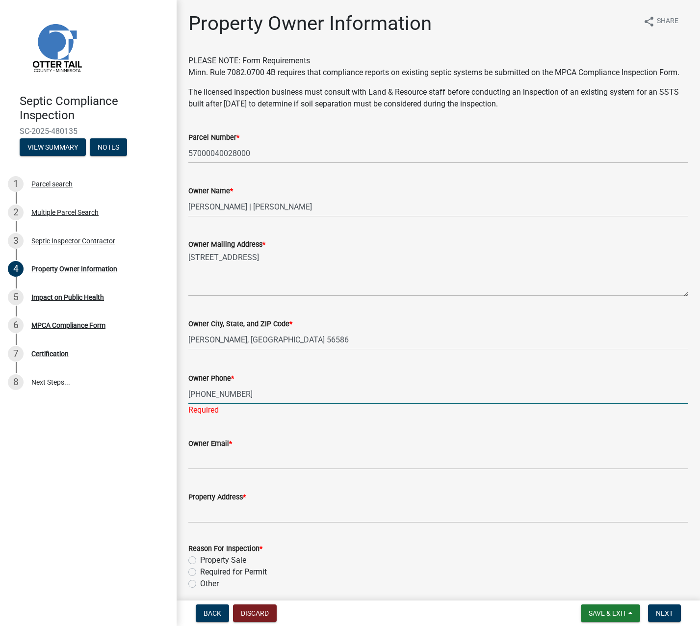
type input "[PHONE_NUMBER]"
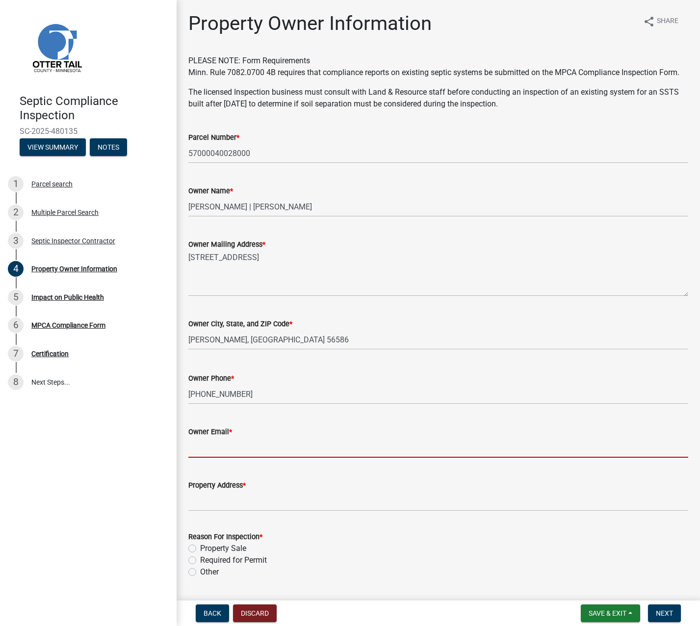
click at [267, 466] on wm-data-entity-input "Owner Email *" at bounding box center [438, 438] width 500 height 53
type input "[EMAIL_ADDRESS][DOMAIN_NAME]"
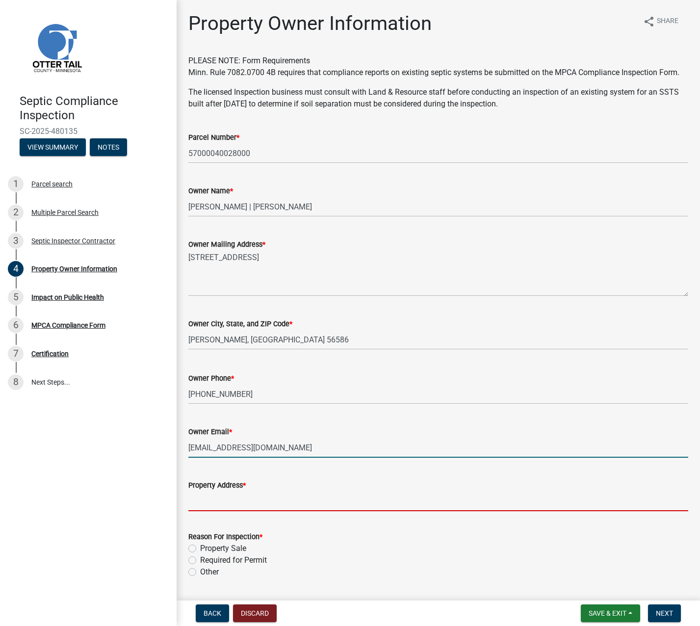
click at [221, 511] on input "Property Address *" at bounding box center [438, 501] width 500 height 20
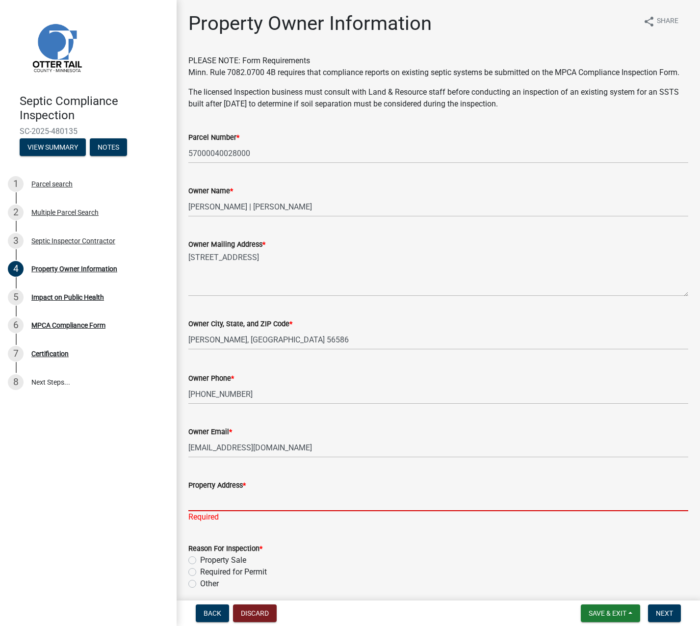
click at [274, 510] on input "Property Address *" at bounding box center [438, 501] width 500 height 20
paste input "[STREET_ADDRESS]"
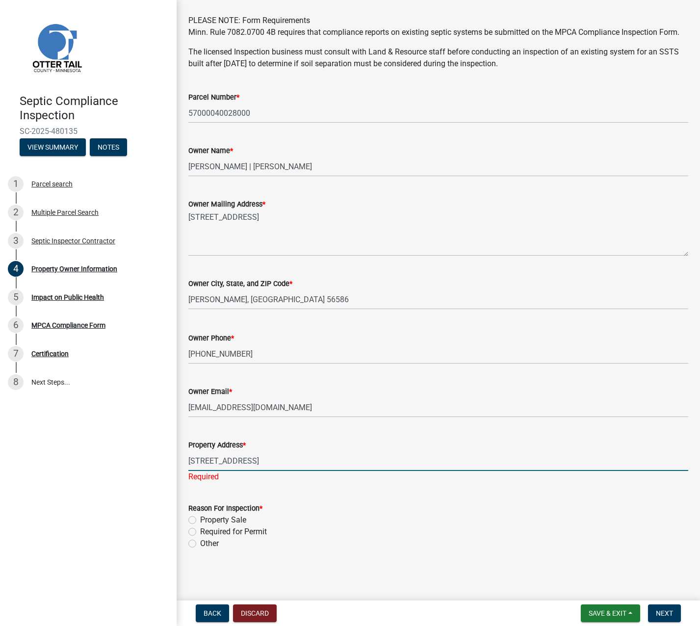
type input "[STREET_ADDRESS]"
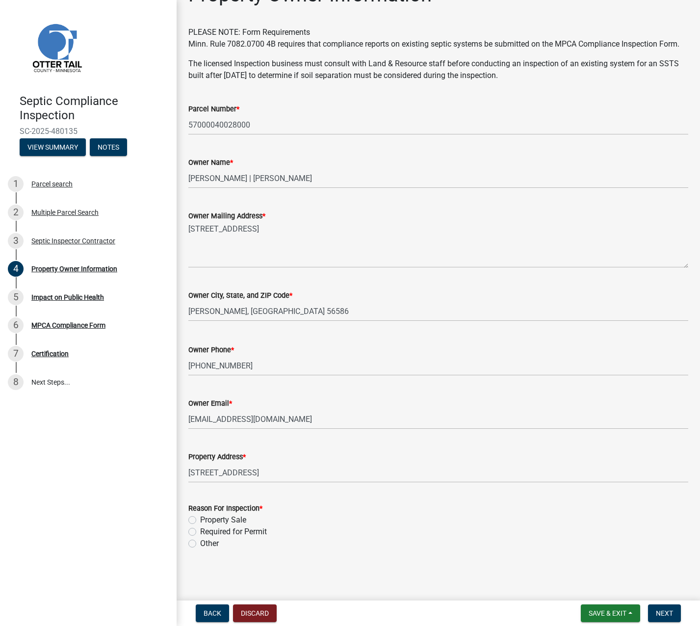
click at [200, 529] on label "Required for Permit" at bounding box center [233, 532] width 67 height 12
click at [200, 529] on input "Required for Permit" at bounding box center [203, 529] width 6 height 6
radio input "true"
click at [670, 616] on span "Next" at bounding box center [664, 613] width 17 height 8
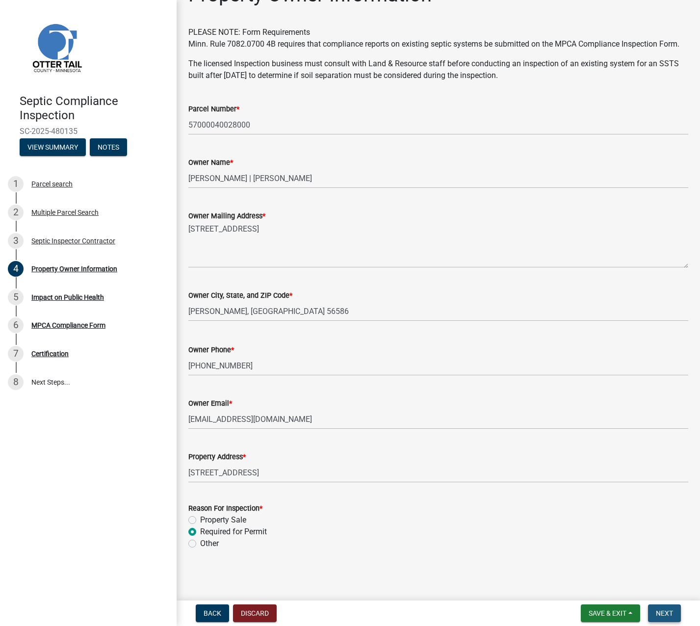
scroll to position [0, 0]
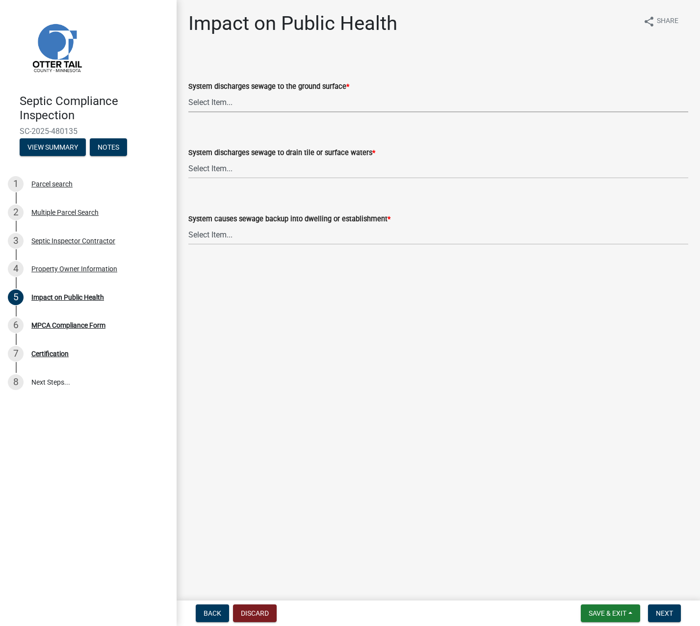
click at [230, 98] on select "Select Item... Yes No" at bounding box center [438, 102] width 500 height 20
click at [188, 92] on select "Select Item... Yes No" at bounding box center [438, 102] width 500 height 20
select select "9c5ef684-d0d4-4879-ab12-905ddbd81a72"
click at [220, 165] on select "Select Item... Yes No" at bounding box center [438, 168] width 500 height 20
click at [188, 158] on select "Select Item... Yes No" at bounding box center [438, 168] width 500 height 20
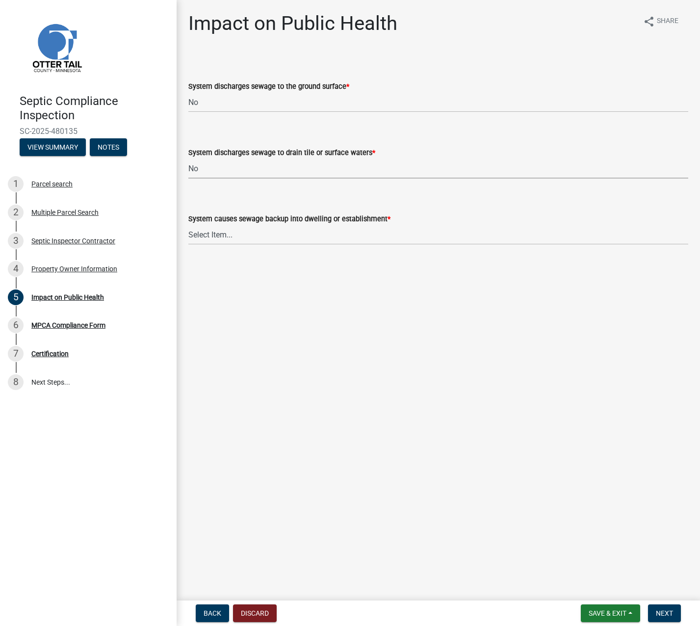
select select "7d491a2b-e9f0-4952-b474-53ca749b22af"
drag, startPoint x: 220, startPoint y: 232, endPoint x: 222, endPoint y: 241, distance: 9.4
click at [220, 232] on select "Select Item... Yes No" at bounding box center [438, 235] width 500 height 20
click at [188, 225] on select "Select Item... Yes No" at bounding box center [438, 235] width 500 height 20
select select "6e07b46b-a403-4f3e-b4fc-218acc732c01"
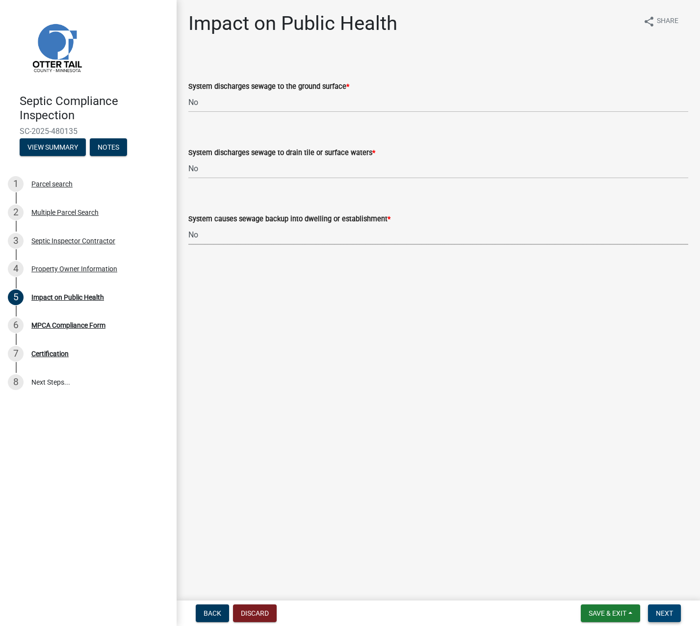
click at [664, 609] on span "Next" at bounding box center [664, 613] width 17 height 8
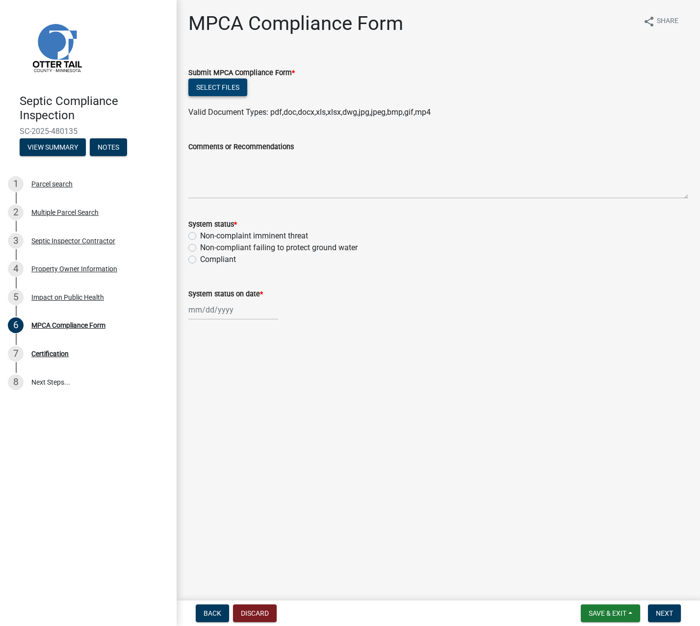
click at [213, 86] on button "Select files" at bounding box center [217, 88] width 59 height 18
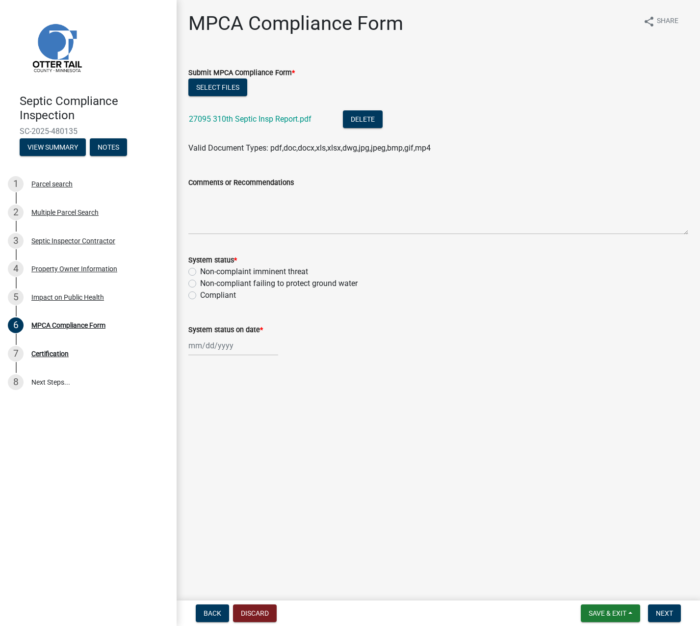
click at [200, 284] on label "Non-compliant failing to protect ground water" at bounding box center [279, 284] width 158 height 12
click at [200, 284] on input "Non-compliant failing to protect ground water" at bounding box center [203, 281] width 6 height 6
radio input "true"
click at [216, 351] on div at bounding box center [233, 346] width 90 height 20
select select "9"
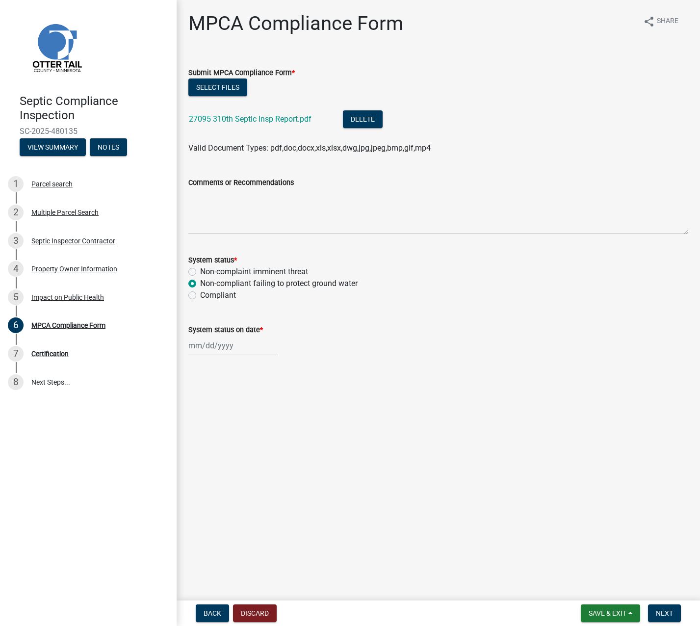
select select "2025"
click at [227, 433] on div "17" at bounding box center [230, 429] width 16 height 16
type input "[DATE]"
click at [664, 613] on span "Next" at bounding box center [664, 613] width 17 height 8
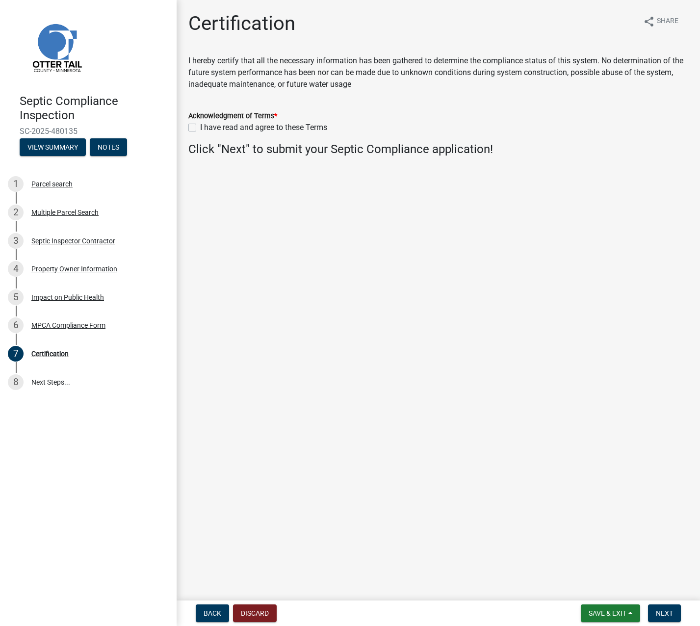
click at [200, 126] on label "I have read and agree to these Terms" at bounding box center [263, 128] width 127 height 12
click at [200, 126] on input "I have read and agree to these Terms" at bounding box center [203, 125] width 6 height 6
checkbox input "true"
click at [661, 612] on span "Next" at bounding box center [664, 613] width 17 height 8
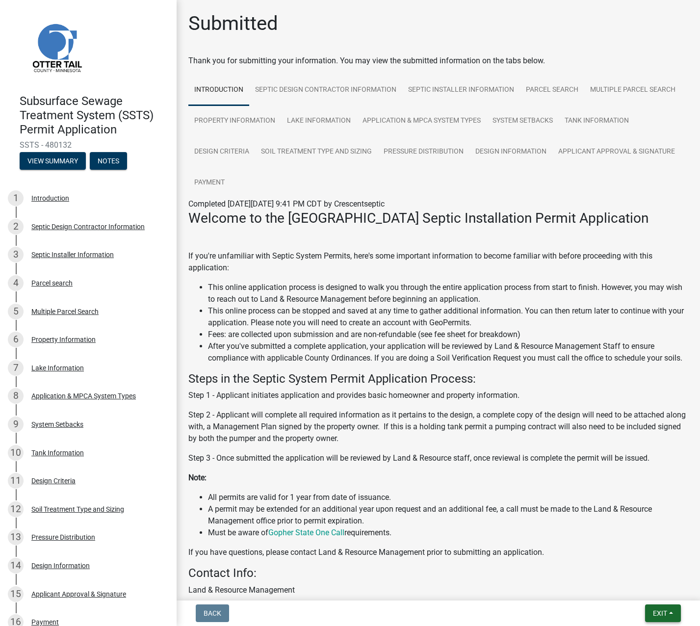
click at [654, 607] on button "Exit" at bounding box center [663, 614] width 36 height 18
click at [637, 590] on button "Save & Exit" at bounding box center [642, 588] width 79 height 24
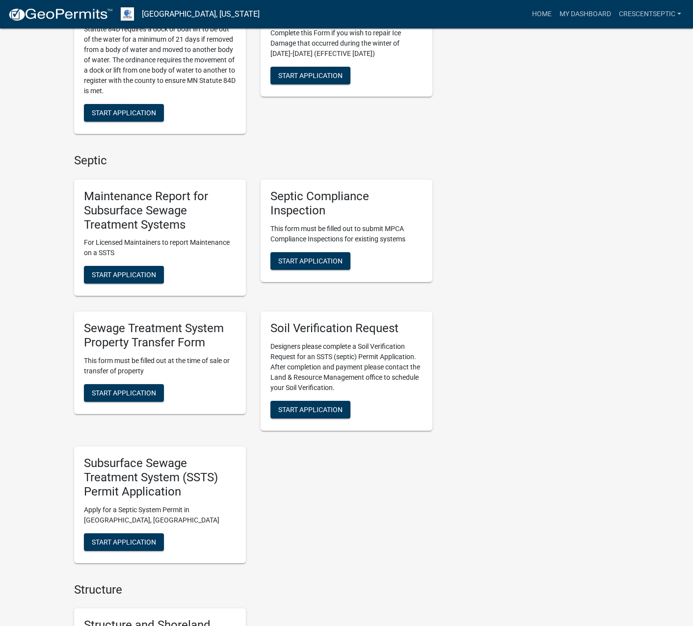
scroll to position [442, 0]
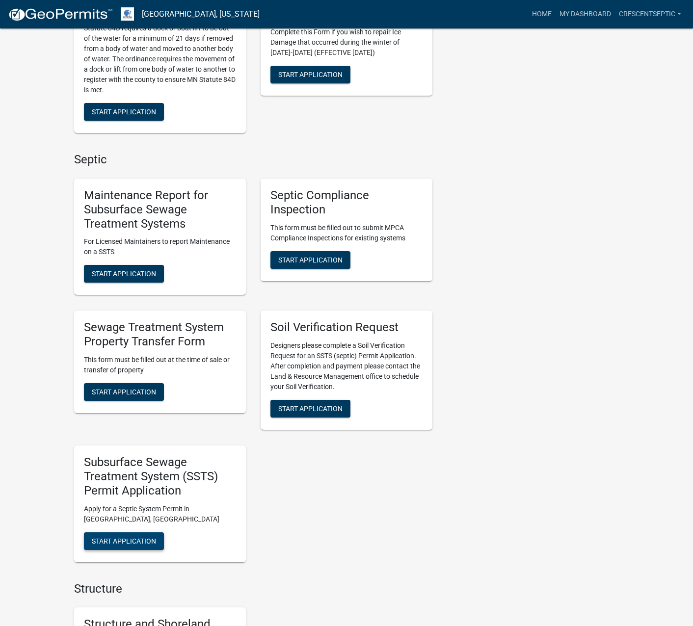
click at [140, 542] on span "Start Application" at bounding box center [124, 541] width 64 height 8
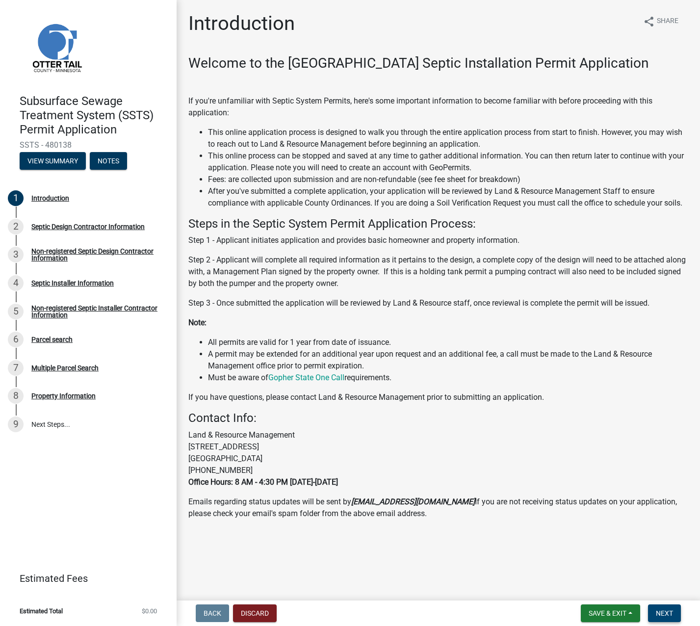
click at [669, 616] on span "Next" at bounding box center [664, 613] width 17 height 8
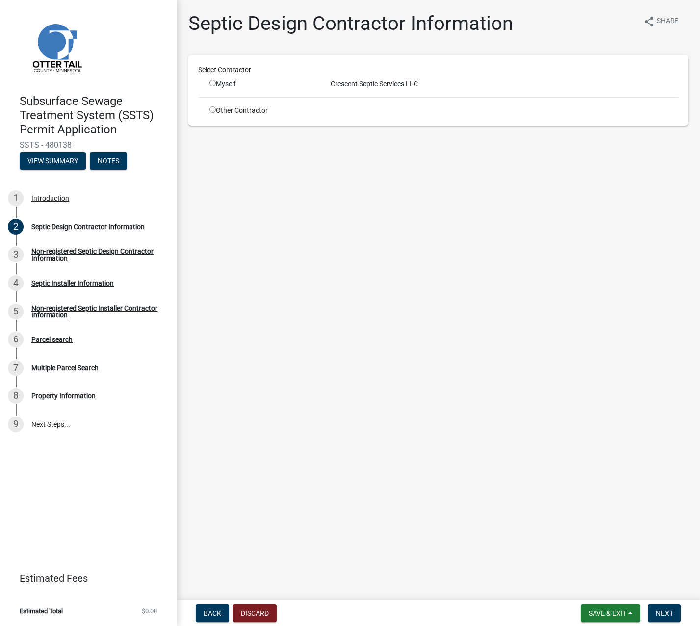
click at [212, 108] on input "radio" at bounding box center [213, 109] width 6 height 6
radio input "true"
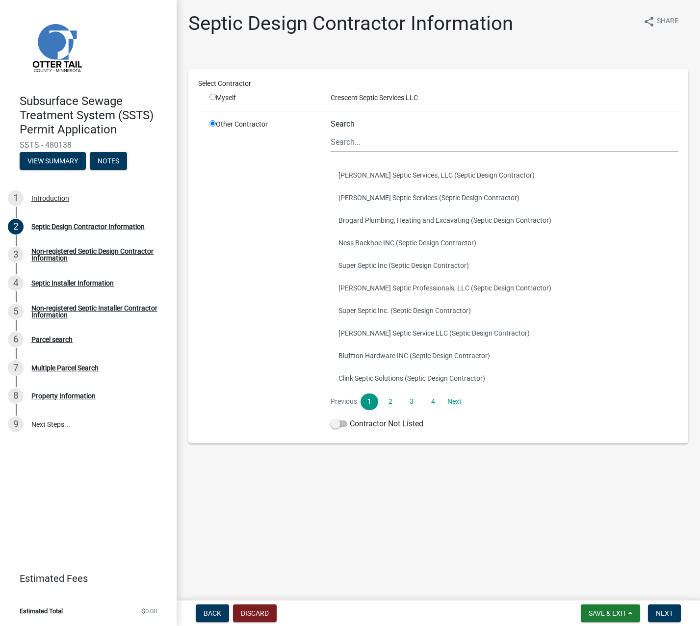
click at [212, 123] on input "radio" at bounding box center [213, 123] width 6 height 6
click at [211, 96] on input "radio" at bounding box center [213, 97] width 6 height 6
radio input "true"
radio input "false"
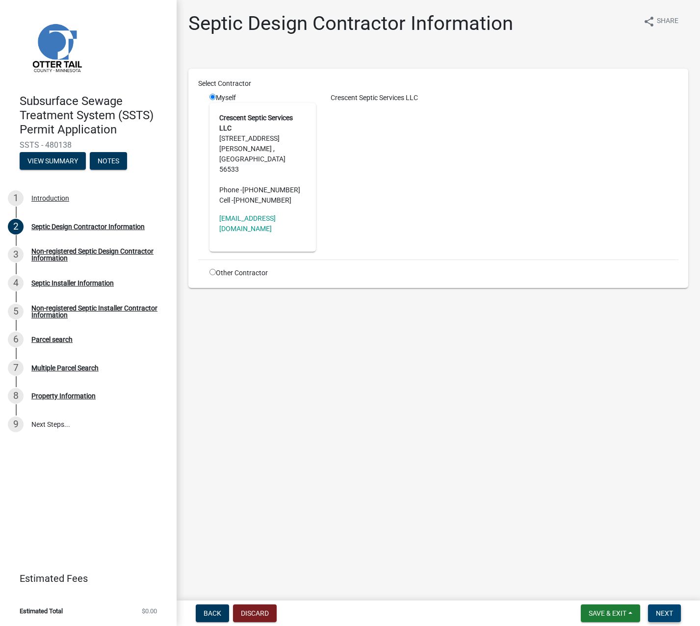
click at [661, 606] on button "Next" at bounding box center [664, 614] width 33 height 18
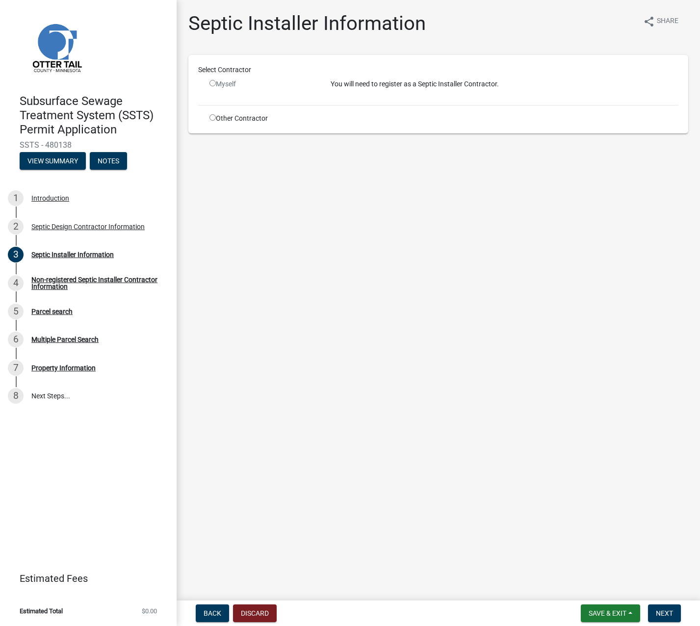
click at [215, 118] on div "Other Contractor" at bounding box center [262, 118] width 121 height 10
click at [211, 117] on input "radio" at bounding box center [213, 117] width 6 height 6
radio input "true"
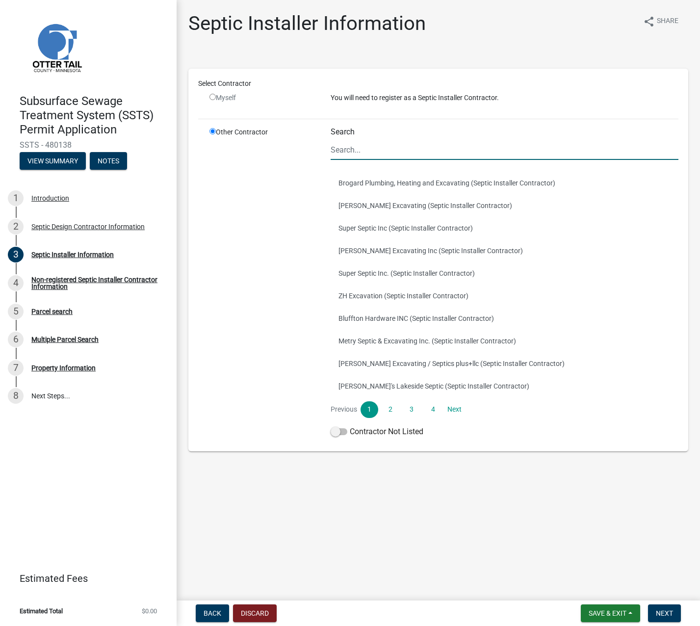
click at [372, 153] on input "Search" at bounding box center [505, 150] width 348 height 20
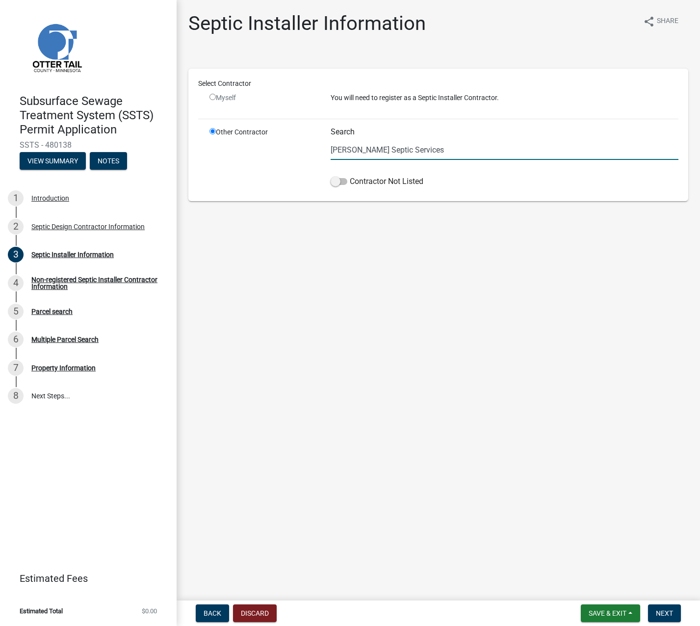
drag, startPoint x: 429, startPoint y: 151, endPoint x: 301, endPoint y: 151, distance: 128.1
click at [302, 151] on div "Other Contractor Search Seifert Septic Services Contractor Not Listed" at bounding box center [444, 159] width 484 height 64
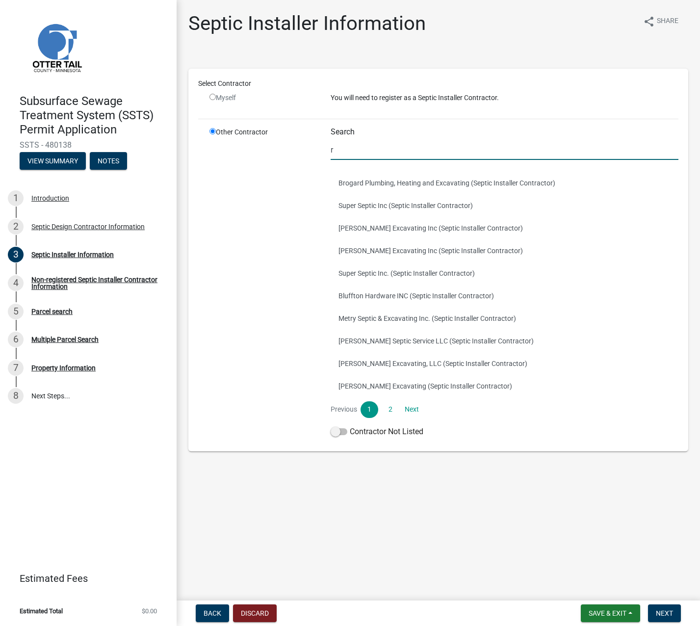
type input "Ross"
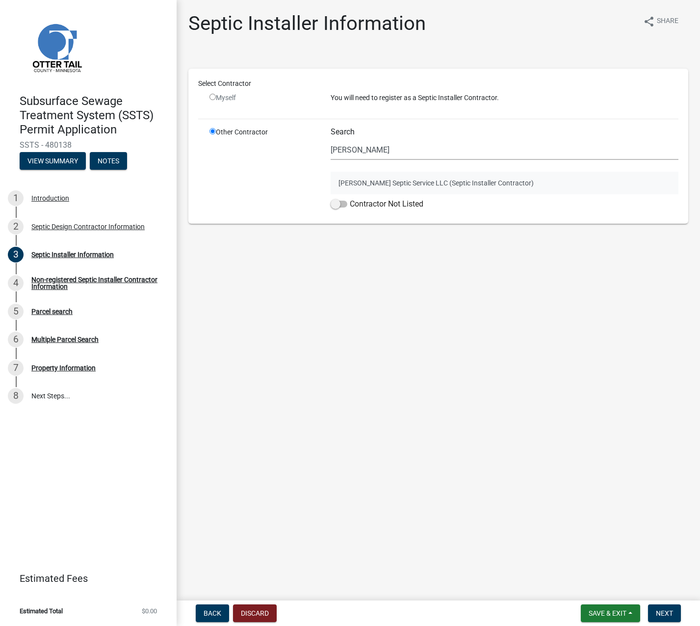
click at [362, 182] on button "Ross Seifert Septic Service LLC (Septic Installer Contractor)" at bounding box center [505, 183] width 348 height 23
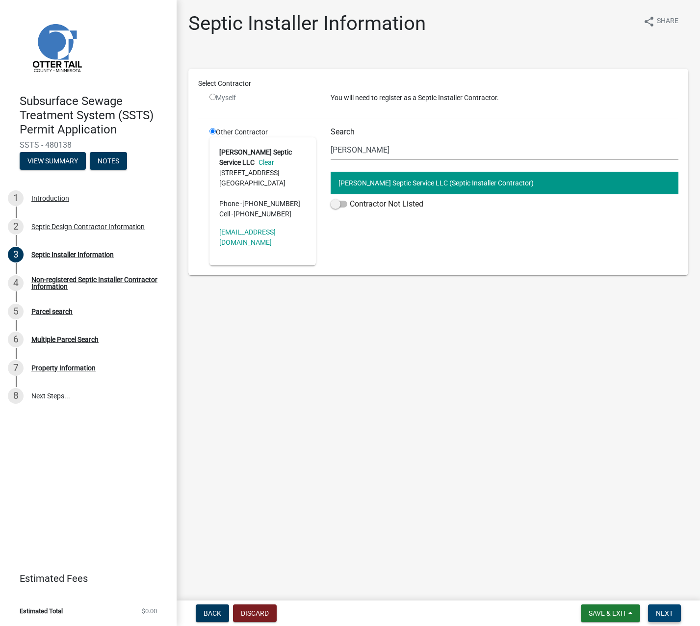
click at [657, 612] on span "Next" at bounding box center [664, 613] width 17 height 8
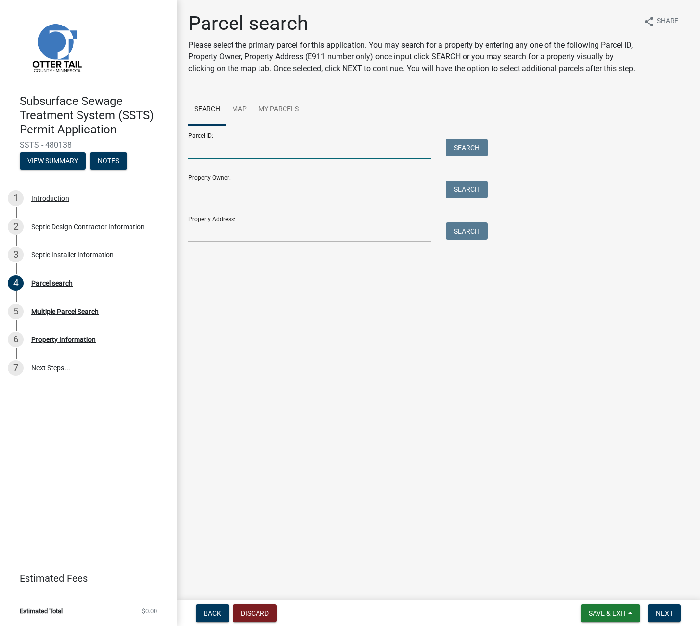
click at [222, 158] on input "Parcel ID:" at bounding box center [309, 149] width 243 height 20
paste input "17000991829000"
type input "17000991829000"
click at [454, 157] on button "Search" at bounding box center [467, 148] width 42 height 18
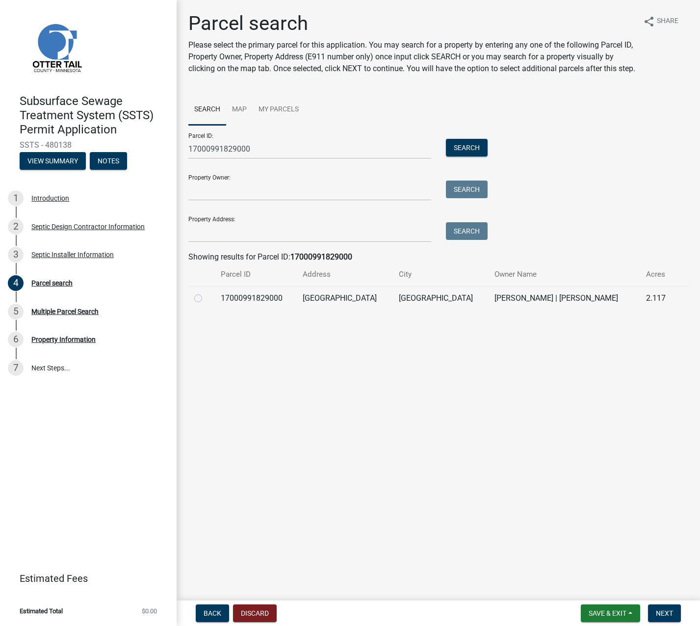
click at [206, 292] on label at bounding box center [206, 292] width 0 height 0
click at [206, 299] on input "radio" at bounding box center [209, 295] width 6 height 6
radio input "true"
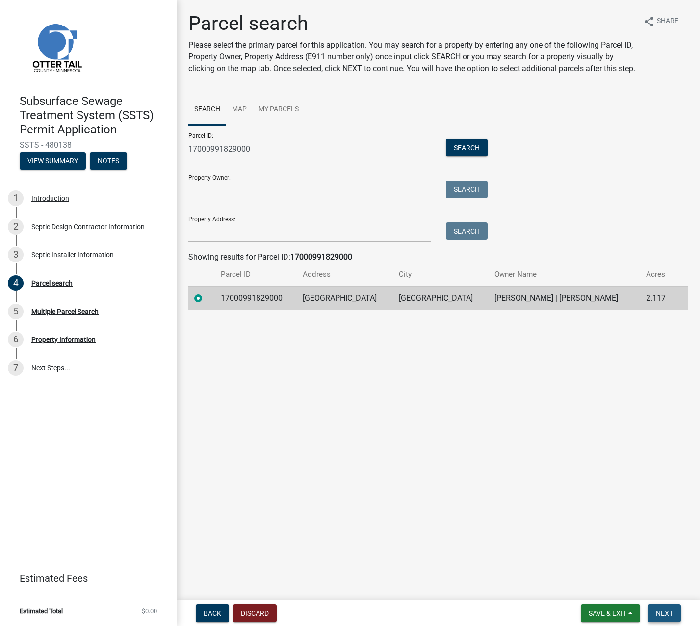
click at [665, 612] on span "Next" at bounding box center [664, 613] width 17 height 8
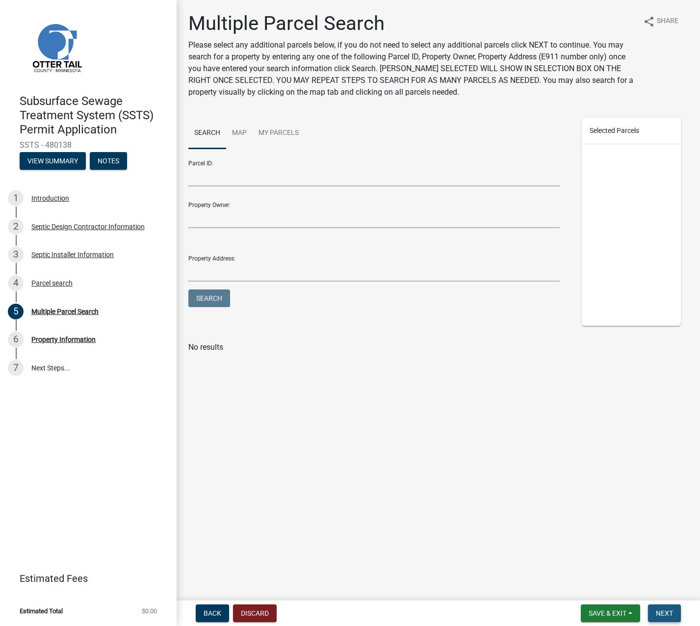
click at [671, 615] on span "Next" at bounding box center [664, 613] width 17 height 8
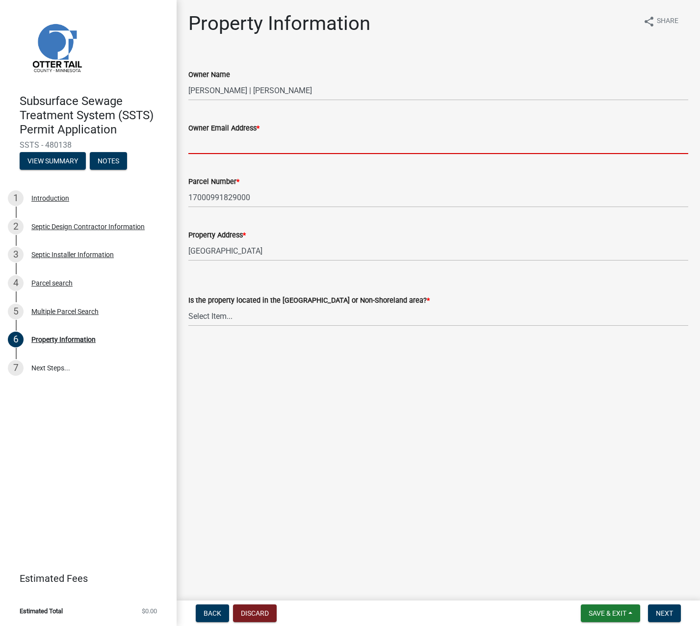
drag, startPoint x: 226, startPoint y: 146, endPoint x: 230, endPoint y: 142, distance: 5.6
click at [226, 146] on input "Owner Email Address *" at bounding box center [438, 144] width 500 height 20
type input "[EMAIL_ADDRESS][DOMAIN_NAME]"
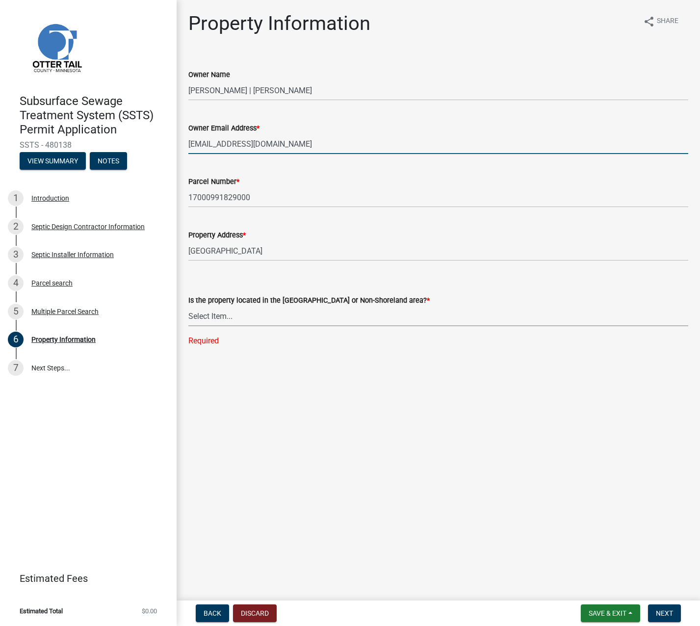
click at [218, 316] on select "Select Item... Shoreland Non-Shoreland" at bounding box center [438, 316] width 500 height 20
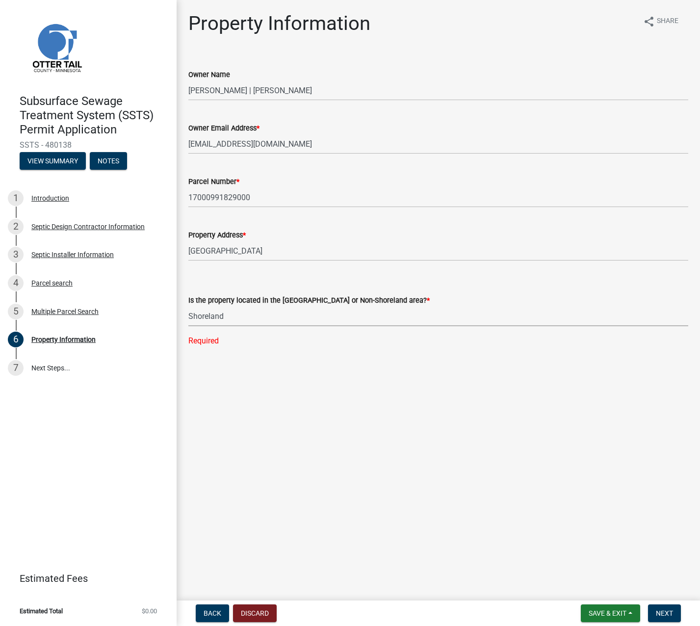
click at [188, 306] on select "Select Item... Shoreland Non-Shoreland" at bounding box center [438, 316] width 500 height 20
select select "f91142e6-e911-469c-9754-896c7e7f9e05"
click at [662, 612] on span "Next" at bounding box center [664, 613] width 17 height 8
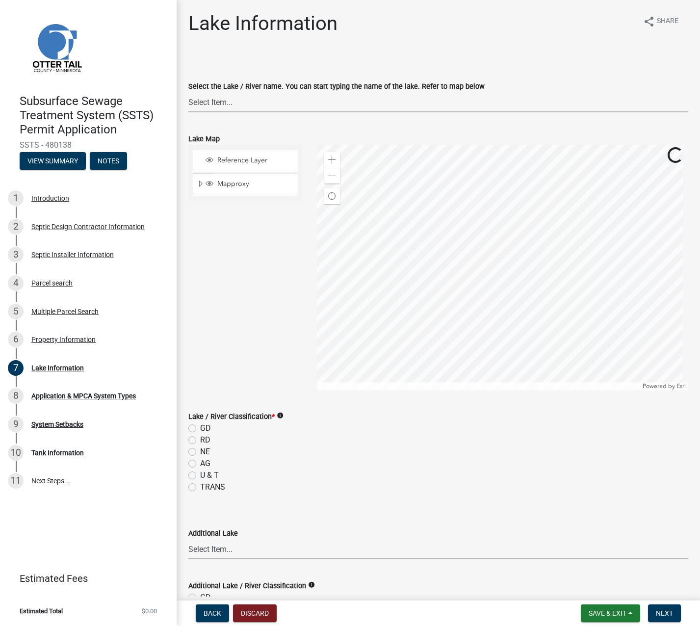
click at [233, 103] on select "Select Item... None Adley 56-031 Albert 56-118 Alfred 56-600 Alice 56-244 Alice…" at bounding box center [438, 102] width 500 height 20
select select "fd4633de-75d4-49de-aef5-ccd60eee912f"
click at [217, 105] on select "Select Item... None Adley 56-031 Albert 56-118 Alfred 56-600 Alice 56-244 Alice…" at bounding box center [438, 102] width 500 height 20
click at [223, 104] on select "Select Item... None Adley 56-031 Albert 56-118 Alfred 56-600 Alice 56-244 Alice…" at bounding box center [438, 102] width 500 height 20
click at [206, 98] on select "Select Item... None Adley 56-031 Albert 56-118 Alfred 56-600 Alice 56-244 Alice…" at bounding box center [438, 102] width 500 height 20
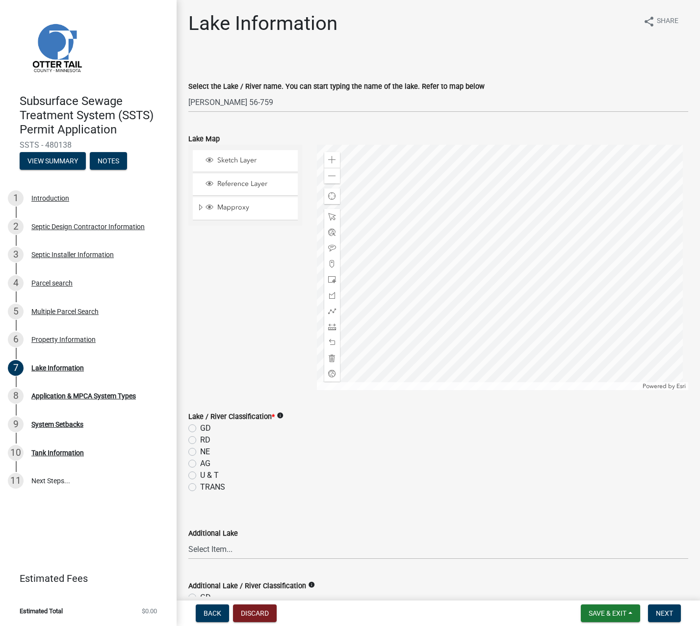
click at [200, 438] on label "RD" at bounding box center [205, 440] width 10 height 12
click at [200, 438] on input "RD" at bounding box center [203, 437] width 6 height 6
radio input "true"
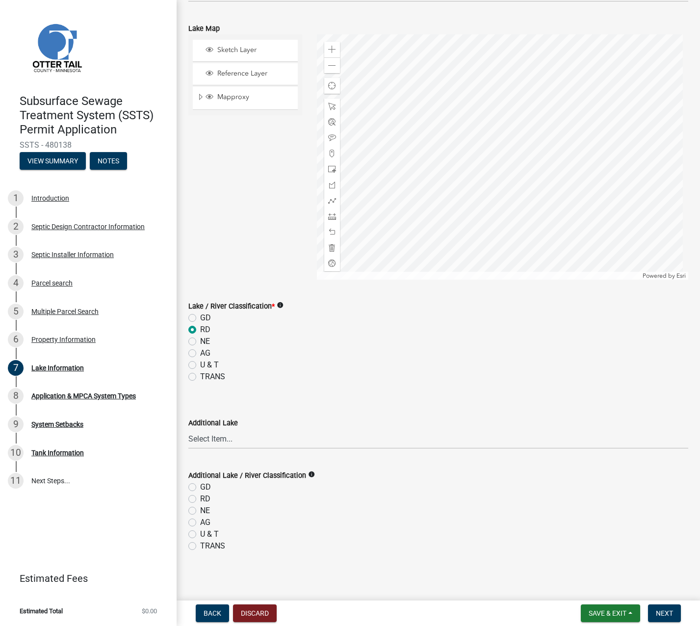
scroll to position [113, 0]
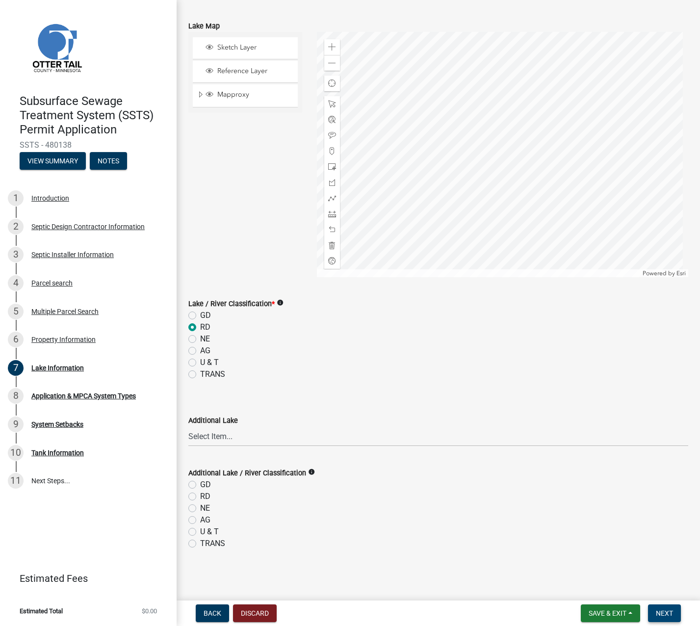
click at [661, 612] on span "Next" at bounding box center [664, 613] width 17 height 8
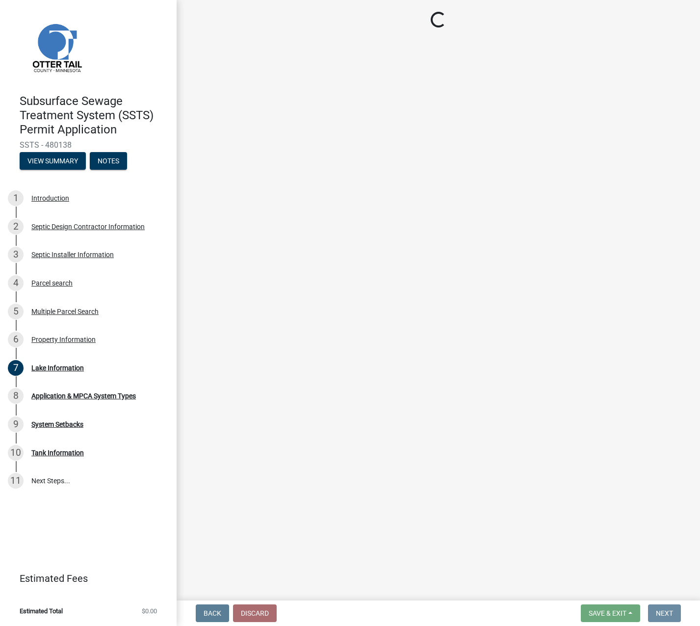
scroll to position [0, 0]
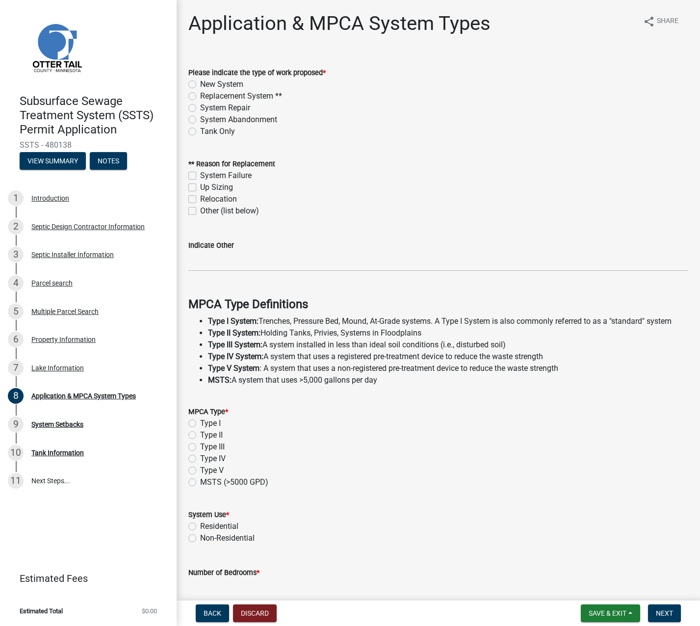
click at [200, 95] on label "Replacement System **" at bounding box center [241, 96] width 82 height 12
click at [200, 95] on input "Replacement System **" at bounding box center [203, 93] width 6 height 6
radio input "true"
click at [200, 175] on label "System Failure" at bounding box center [226, 176] width 52 height 12
click at [200, 175] on input "System Failure" at bounding box center [203, 173] width 6 height 6
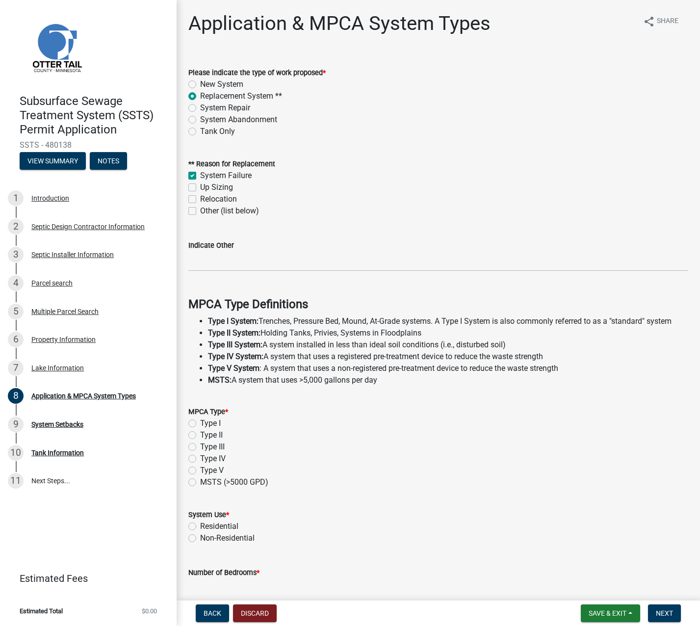
checkbox input "true"
checkbox input "false"
click at [200, 434] on label "Type II" at bounding box center [211, 435] width 23 height 12
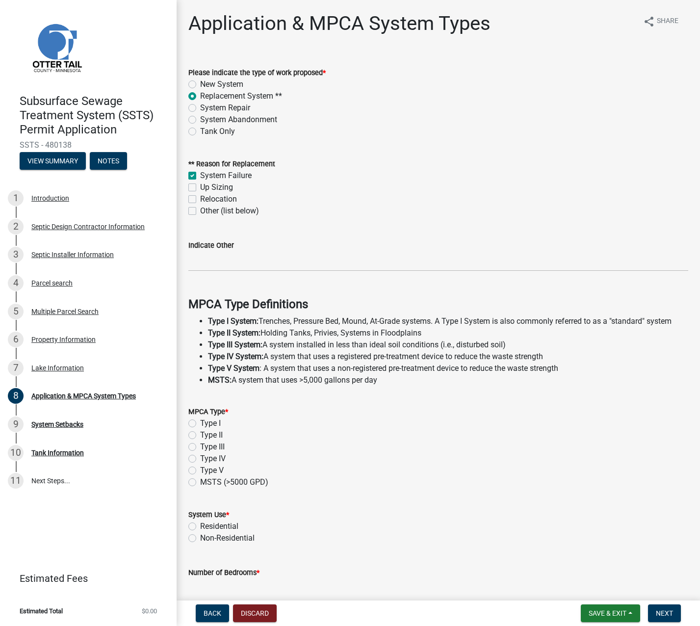
click at [200, 434] on input "Type II" at bounding box center [203, 432] width 6 height 6
radio input "true"
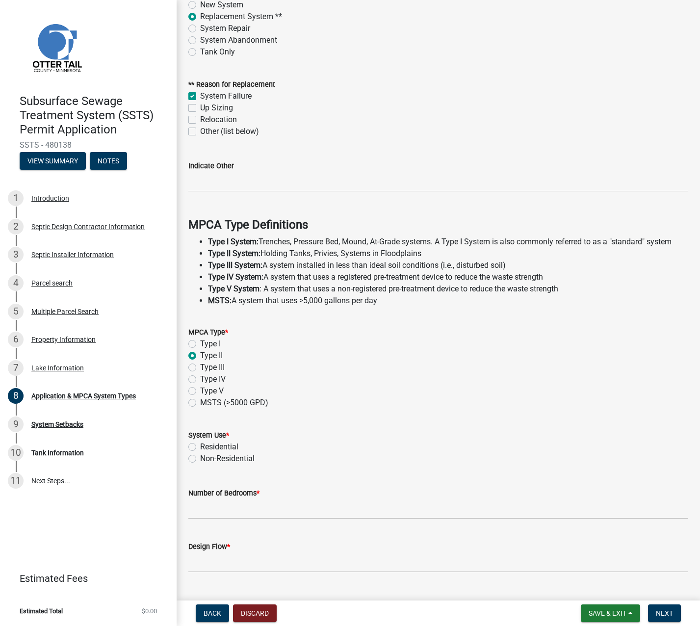
scroll to position [102, 0]
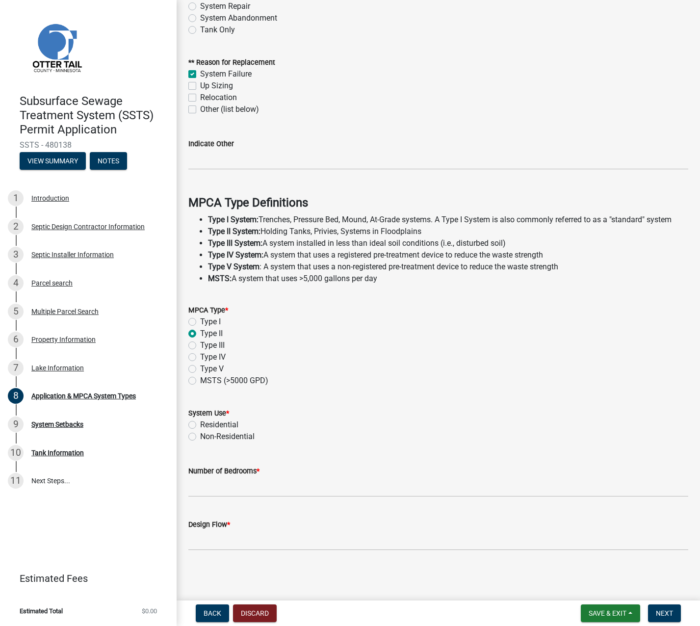
click at [200, 423] on label "Residential" at bounding box center [219, 425] width 38 height 12
click at [200, 423] on input "Residential" at bounding box center [203, 422] width 6 height 6
radio input "true"
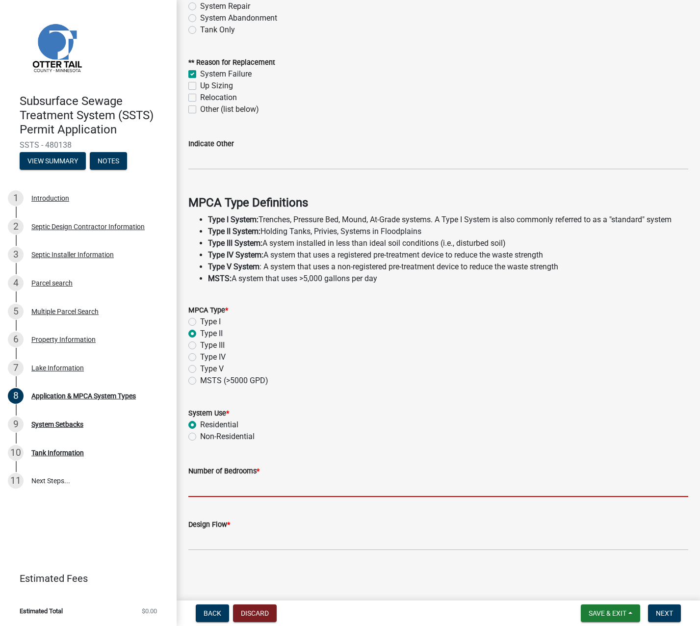
click at [201, 481] on input "Number of Bedrooms *" at bounding box center [438, 487] width 500 height 20
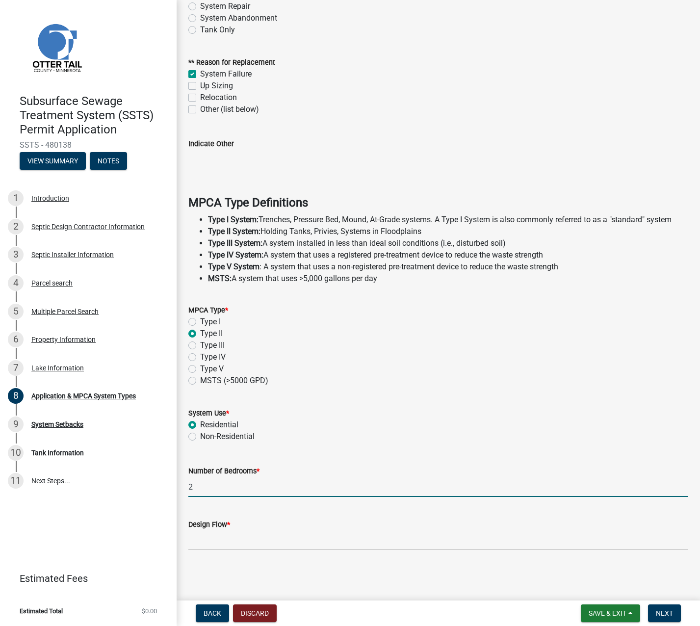
type input "2"
click at [207, 537] on input "Design Flow *" at bounding box center [438, 540] width 500 height 20
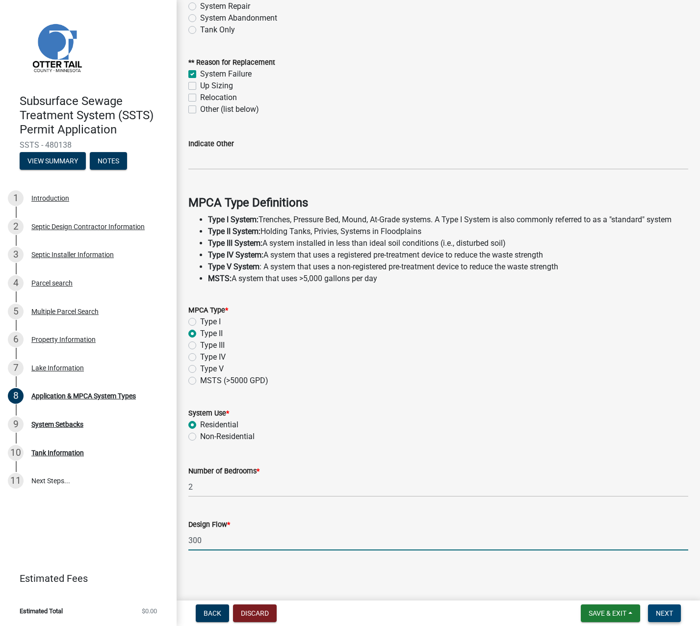
type input "300"
click at [674, 615] on button "Next" at bounding box center [664, 614] width 33 height 18
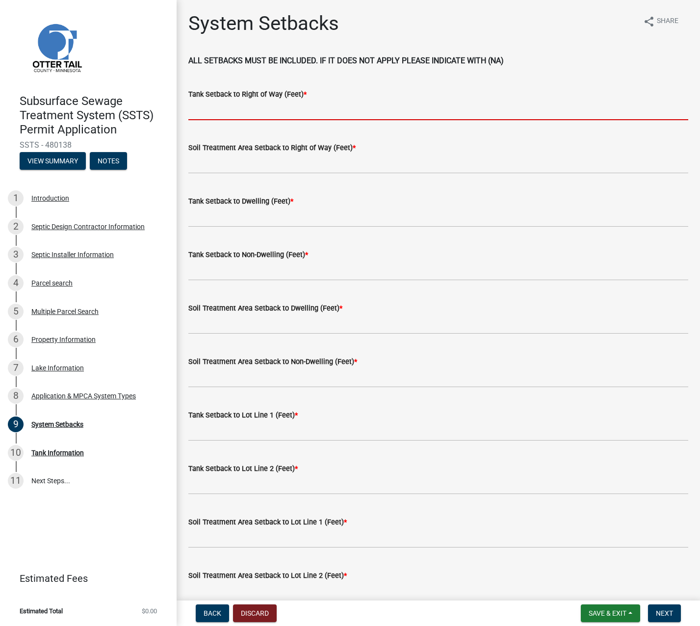
click at [253, 108] on input "Tank Setback to Right of Way (Feet) *" at bounding box center [438, 110] width 500 height 20
type input "68"
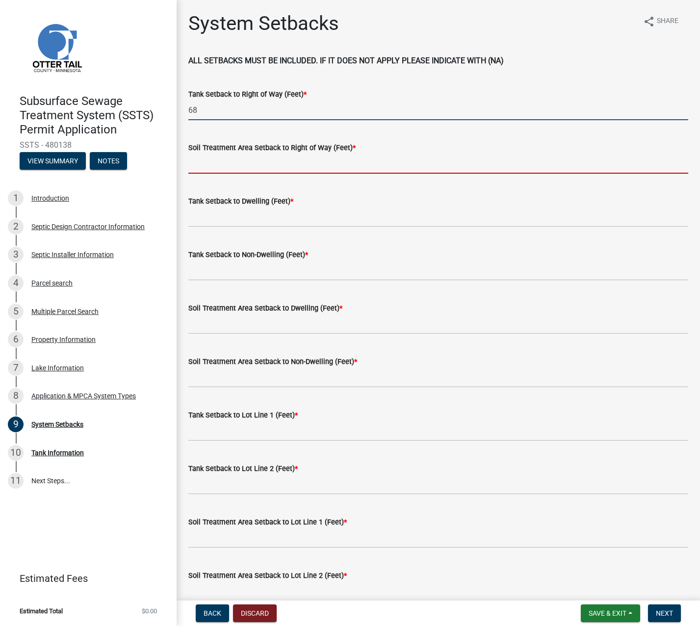
click at [239, 158] on input "Soil Treatment Area Setback to Right of Way (Feet) *" at bounding box center [438, 164] width 500 height 20
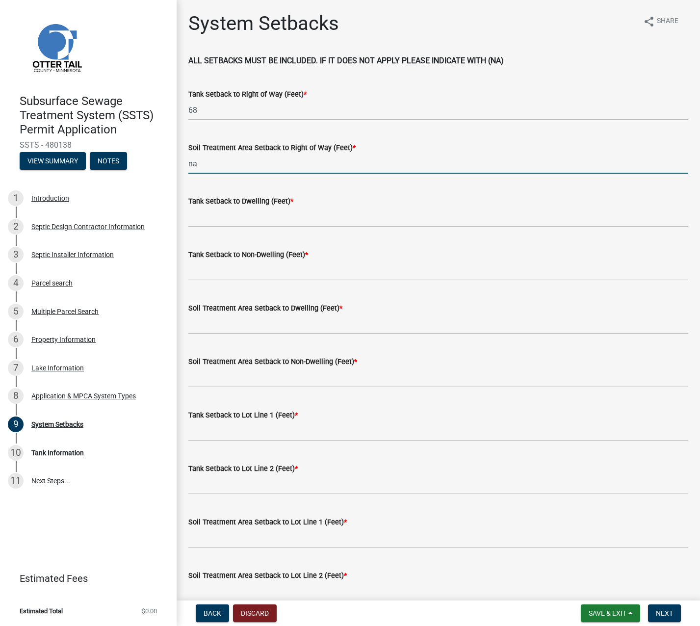
type input "na"
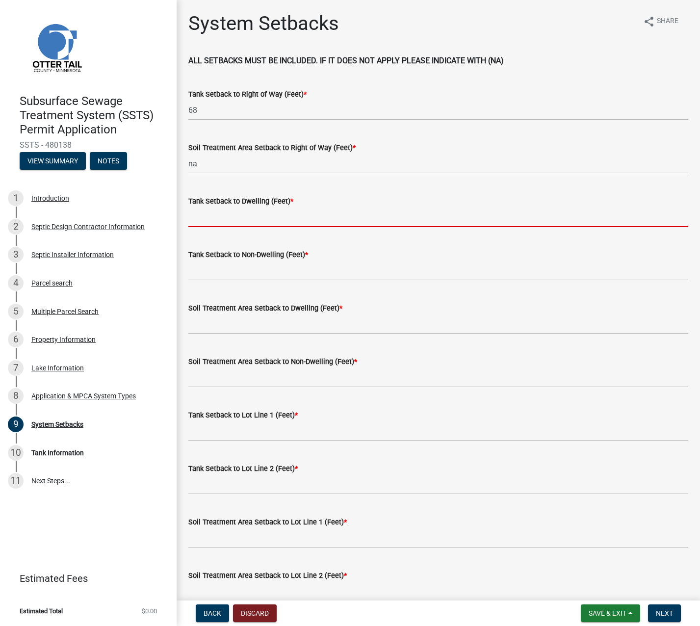
click at [229, 215] on input "Tank Setback to Dwelling (Feet) *" at bounding box center [438, 217] width 500 height 20
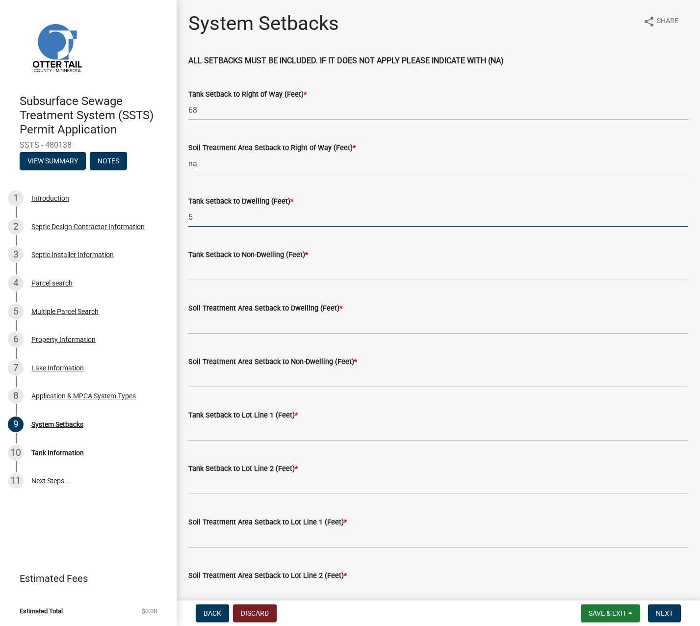
type input "5"
click at [201, 270] on input "Tank Setback to Non-Dwelling (Feet) *" at bounding box center [438, 271] width 500 height 20
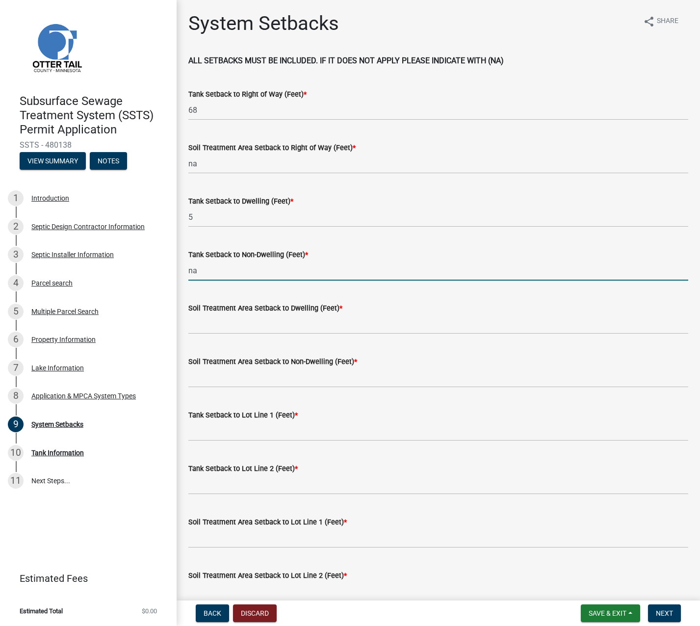
type input "na"
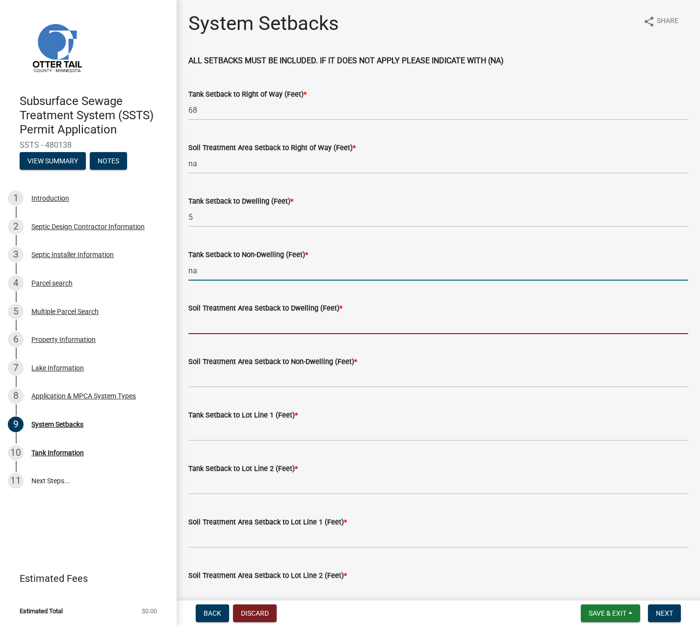
click at [209, 320] on input "Soil Treatment Area Setback to Dwelling (Feet) *" at bounding box center [438, 324] width 500 height 20
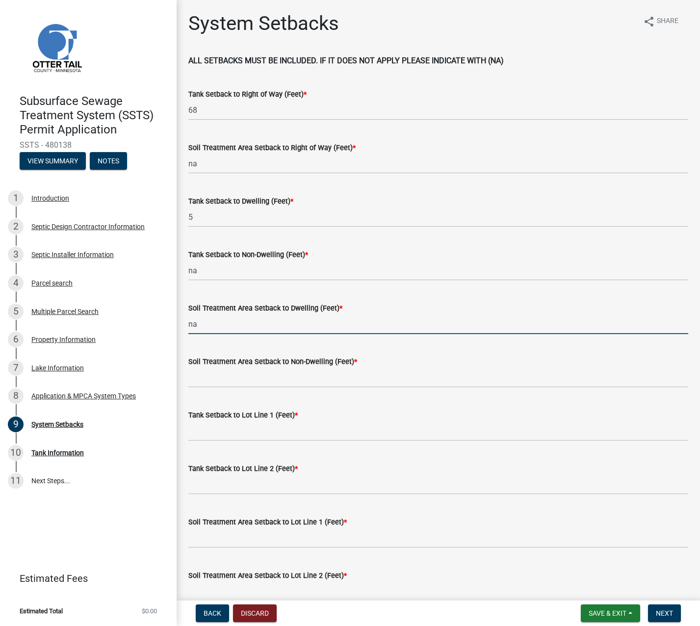
type input "na"
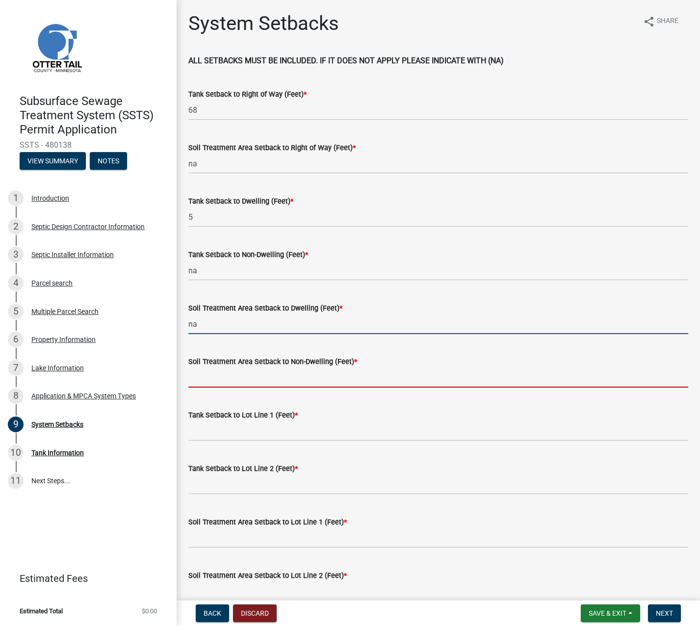
click at [198, 374] on input "Soil Treatment Area Setback to Non-Dwelling (Feet) *" at bounding box center [438, 378] width 500 height 20
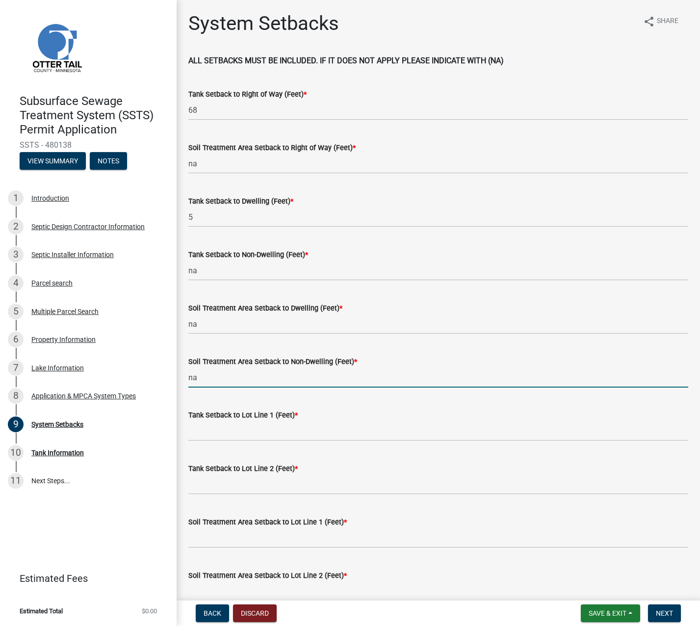
type input "na"
click at [198, 432] on input "Tank Setback to Lot Line 1 (Feet) *" at bounding box center [438, 431] width 500 height 20
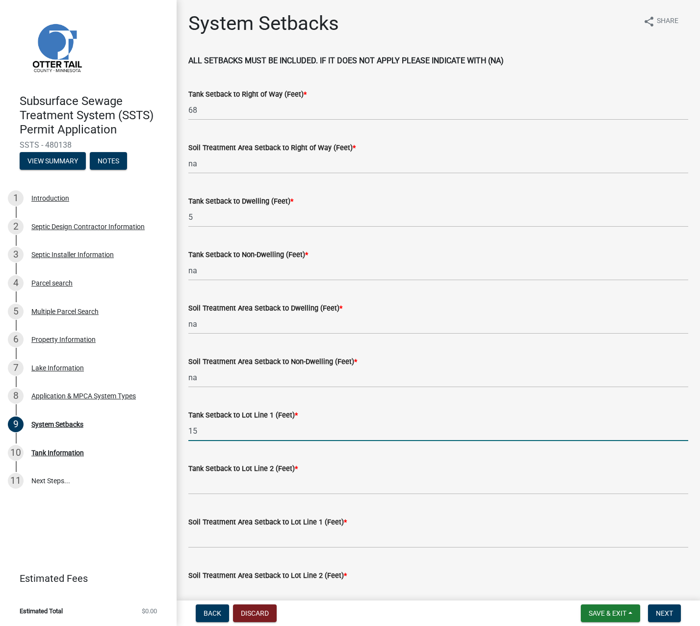
type input "15"
click at [206, 487] on input "Tank Setback to Lot Line 2 (Feet) *" at bounding box center [438, 484] width 500 height 20
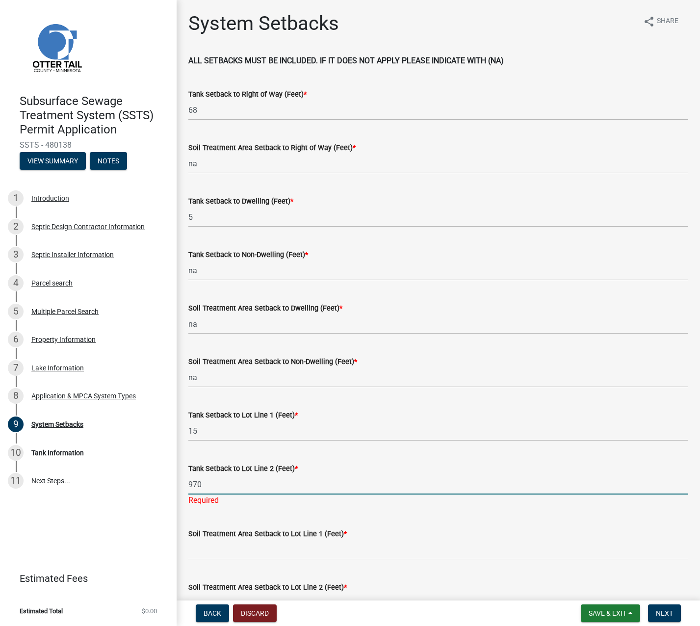
type input "970"
click at [240, 545] on input "Soil Treatment Area Setback to Lot Line 1 (Feet) *" at bounding box center [438, 550] width 500 height 20
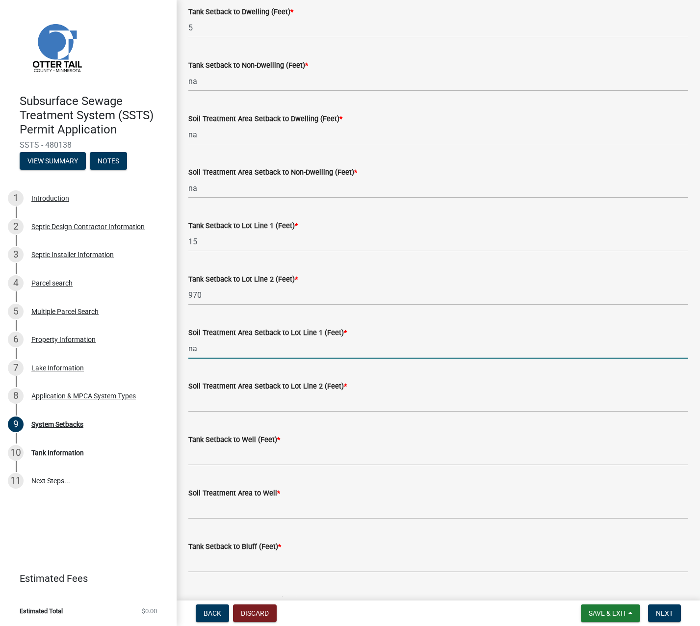
scroll to position [196, 0]
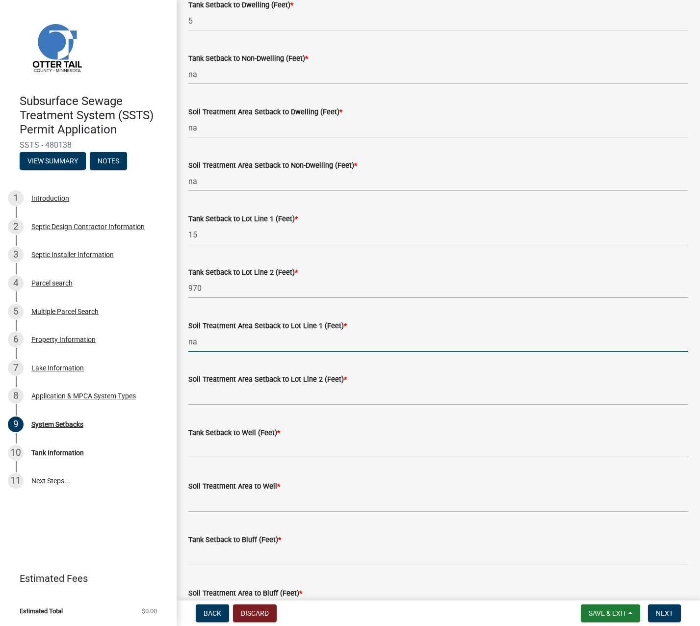
type input "na"
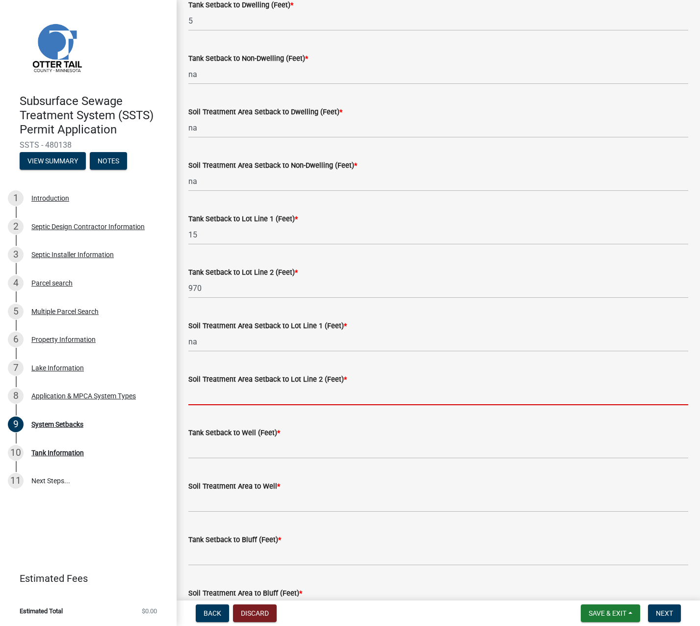
click at [209, 394] on input "Soil Treatment Area Setback to Lot Line 2 (Feet) *" at bounding box center [438, 395] width 500 height 20
type input "na"
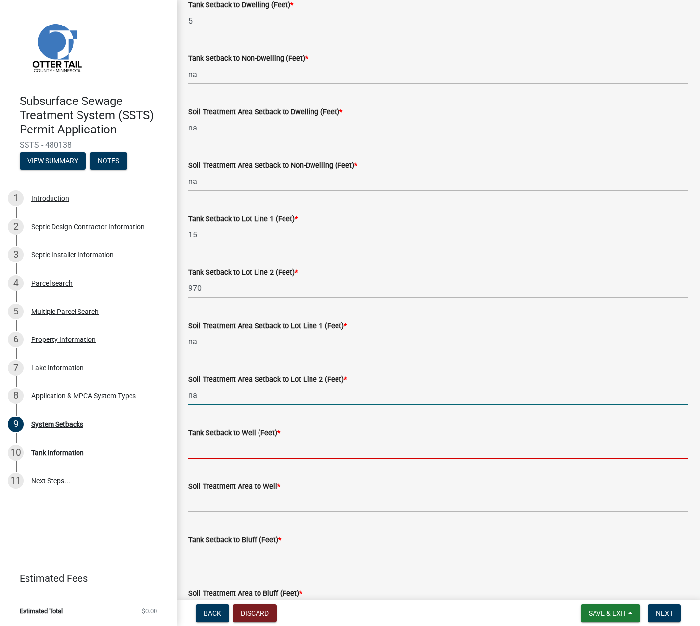
click at [200, 450] on input "Tank Setback to Well (Feet) *" at bounding box center [438, 449] width 500 height 20
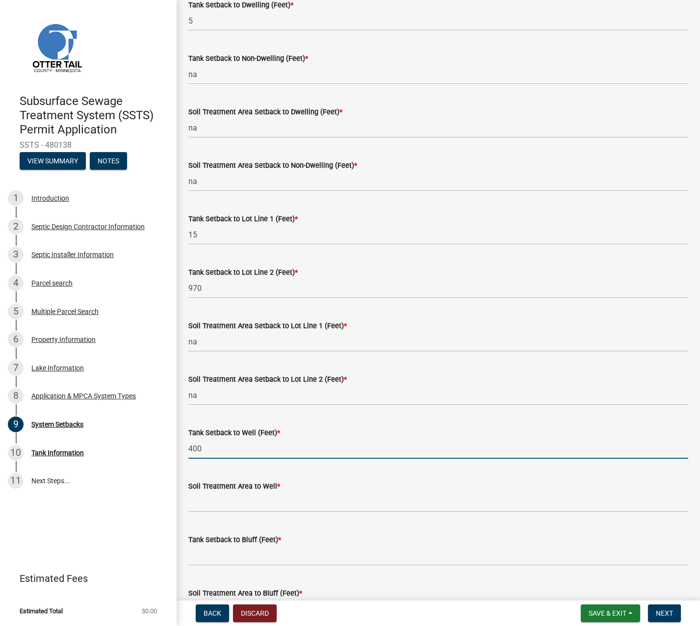
type input "400"
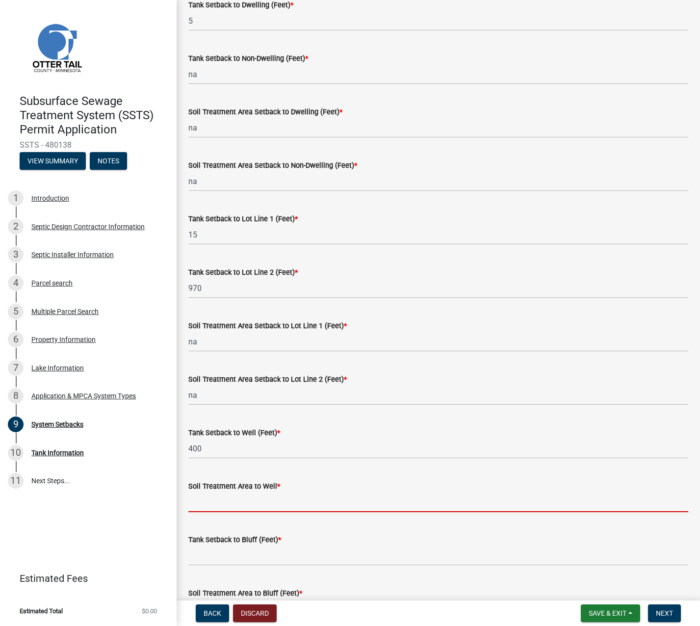
click at [199, 503] on input "Soil Treatment Area to Well *" at bounding box center [438, 502] width 500 height 20
type input "na"
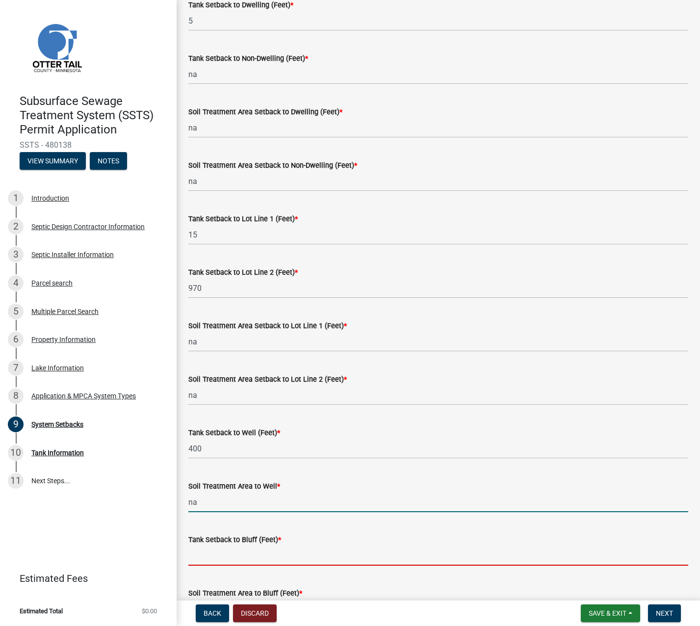
click at [195, 556] on input "Tank Setback to Bluff (Feet) *" at bounding box center [438, 556] width 500 height 20
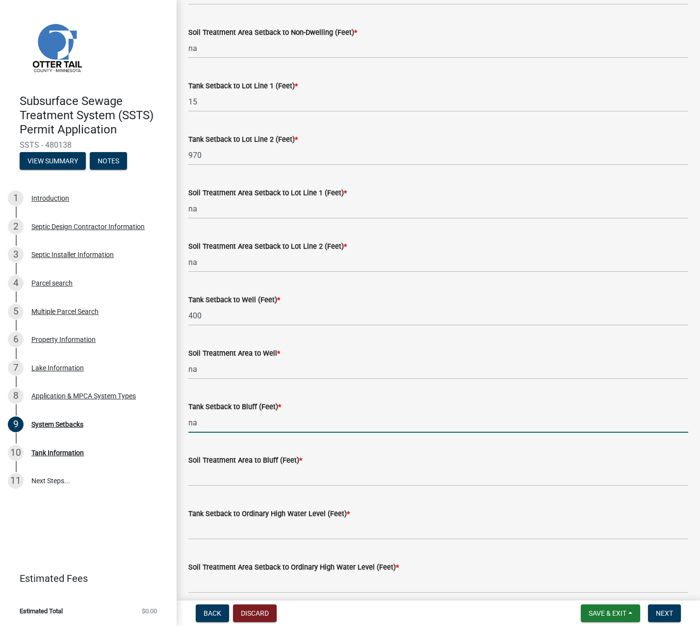
scroll to position [343, 0]
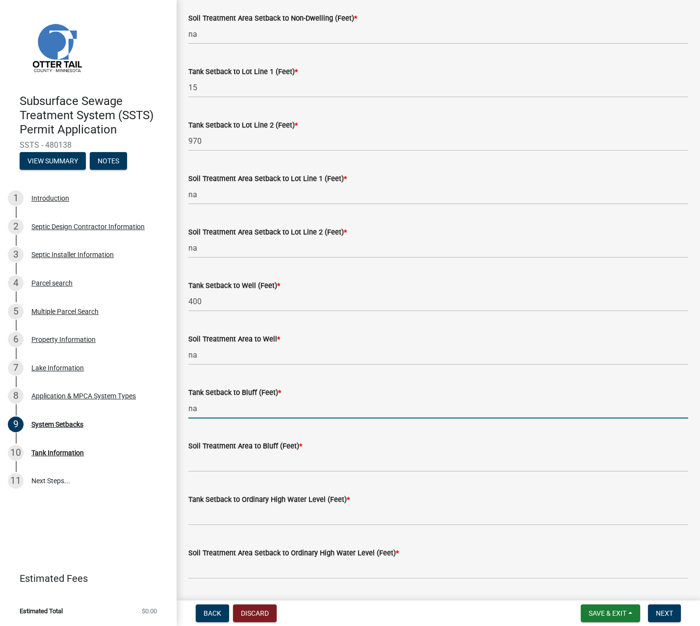
type input "na"
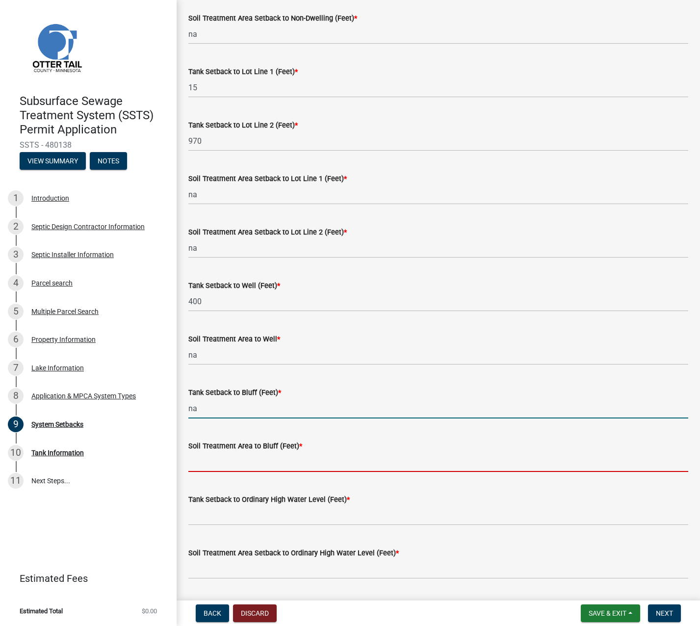
click at [205, 459] on input "Soil Treatment Area to Bluff (Feet) *" at bounding box center [438, 462] width 500 height 20
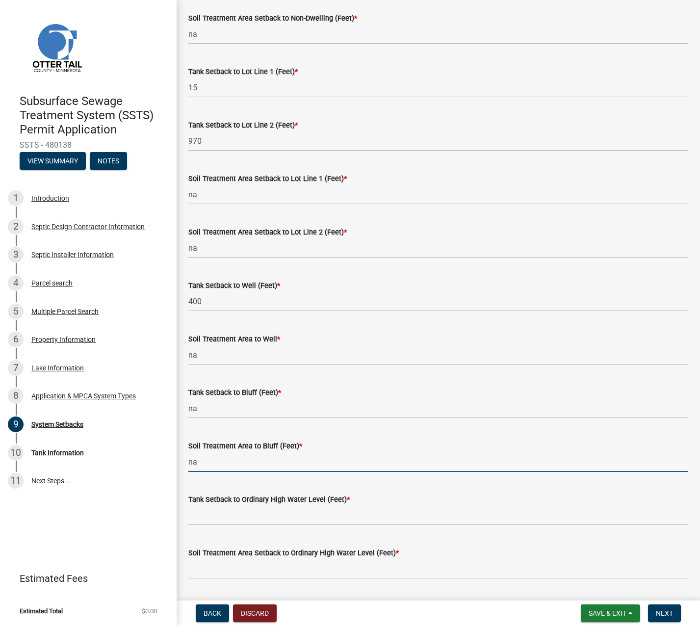
type input "na"
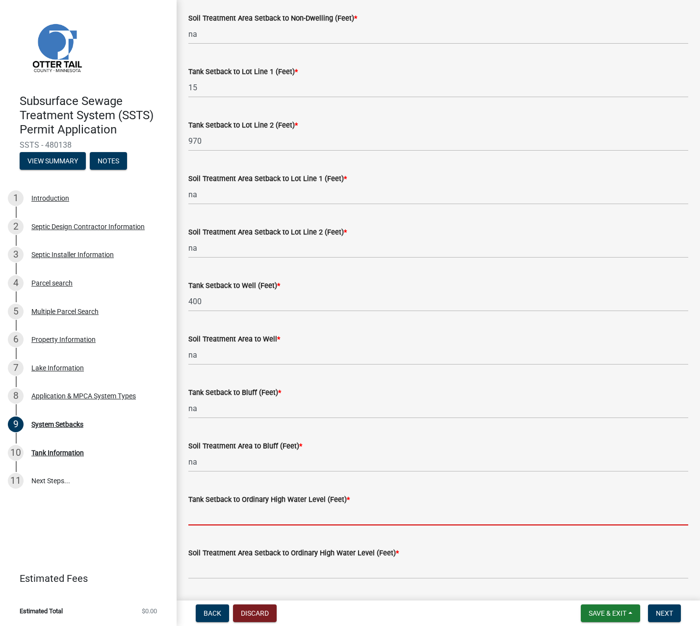
click at [197, 515] on input "Tank Setback to Ordinary High Water Level (Feet) *" at bounding box center [438, 515] width 500 height 20
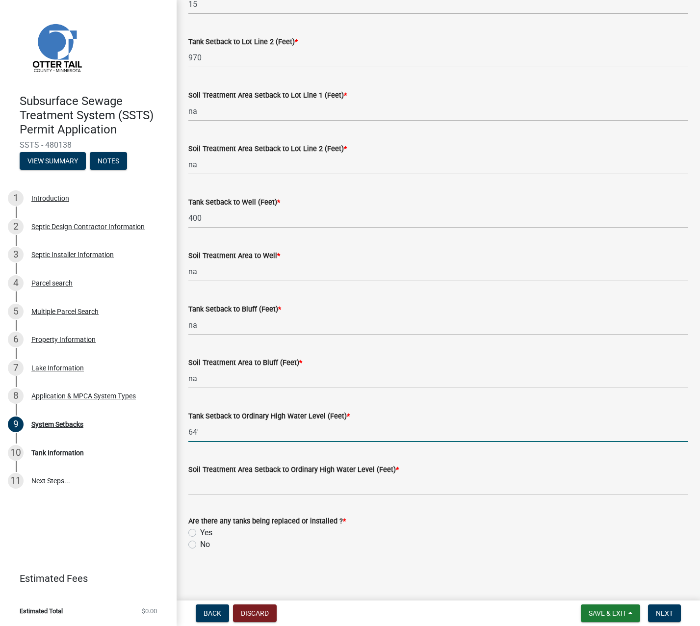
scroll to position [428, 0]
type input "64'"
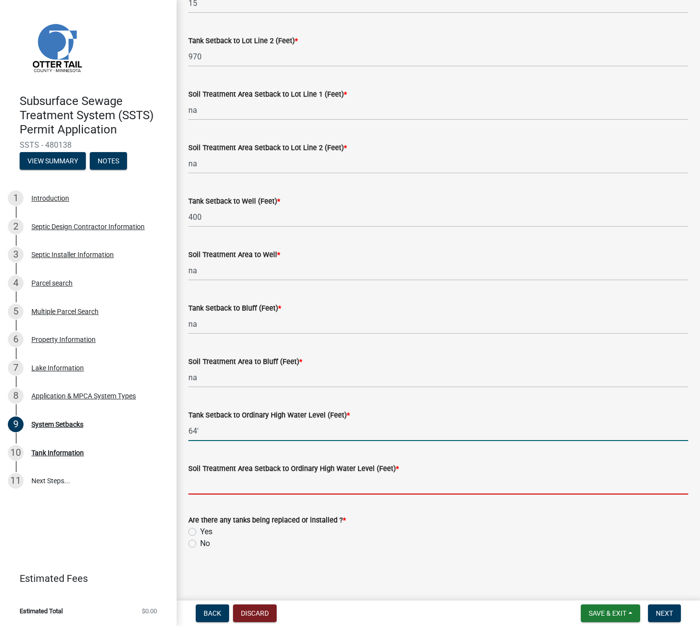
click at [207, 476] on input "Soil Treatment Area Setback to Ordinary High Water Level (Feet) *" at bounding box center [438, 484] width 500 height 20
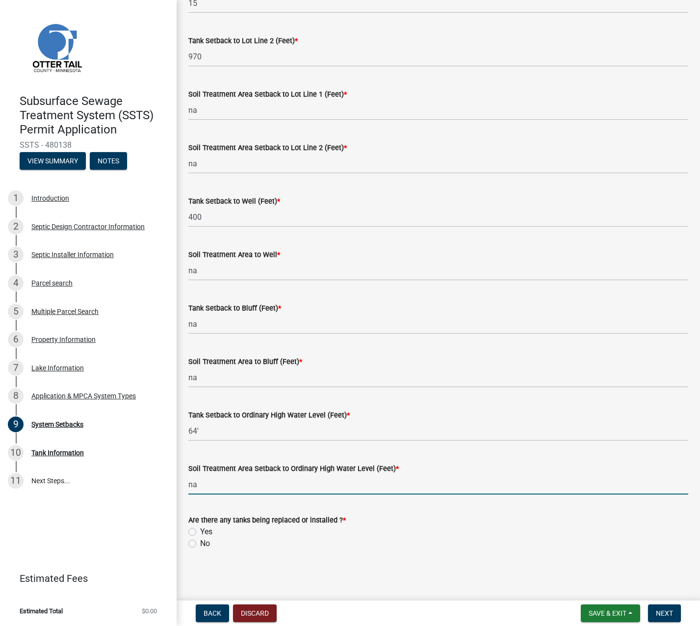
type input "na"
click at [200, 531] on label "Yes" at bounding box center [206, 532] width 12 height 12
click at [200, 531] on input "Yes" at bounding box center [203, 529] width 6 height 6
radio input "true"
click at [666, 612] on span "Next" at bounding box center [664, 613] width 17 height 8
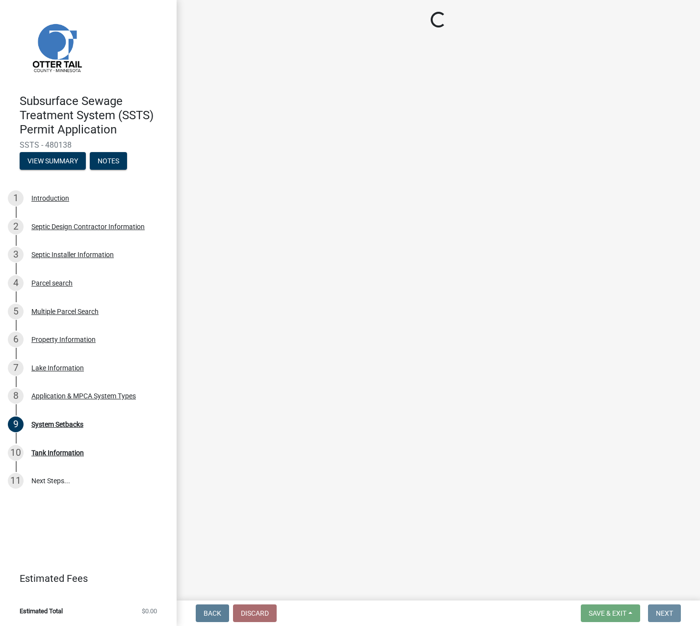
scroll to position [0, 0]
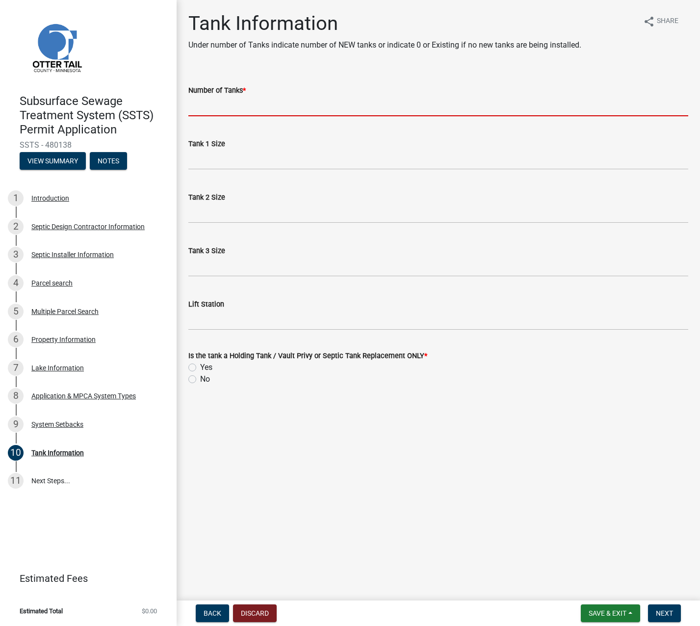
click at [211, 108] on input "Number of Tanks *" at bounding box center [438, 106] width 500 height 20
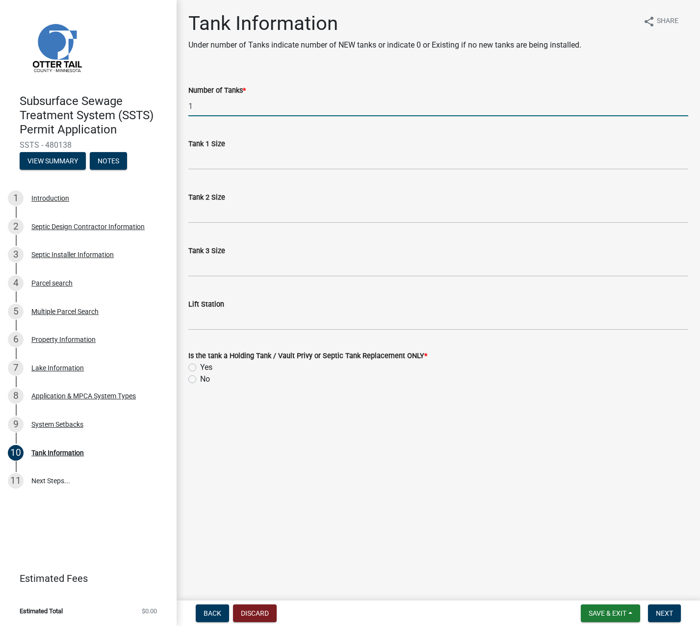
type input "1"
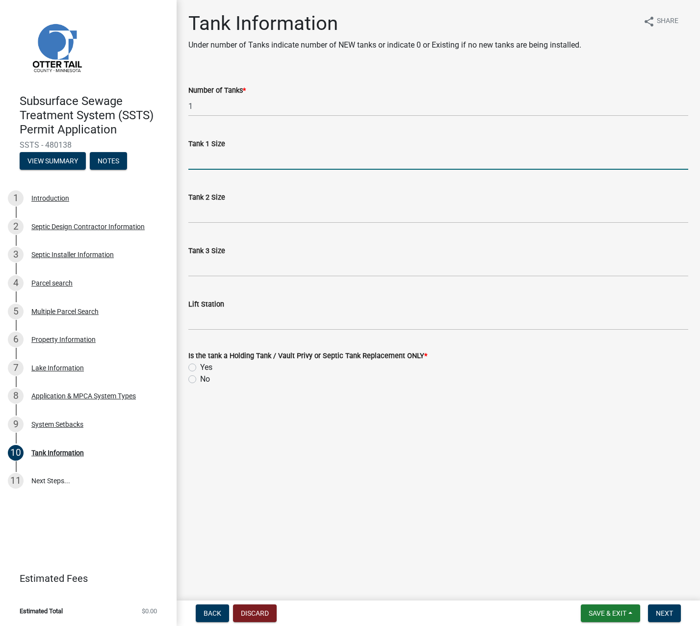
click at [198, 161] on input "Tank 1 Size" at bounding box center [438, 160] width 500 height 20
type input "1500"
click at [200, 369] on label "Yes" at bounding box center [206, 368] width 12 height 12
click at [200, 368] on input "Yes" at bounding box center [203, 365] width 6 height 6
radio input "true"
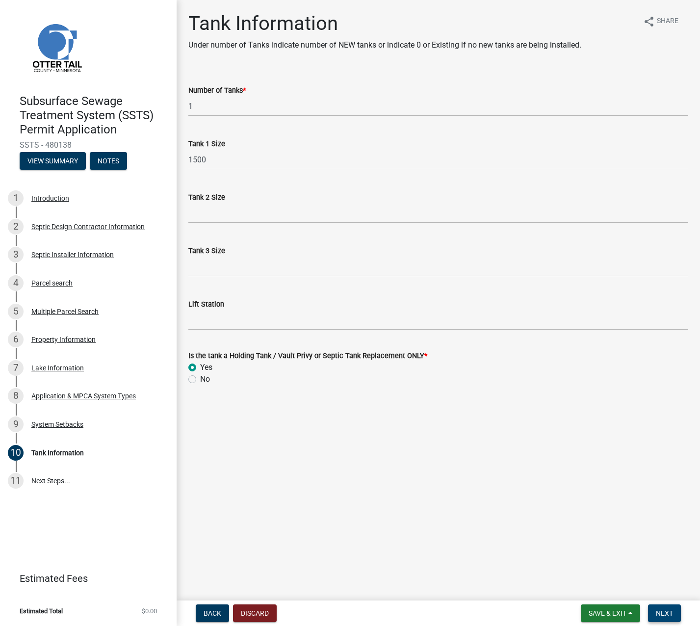
click at [660, 614] on span "Next" at bounding box center [664, 613] width 17 height 8
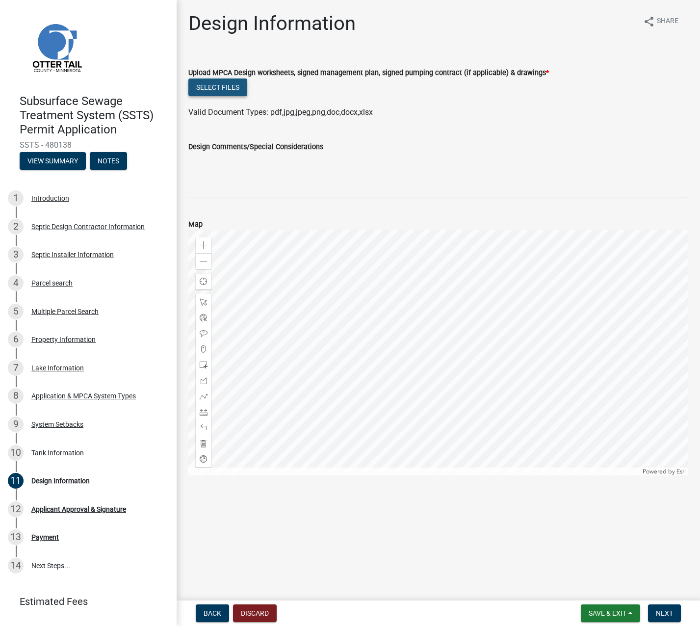
click at [215, 84] on button "Select files" at bounding box center [217, 88] width 59 height 18
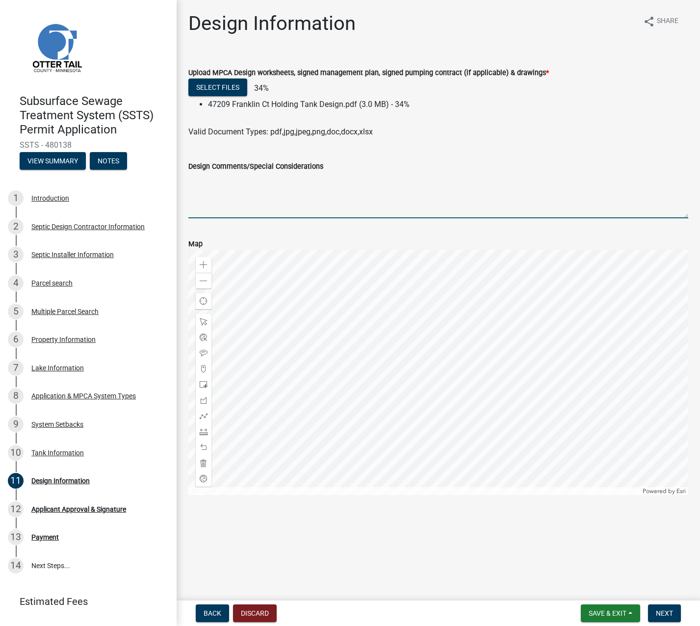
click at [215, 200] on textarea "Design Comments/Special Considerations" at bounding box center [438, 195] width 500 height 46
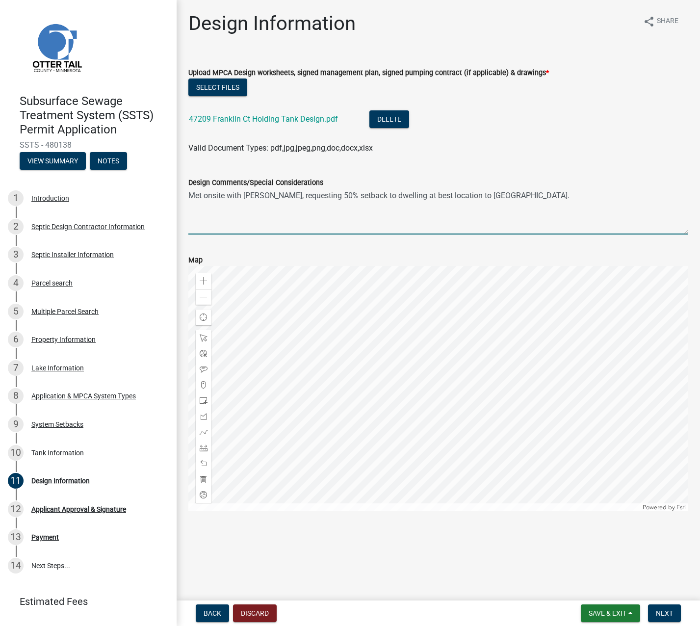
drag, startPoint x: 190, startPoint y: 196, endPoint x: 265, endPoint y: 197, distance: 74.6
click at [265, 197] on textarea "Met onsite with Kyle, requesting 50% setback to dwelling at best location to OH…" at bounding box center [438, 211] width 500 height 46
type textarea "Attention Kyle. Requesting 50% setback to dwelling at best location to OHWL."
click at [669, 615] on span "Next" at bounding box center [664, 613] width 17 height 8
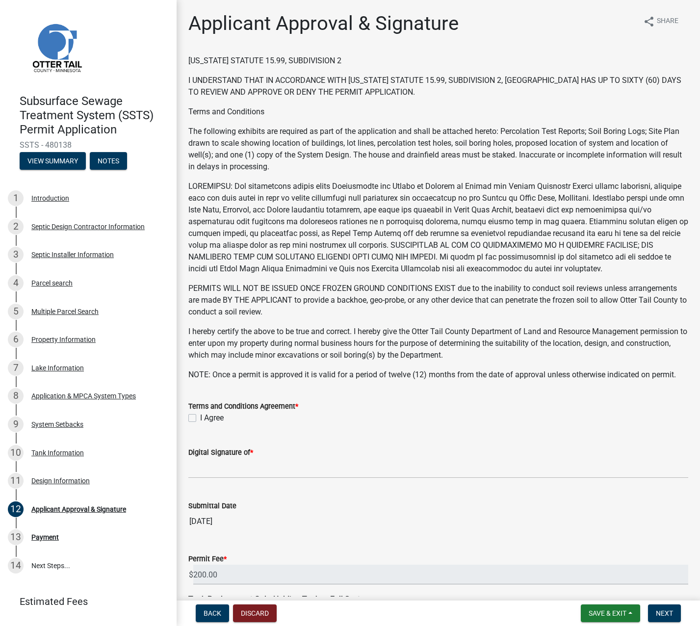
click at [200, 417] on label "I Agree" at bounding box center [212, 418] width 24 height 12
click at [200, 417] on input "I Agree" at bounding box center [203, 415] width 6 height 6
checkbox input "true"
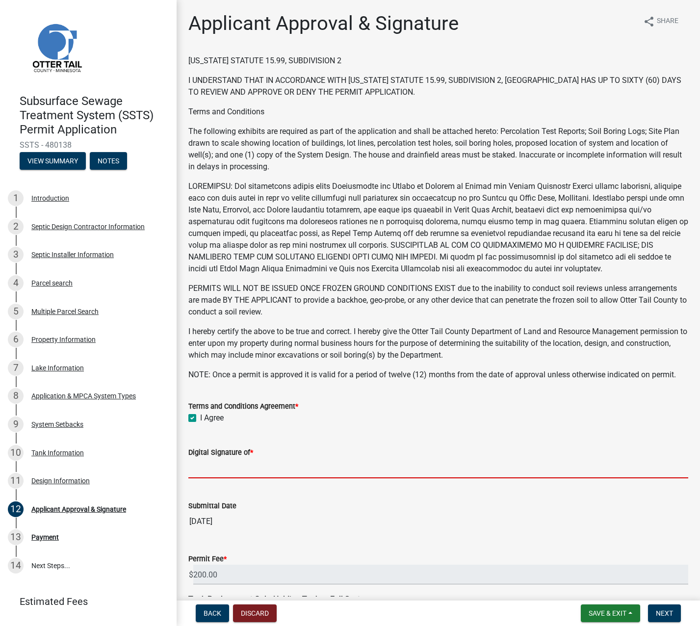
click at [203, 463] on input "Digital Signature of *" at bounding box center [438, 468] width 500 height 20
type input "Peter Ross Johnson"
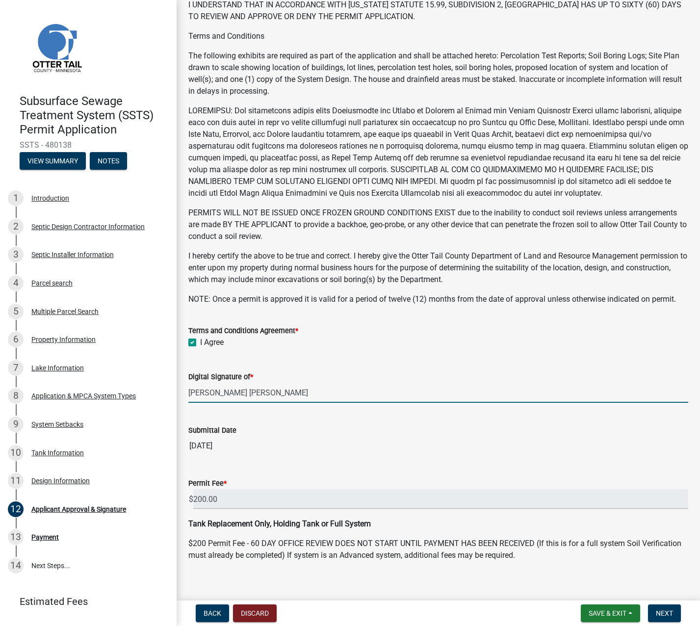
scroll to position [86, 0]
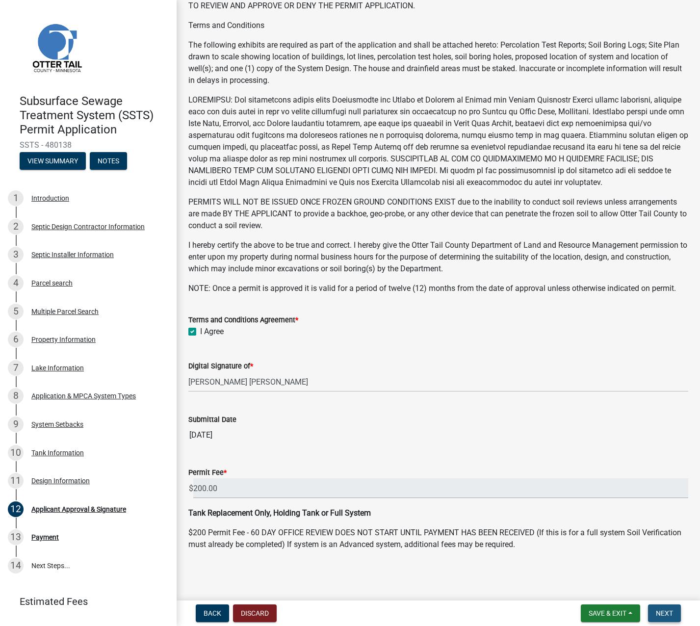
click at [663, 613] on span "Next" at bounding box center [664, 613] width 17 height 8
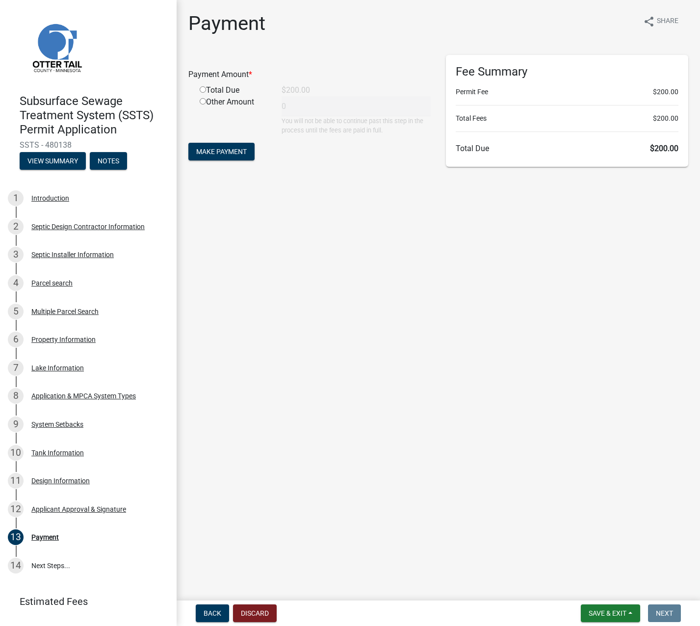
click at [203, 90] on input "radio" at bounding box center [203, 89] width 6 height 6
radio input "true"
type input "200"
click at [208, 148] on span "Make Payment" at bounding box center [221, 152] width 51 height 8
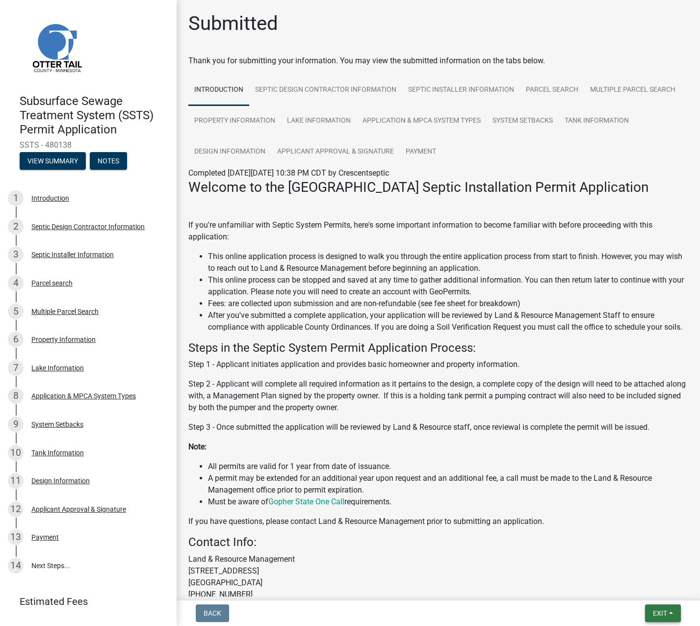
click at [660, 611] on span "Exit" at bounding box center [660, 613] width 14 height 8
click at [644, 593] on button "Save & Exit" at bounding box center [642, 588] width 79 height 24
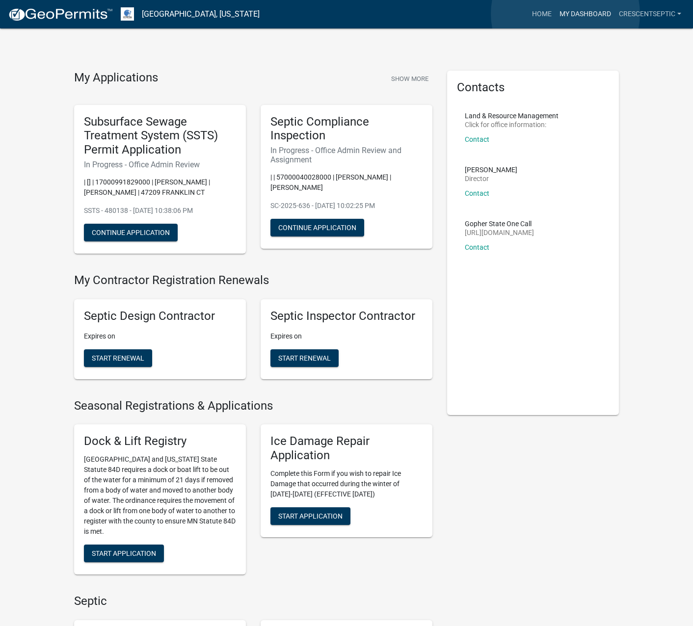
click at [565, 14] on link "My Dashboard" at bounding box center [584, 14] width 59 height 19
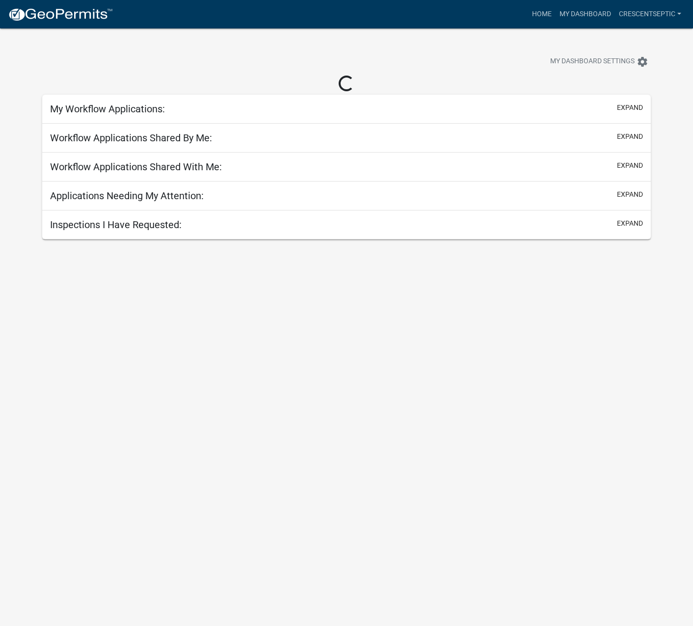
select select "3: 100"
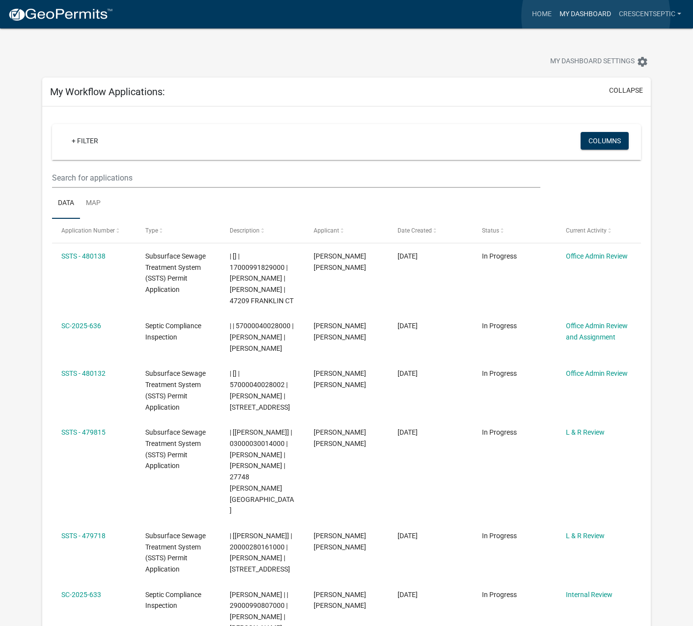
click at [596, 16] on link "My Dashboard" at bounding box center [584, 14] width 59 height 19
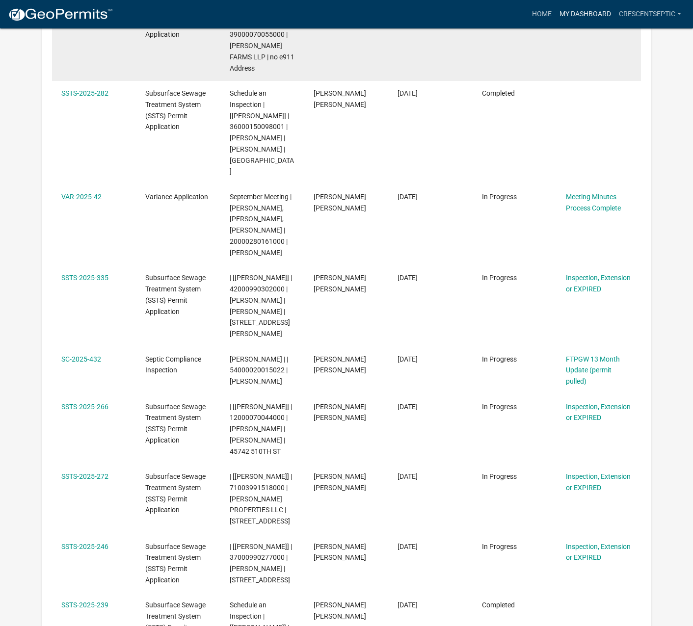
scroll to position [3729, 0]
